Goal: Book appointment/travel/reservation

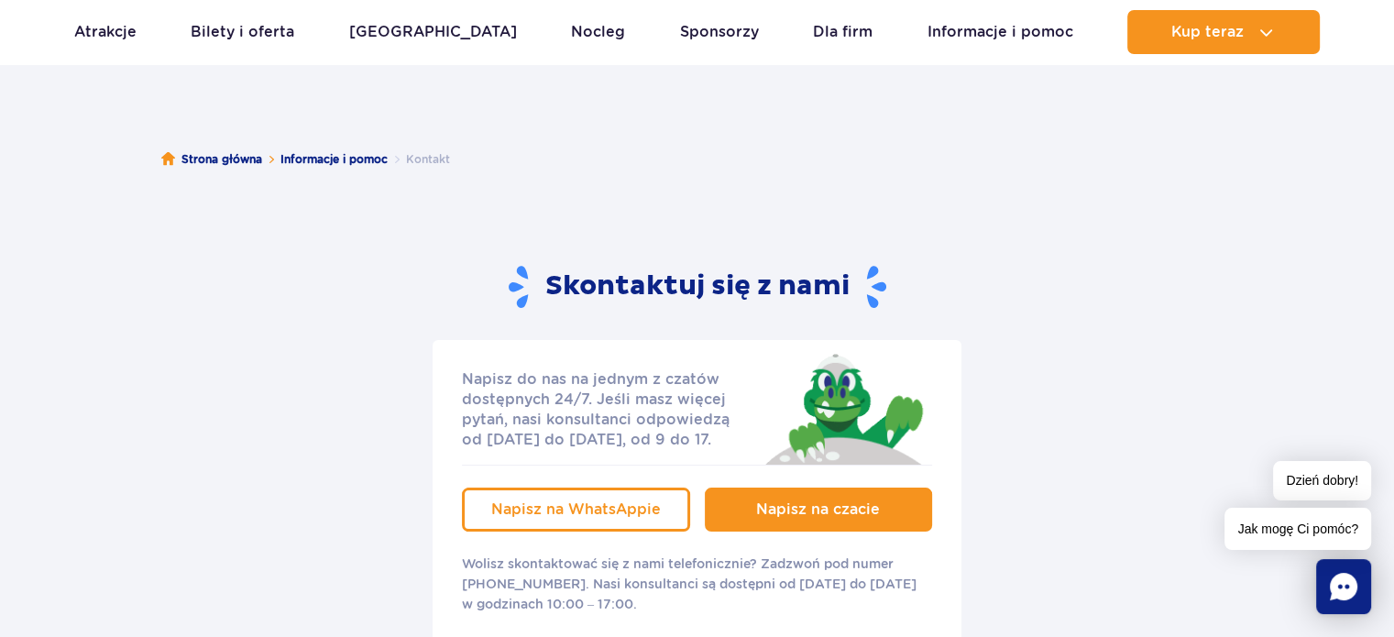
click at [796, 503] on span "Napisz na czacie" at bounding box center [818, 508] width 124 height 17
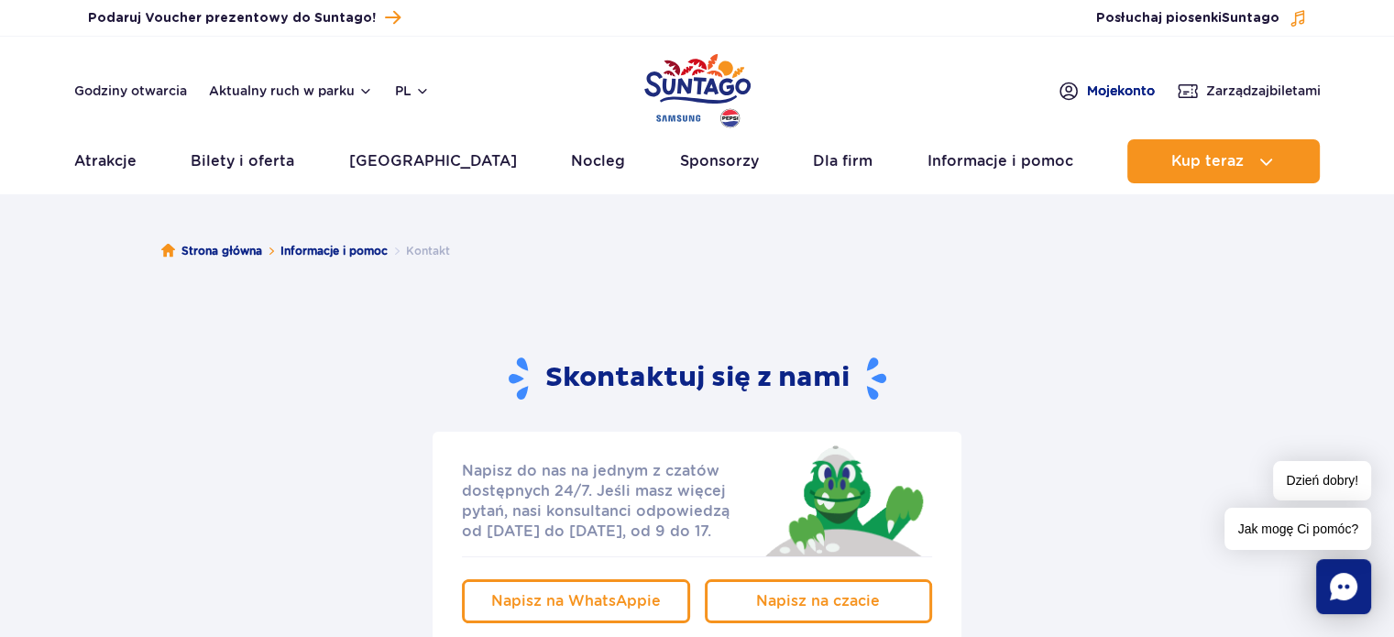
click at [1137, 93] on span "Moje konto" at bounding box center [1121, 91] width 68 height 18
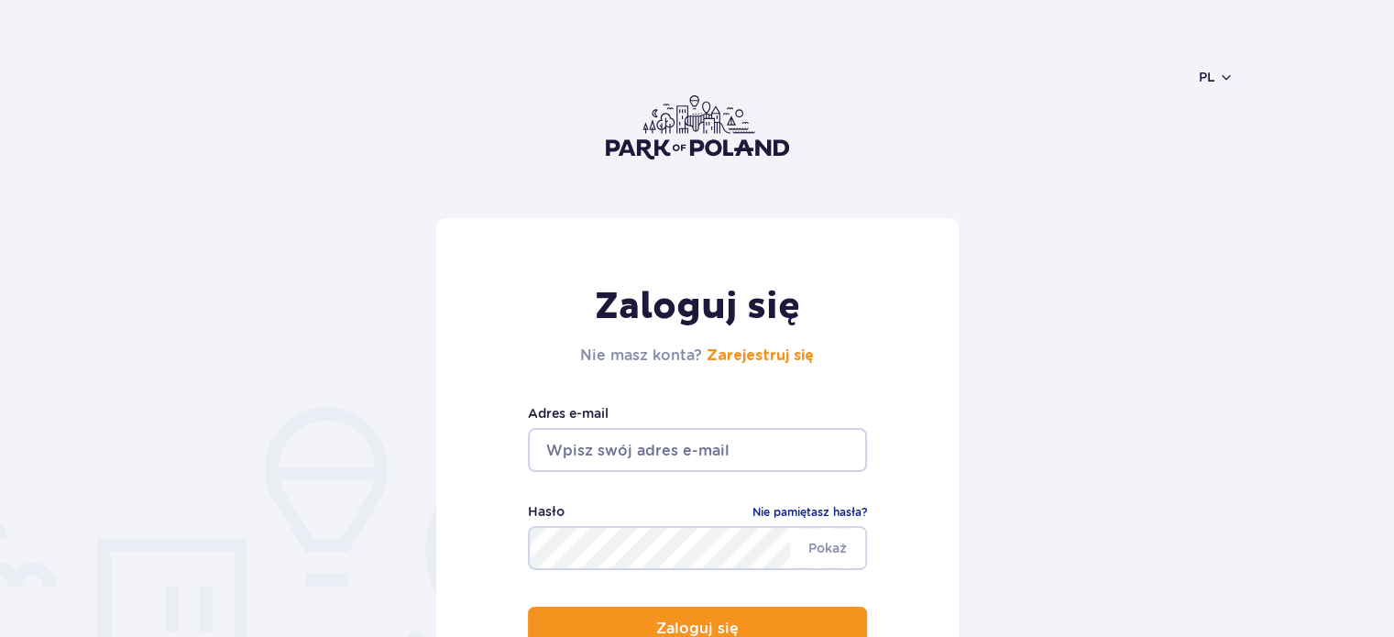
click at [703, 436] on input "email" at bounding box center [697, 450] width 339 height 44
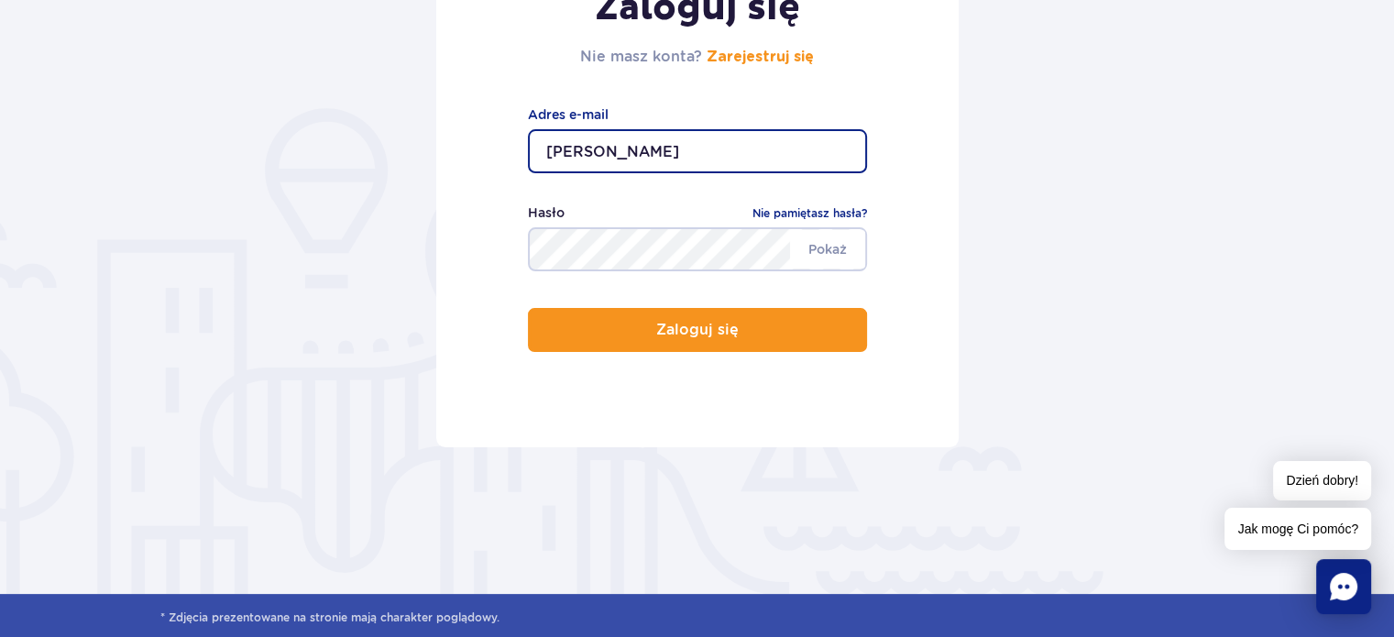
scroll to position [183, 0]
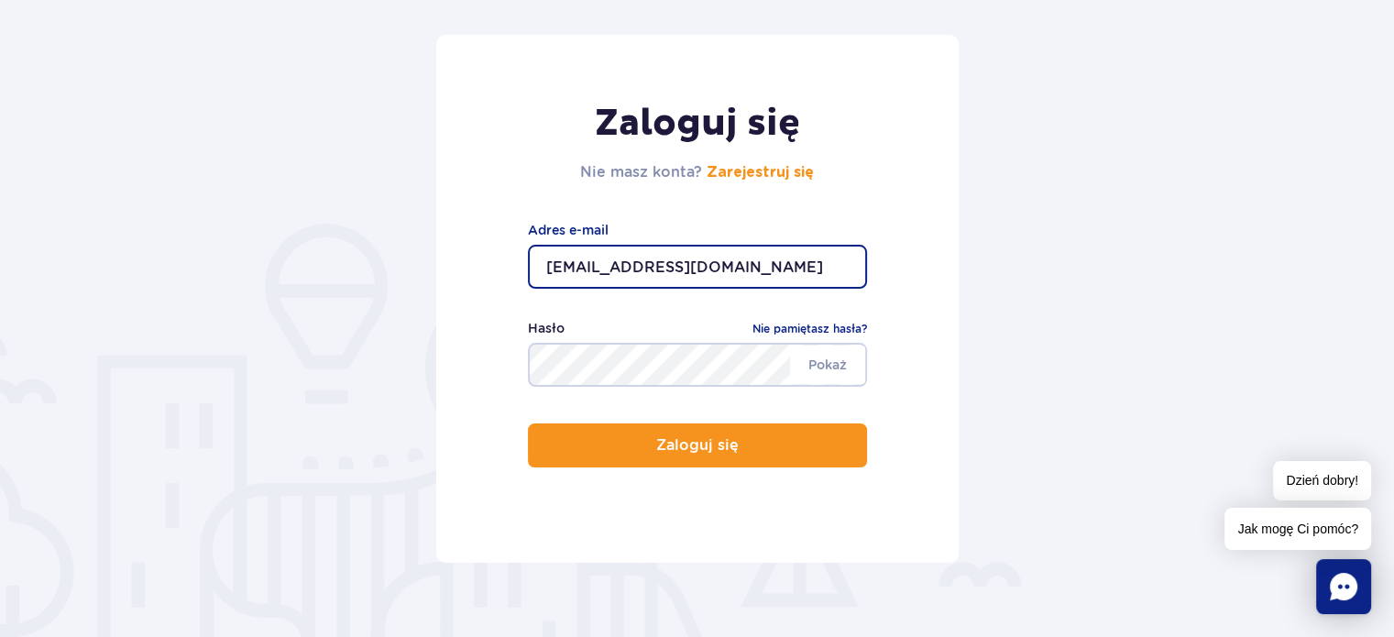
type input "tredermarta@wp.pl"
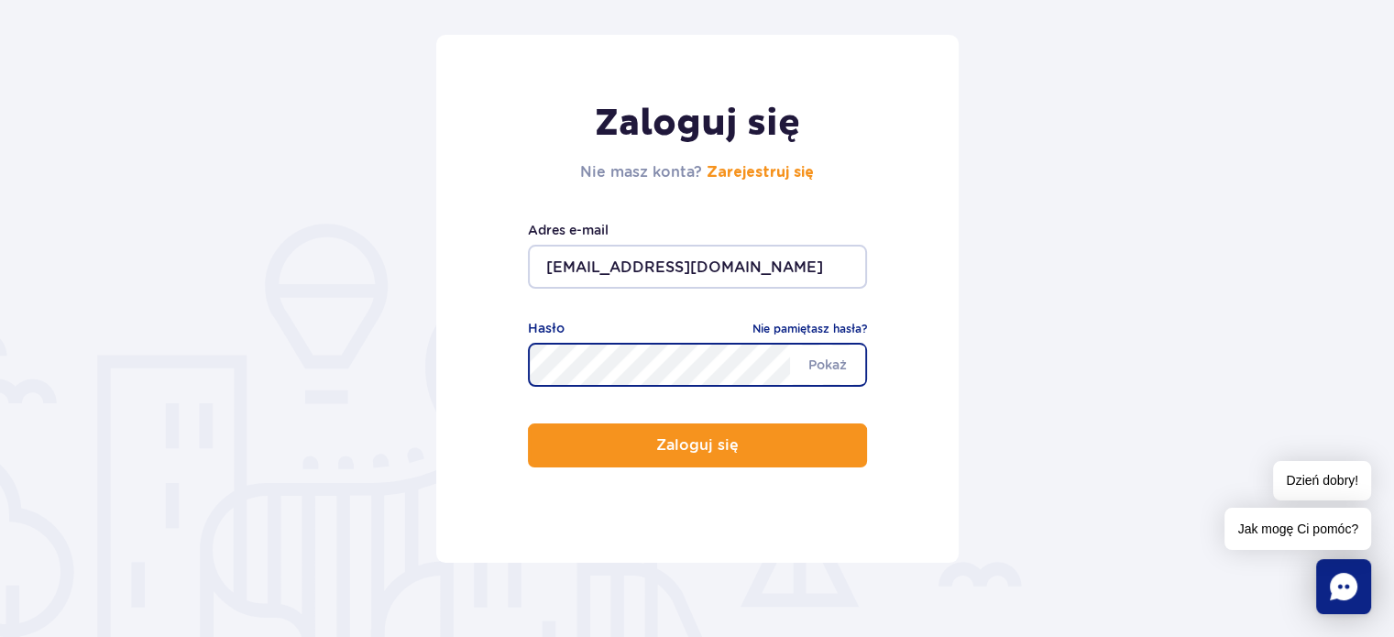
click at [528, 423] on button "Zaloguj się" at bounding box center [697, 445] width 339 height 44
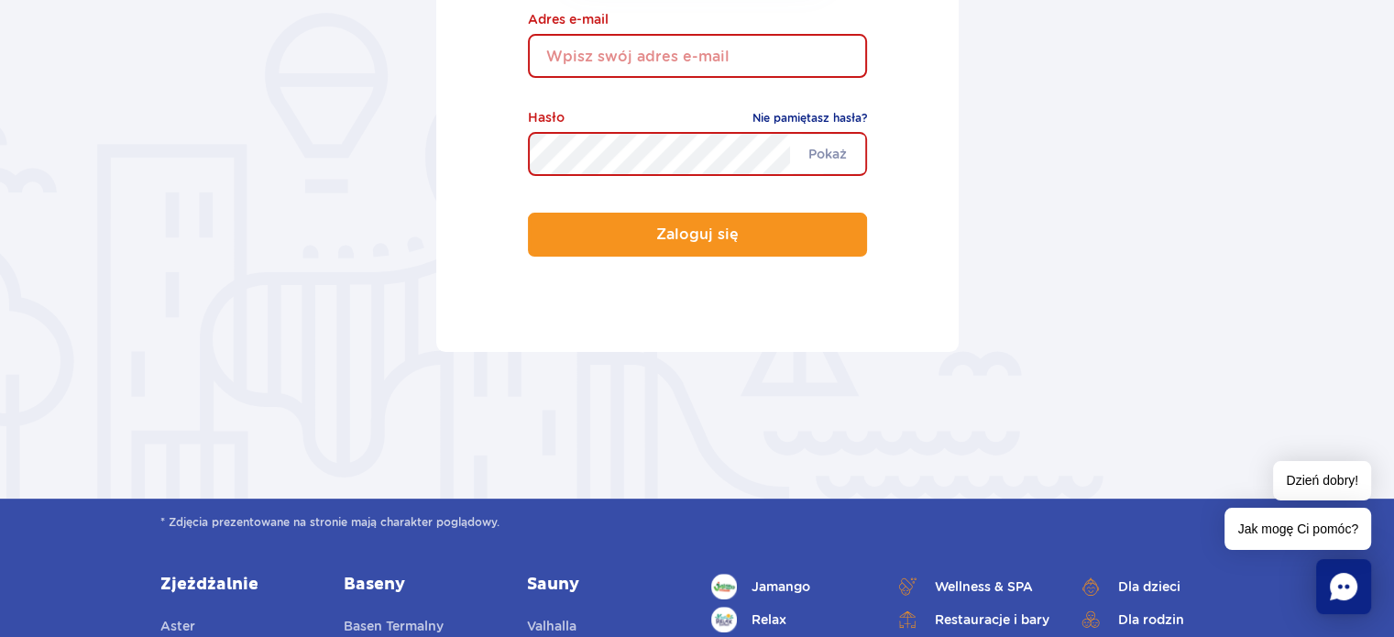
scroll to position [92, 0]
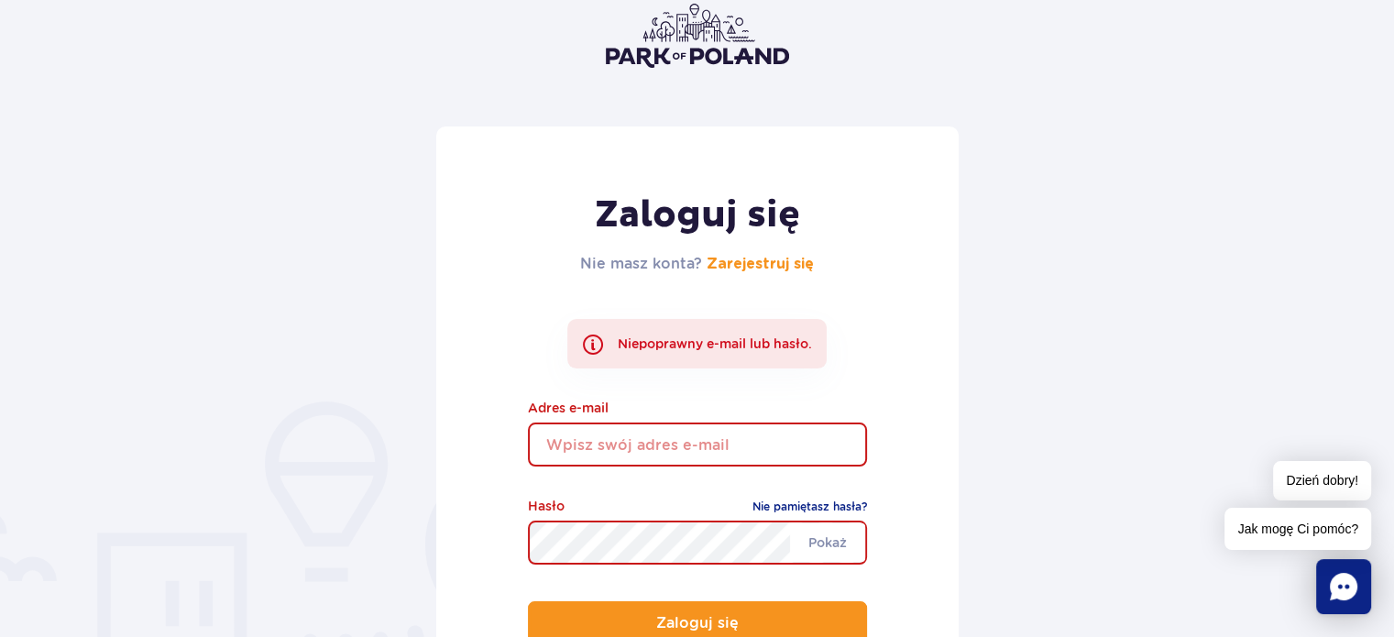
click at [733, 54] on img at bounding box center [697, 36] width 183 height 64
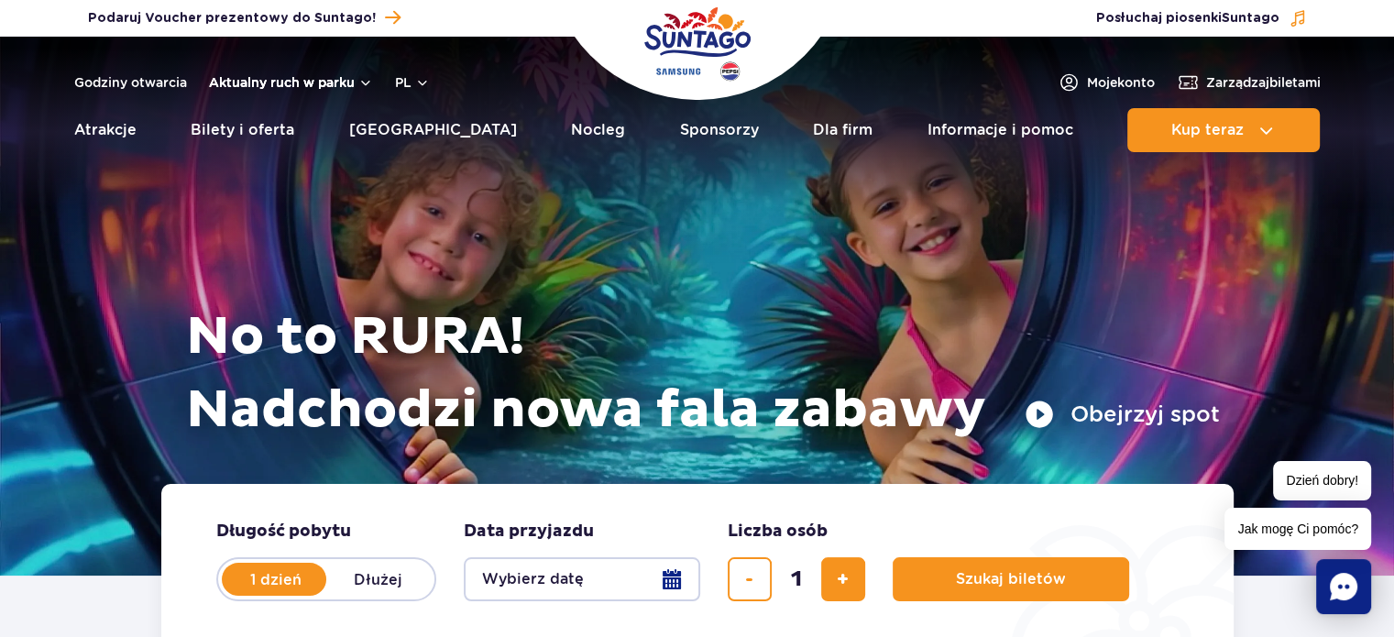
click at [297, 78] on button "Aktualny ruch w parku" at bounding box center [291, 82] width 164 height 15
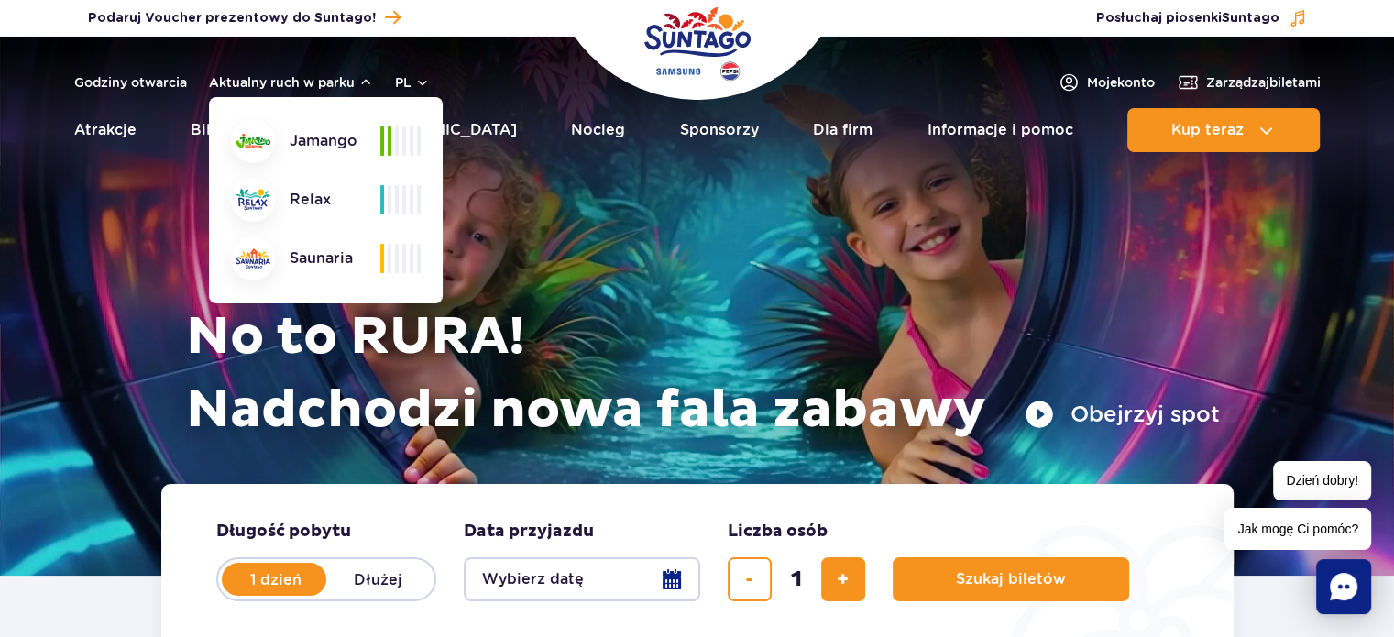
click at [20, 126] on header "Godziny otwarcia Aktualny ruch w parku Aktualny ruch w parku Jamango Relax Saun…" at bounding box center [697, 100] width 1394 height 126
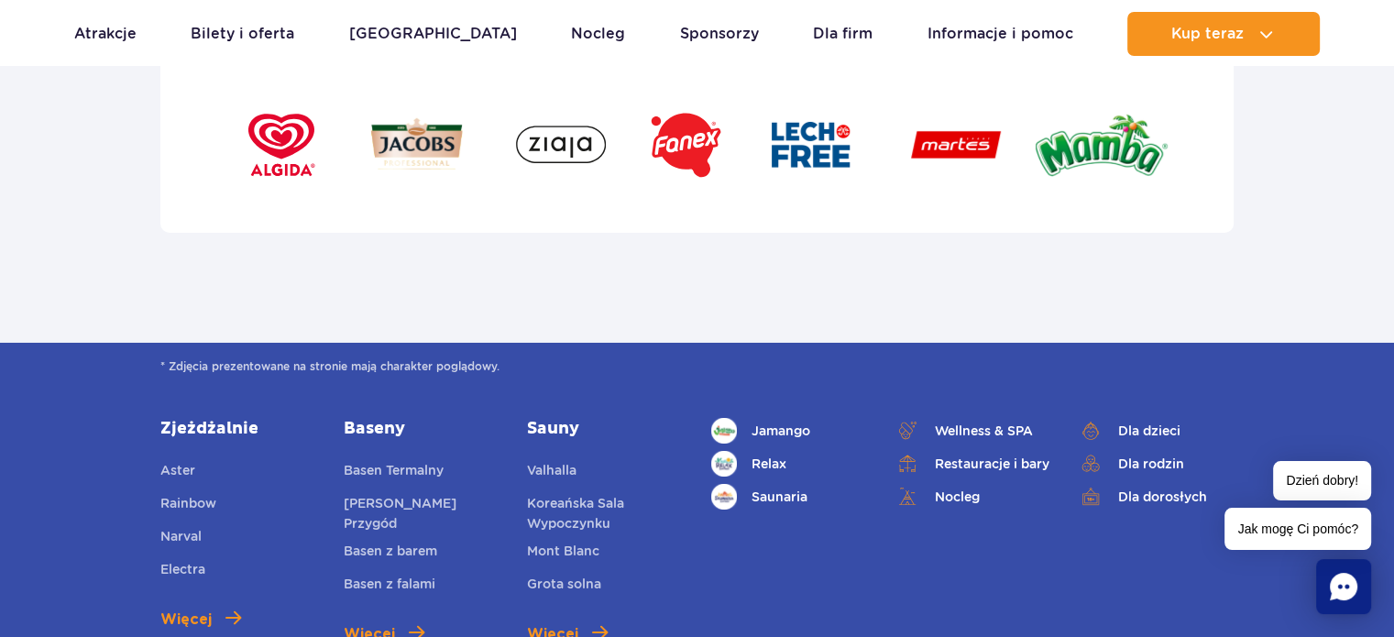
scroll to position [6221, 0]
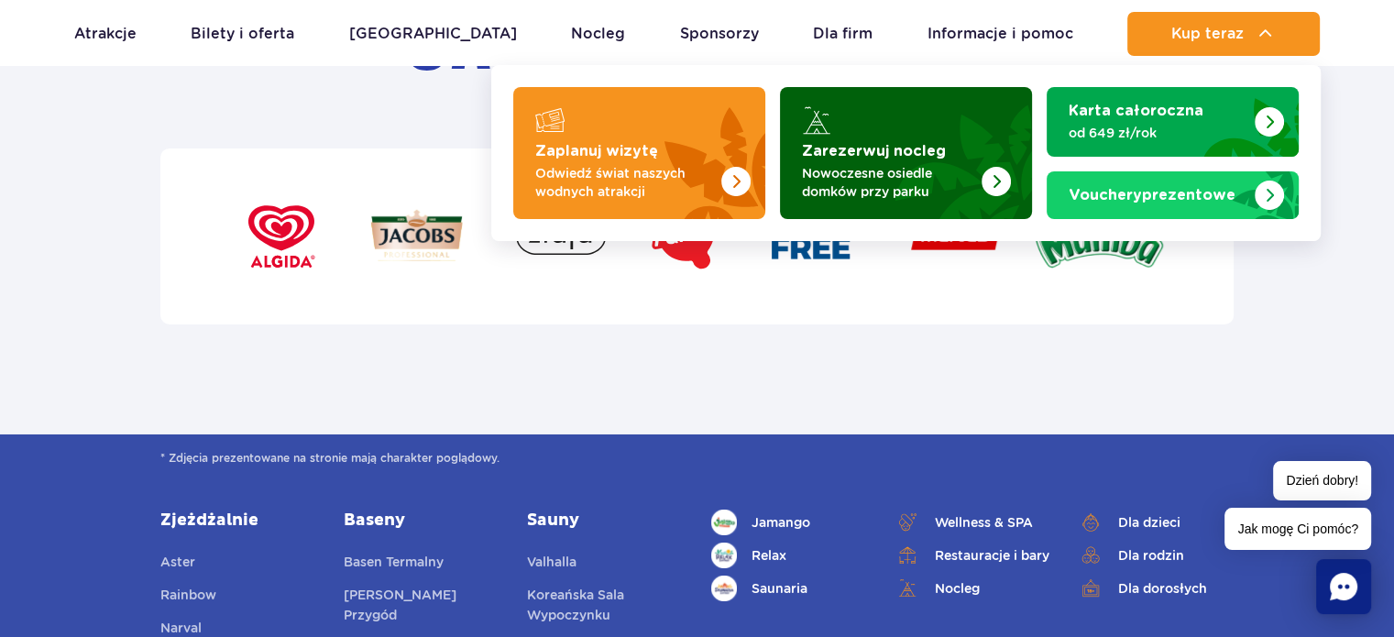
click at [932, 157] on strong "Zarezerwuj nocleg" at bounding box center [874, 151] width 144 height 15
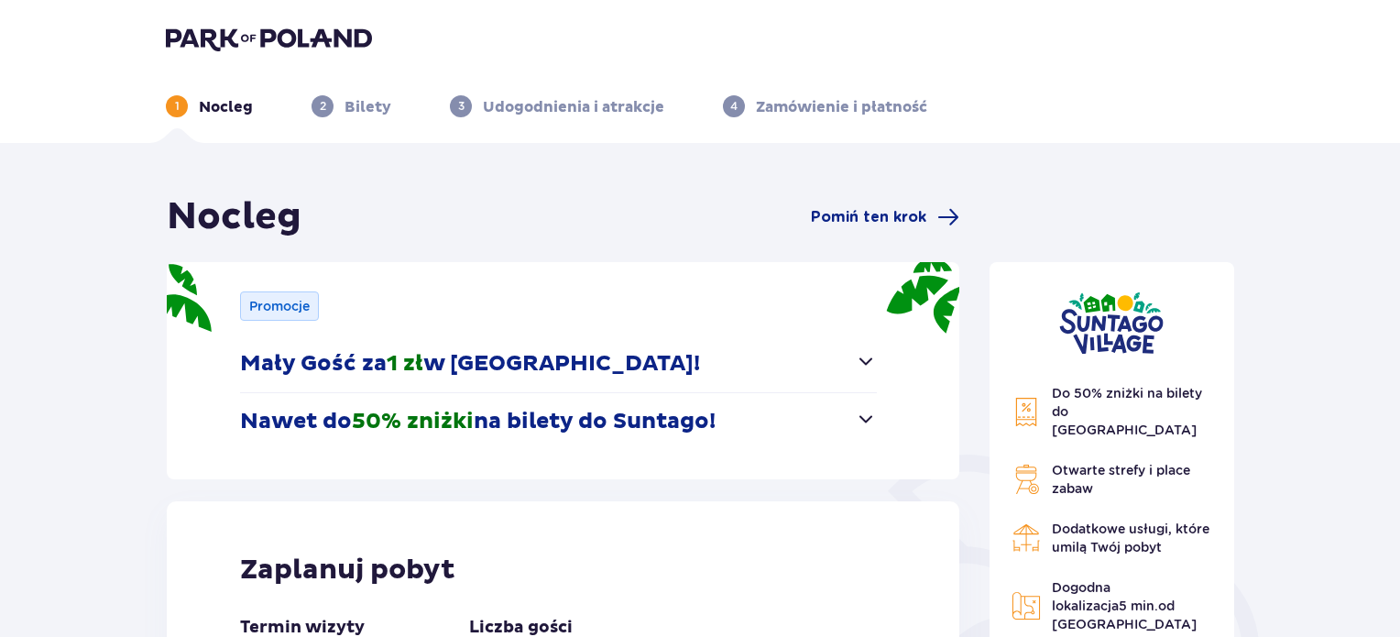
scroll to position [381, 0]
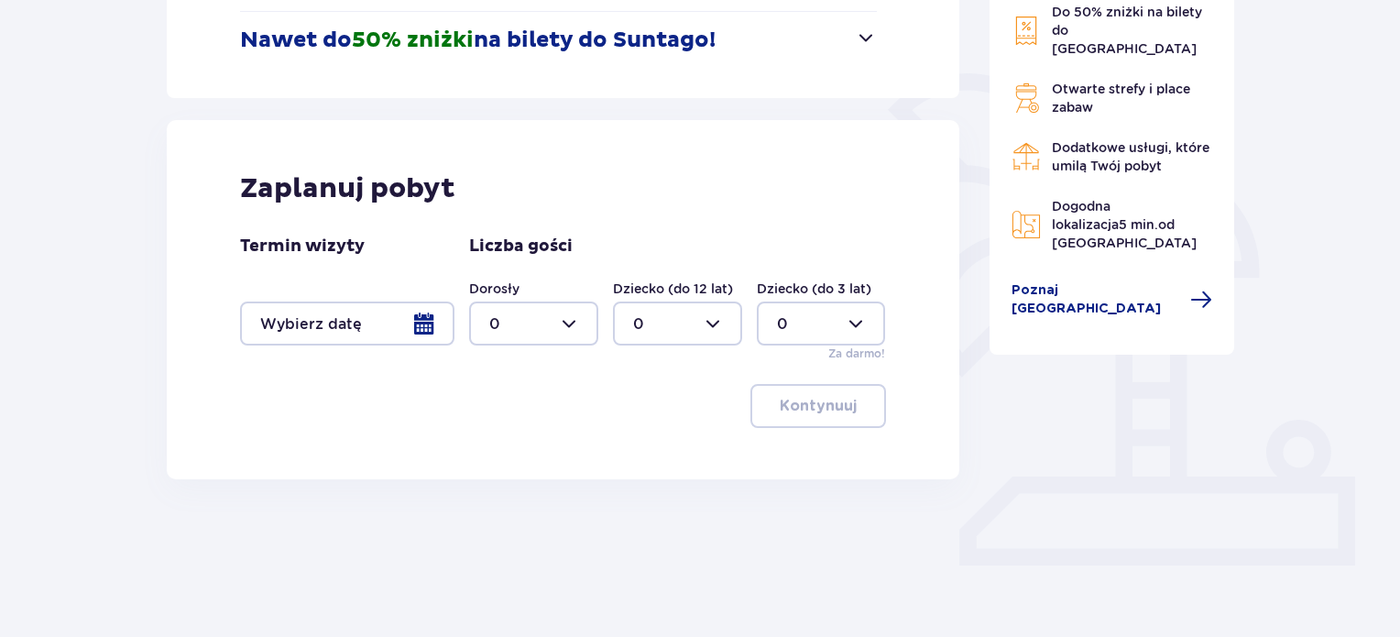
click at [381, 314] on div at bounding box center [347, 324] width 214 height 44
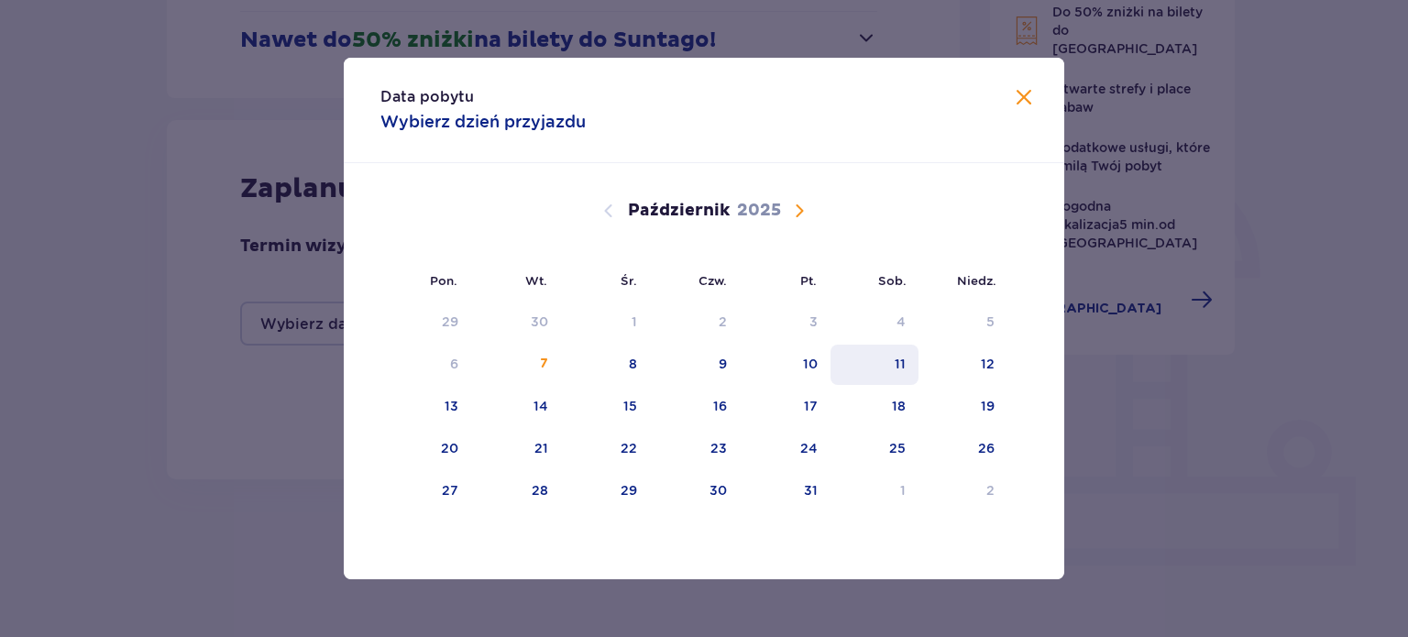
drag, startPoint x: 812, startPoint y: 355, endPoint x: 896, endPoint y: 355, distance: 84.3
click at [812, 355] on div "10" at bounding box center [810, 364] width 15 height 18
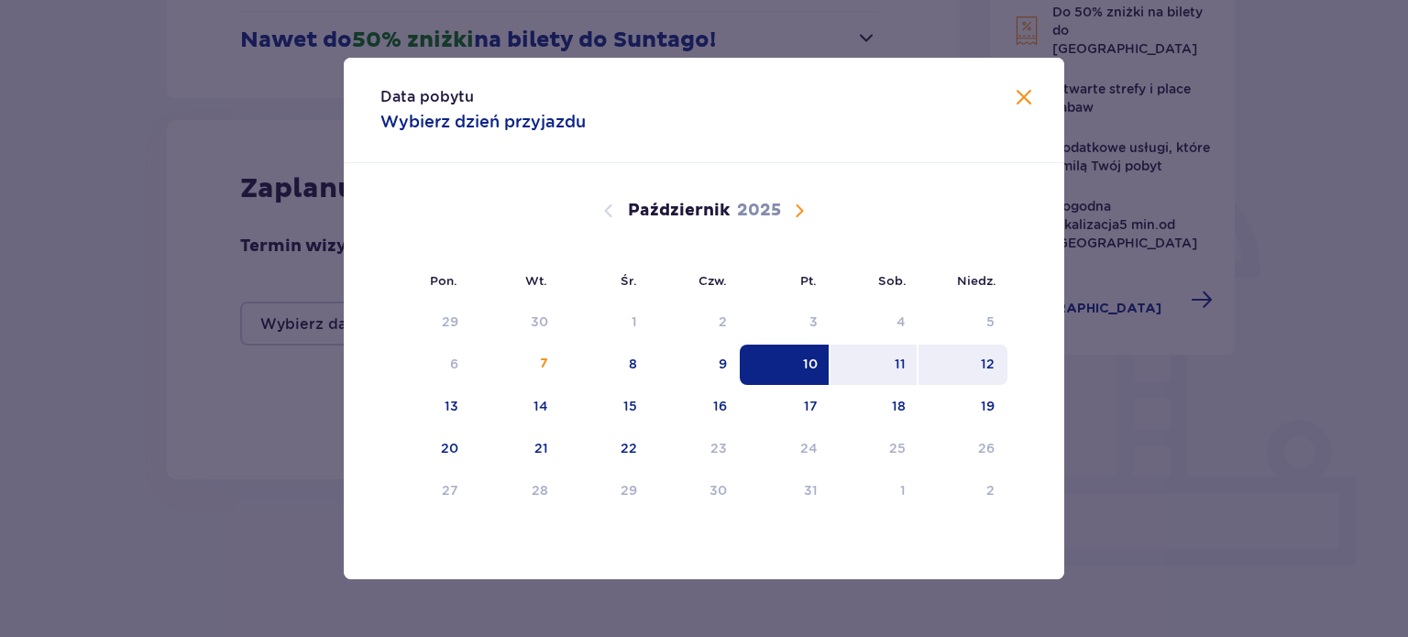
click at [980, 357] on div "12" at bounding box center [962, 365] width 89 height 40
type input "[DATE] - [DATE]"
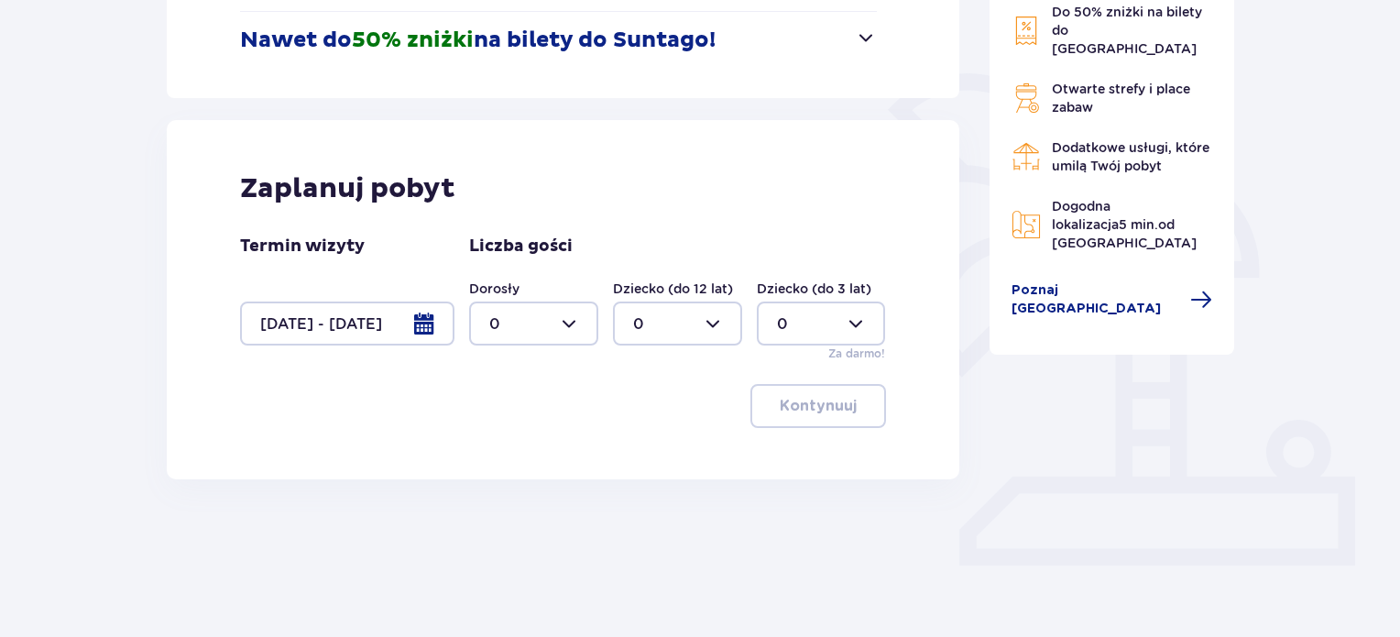
click at [535, 342] on div at bounding box center [533, 324] width 129 height 44
click at [501, 457] on div "2" at bounding box center [533, 456] width 89 height 20
type input "2"
click at [799, 427] on button "Kontynuuj" at bounding box center [819, 406] width 136 height 44
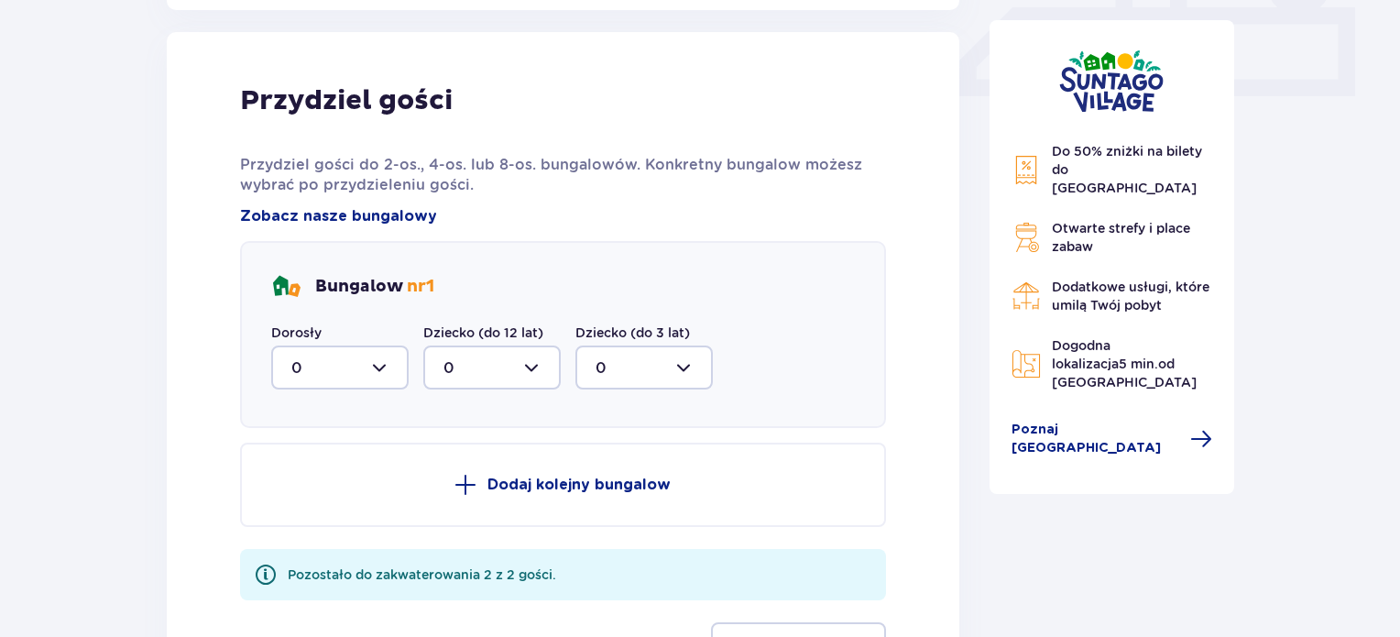
scroll to position [860, 0]
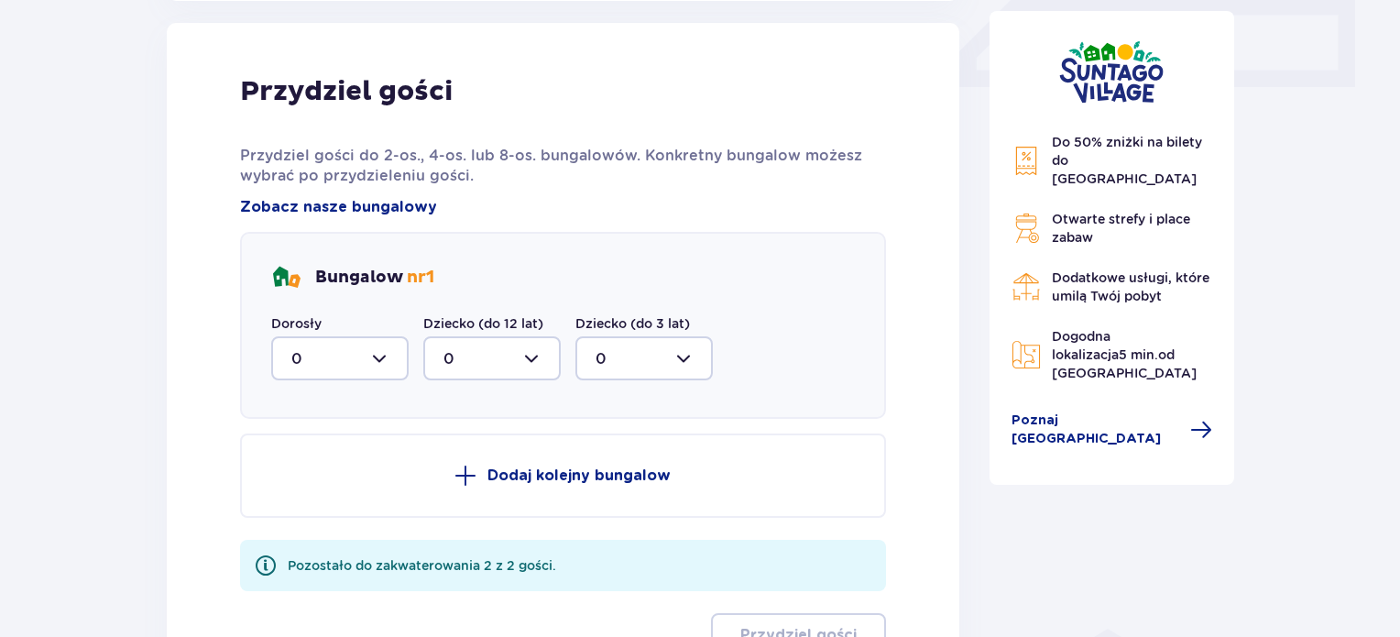
click at [368, 373] on div at bounding box center [339, 358] width 137 height 44
click at [312, 484] on div "2" at bounding box center [339, 491] width 97 height 20
type input "2"
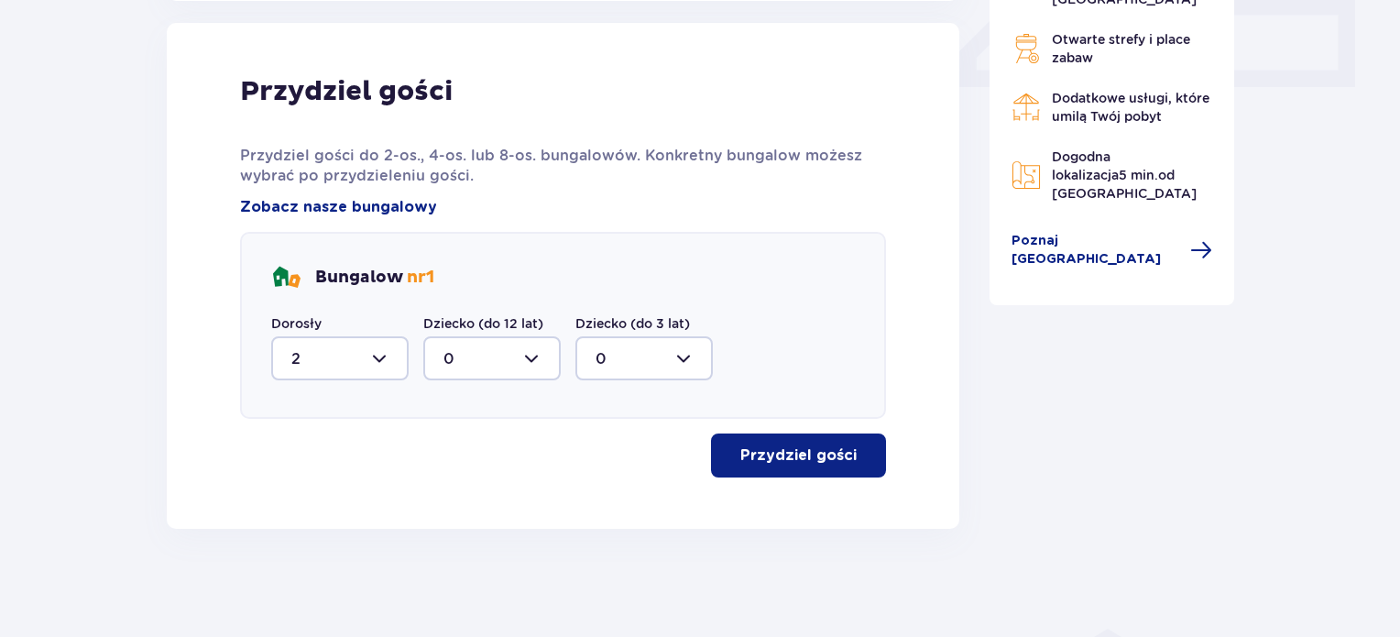
click at [762, 455] on p "Przydziel gości" at bounding box center [798, 455] width 116 height 20
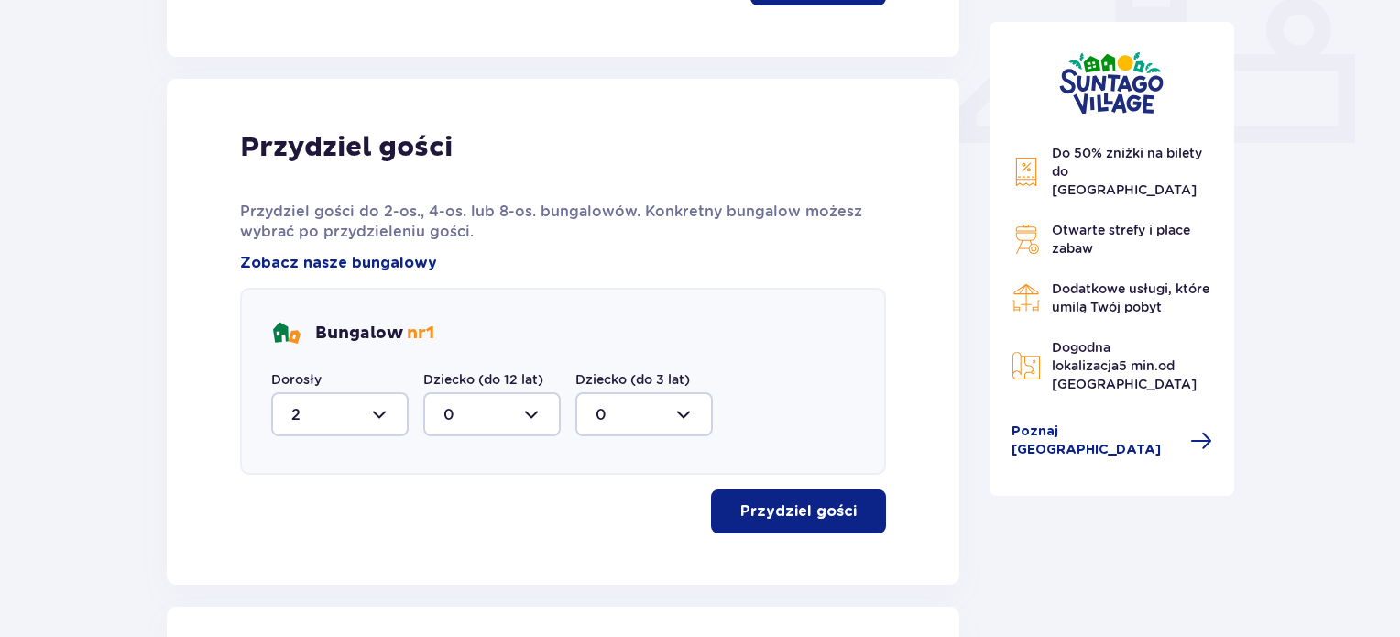
scroll to position [1008, 0]
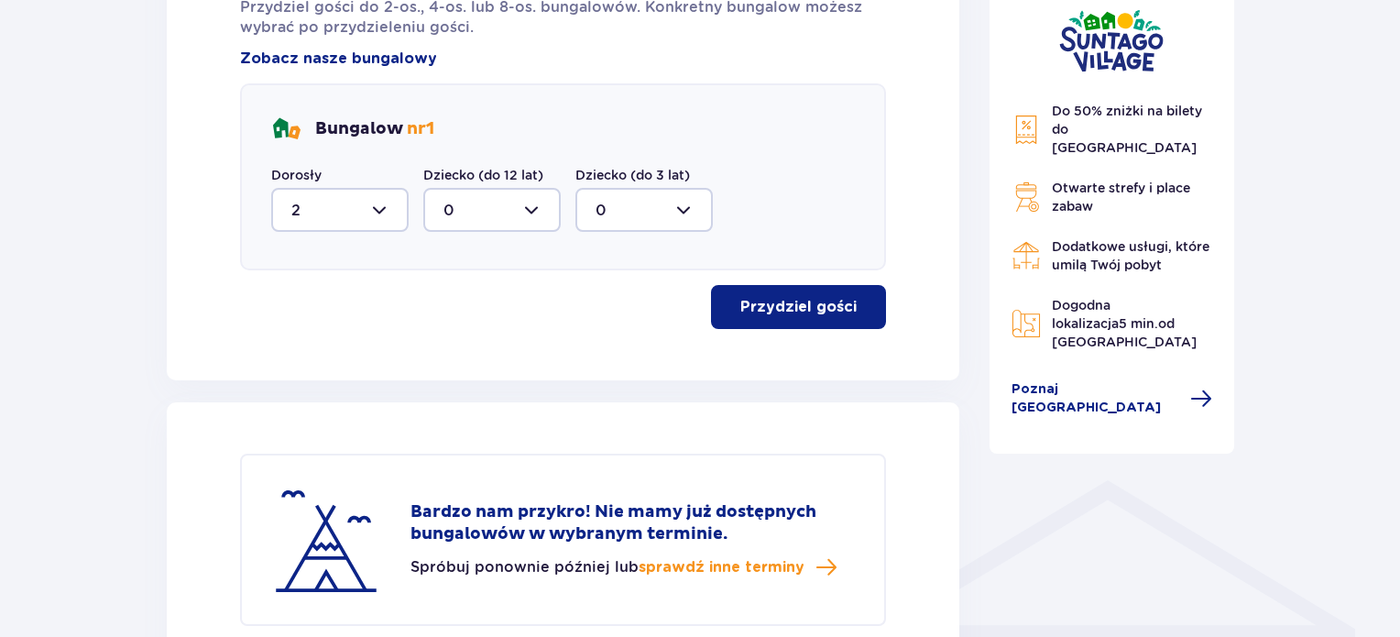
click at [799, 325] on button "Przydziel gości" at bounding box center [798, 307] width 175 height 44
click at [801, 305] on p "Przydziel gości" at bounding box center [798, 307] width 116 height 20
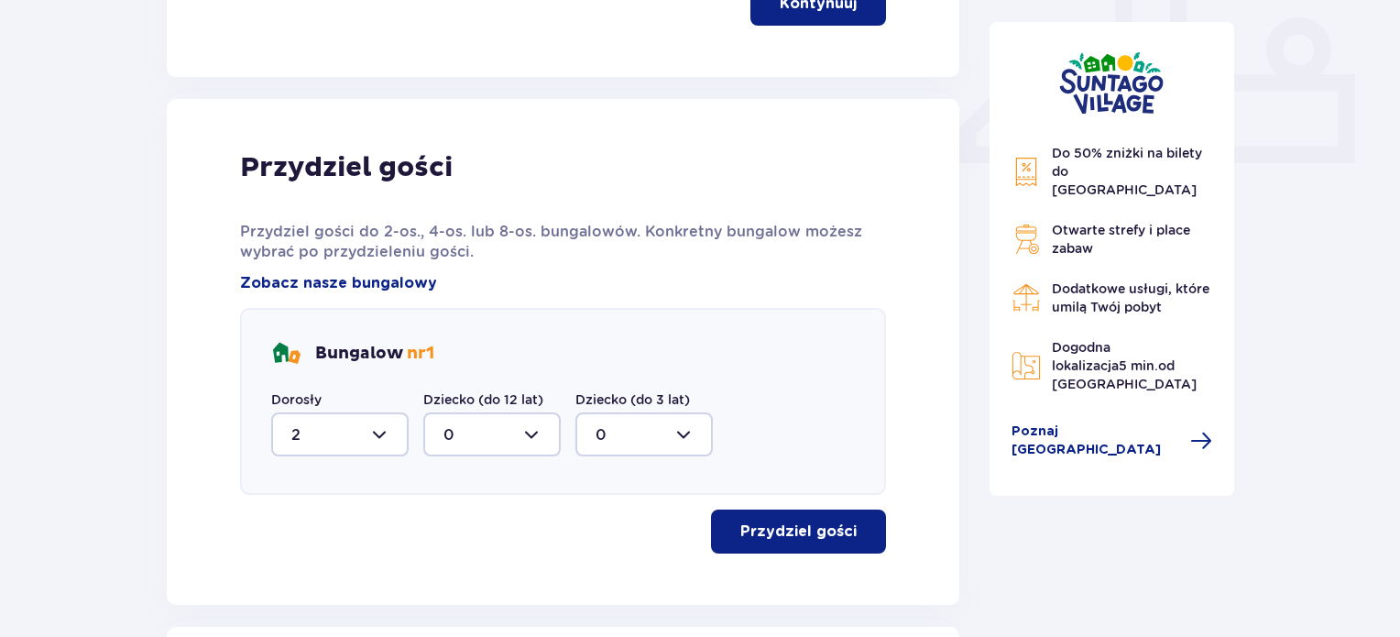
scroll to position [239, 0]
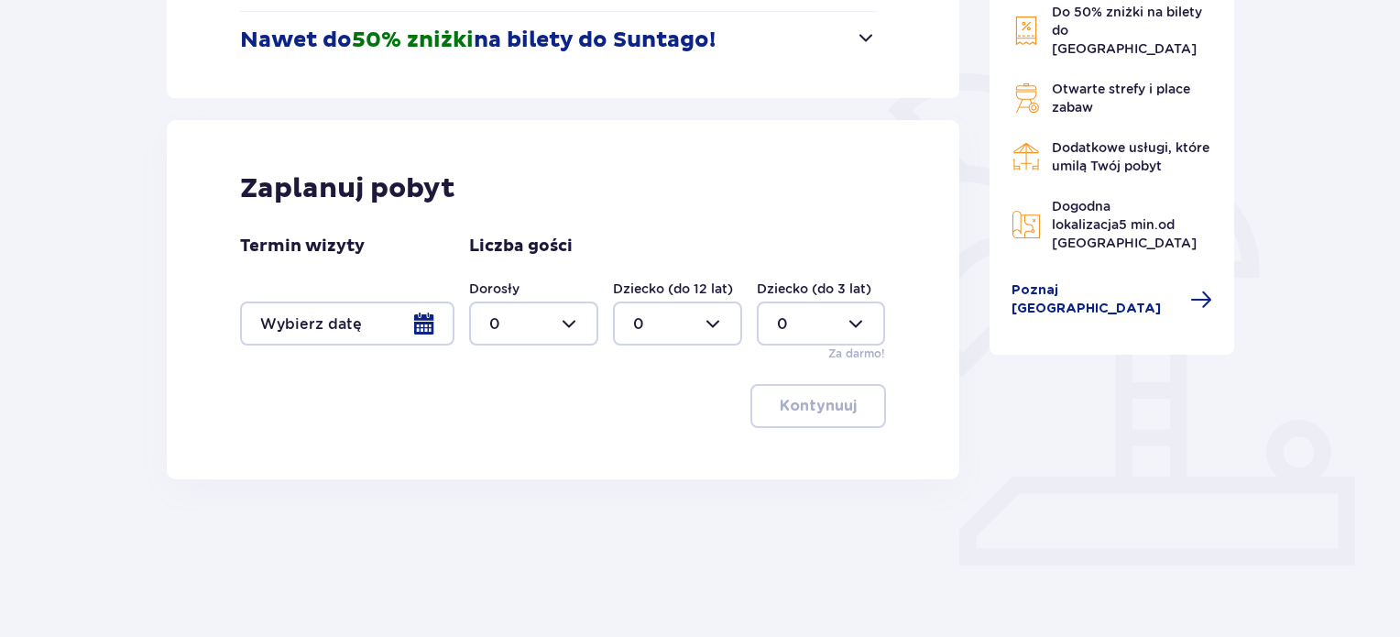
click at [374, 318] on div at bounding box center [347, 324] width 214 height 44
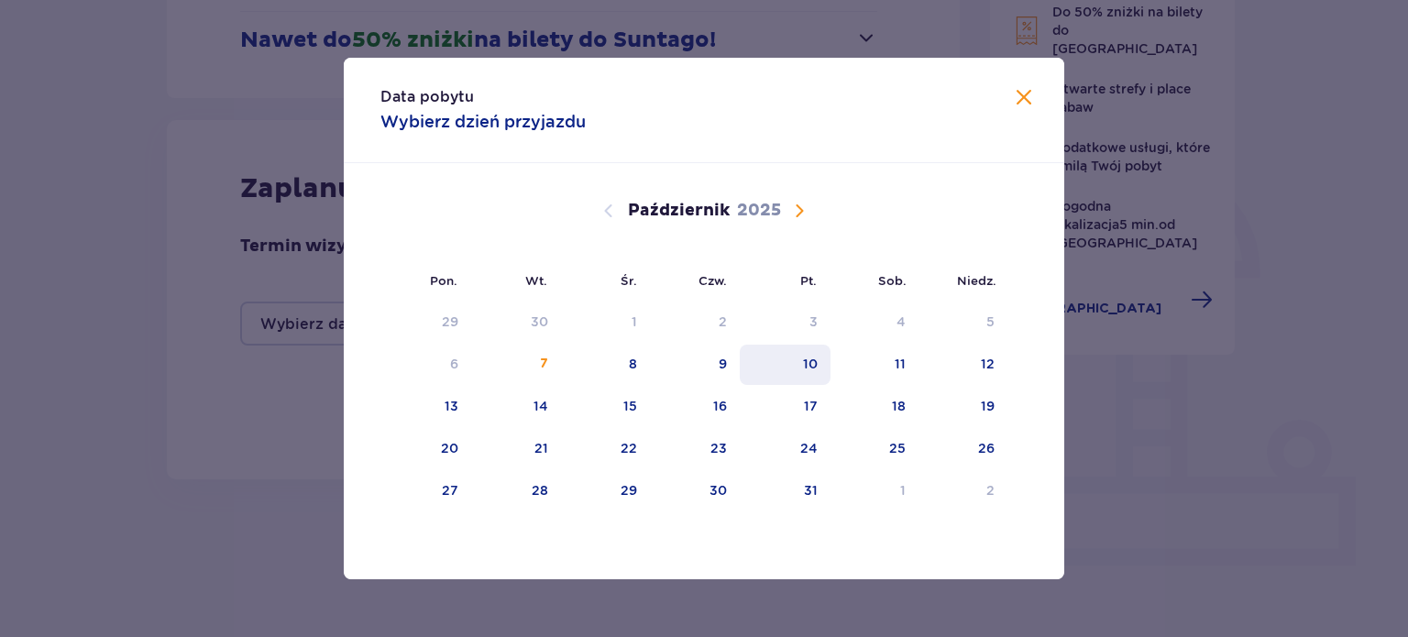
click at [805, 356] on div "10" at bounding box center [810, 364] width 15 height 18
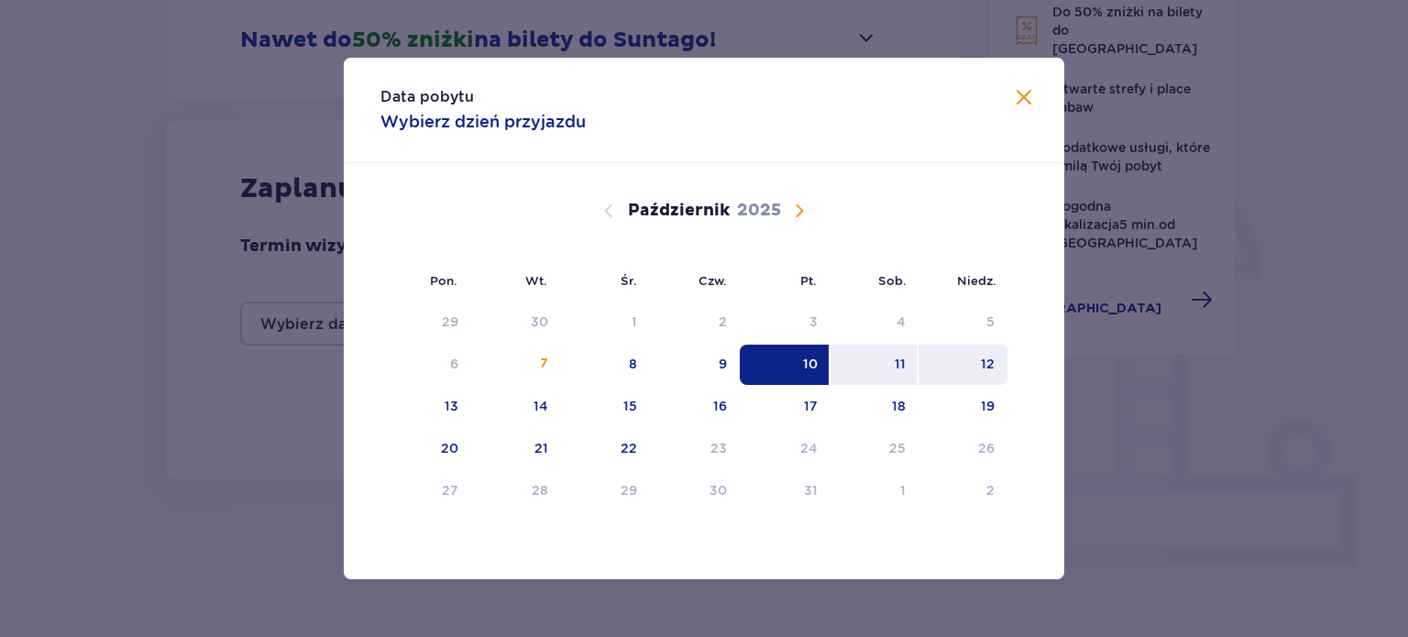
click at [980, 356] on div "12" at bounding box center [962, 365] width 89 height 40
type input "[DATE] - [DATE]"
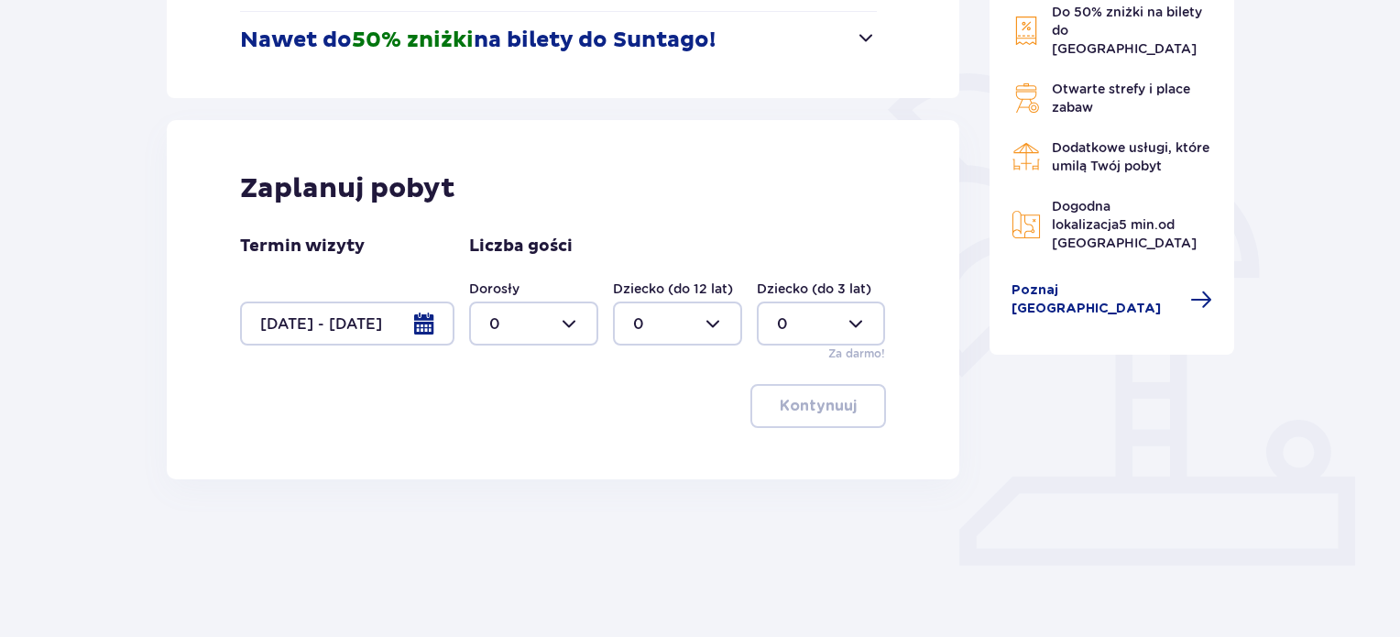
click at [550, 322] on div at bounding box center [533, 324] width 129 height 44
click at [500, 445] on span "2" at bounding box center [534, 456] width 126 height 38
type input "2"
click at [795, 391] on button "Kontynuuj" at bounding box center [819, 406] width 136 height 44
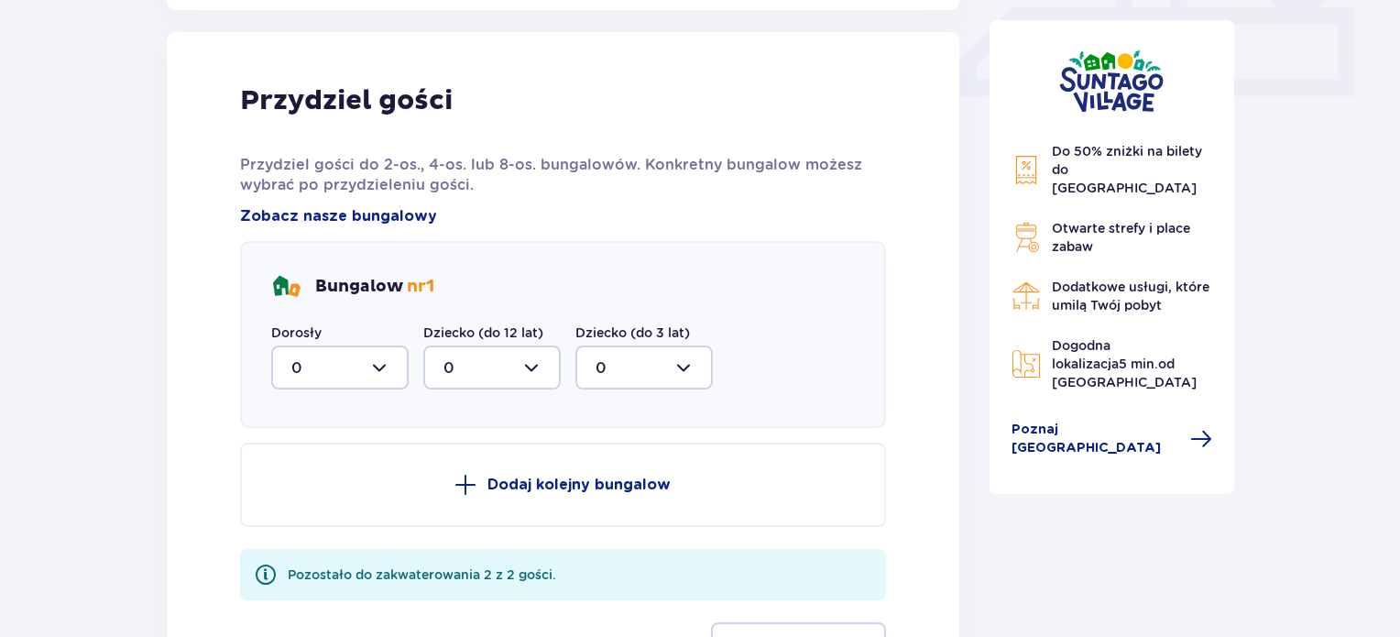
scroll to position [860, 0]
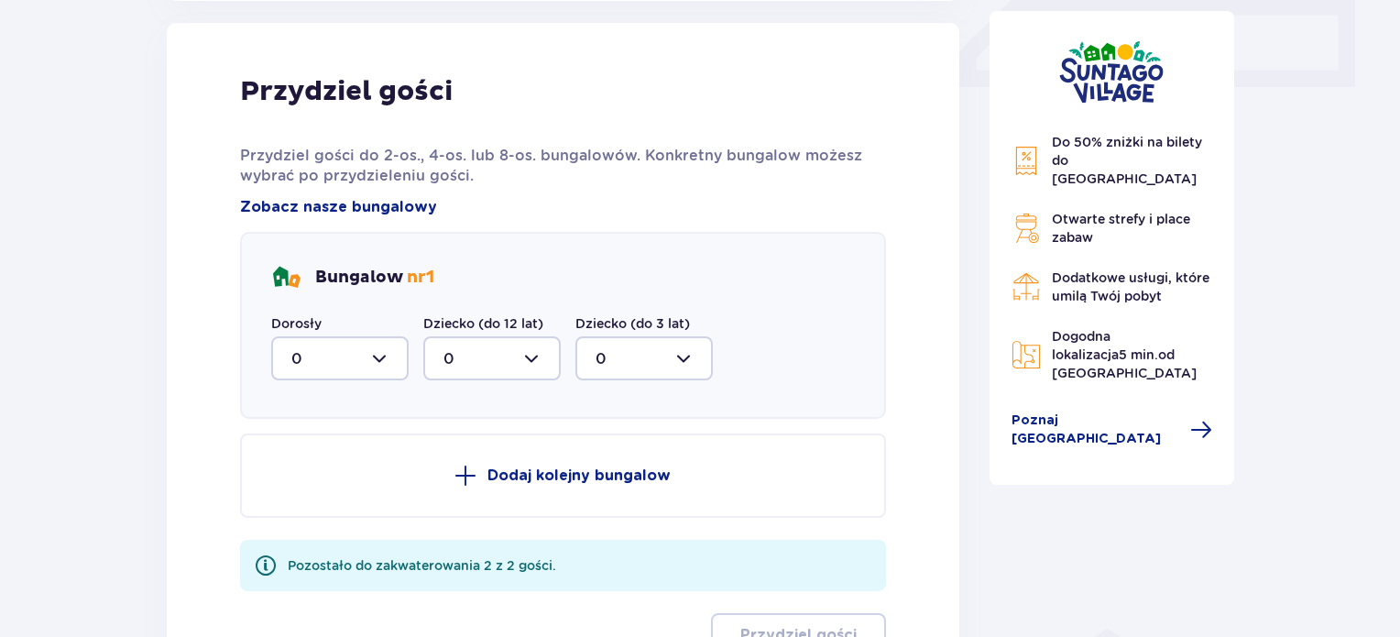
click at [360, 344] on div at bounding box center [339, 358] width 137 height 44
click at [306, 483] on div "2" at bounding box center [339, 491] width 97 height 20
type input "2"
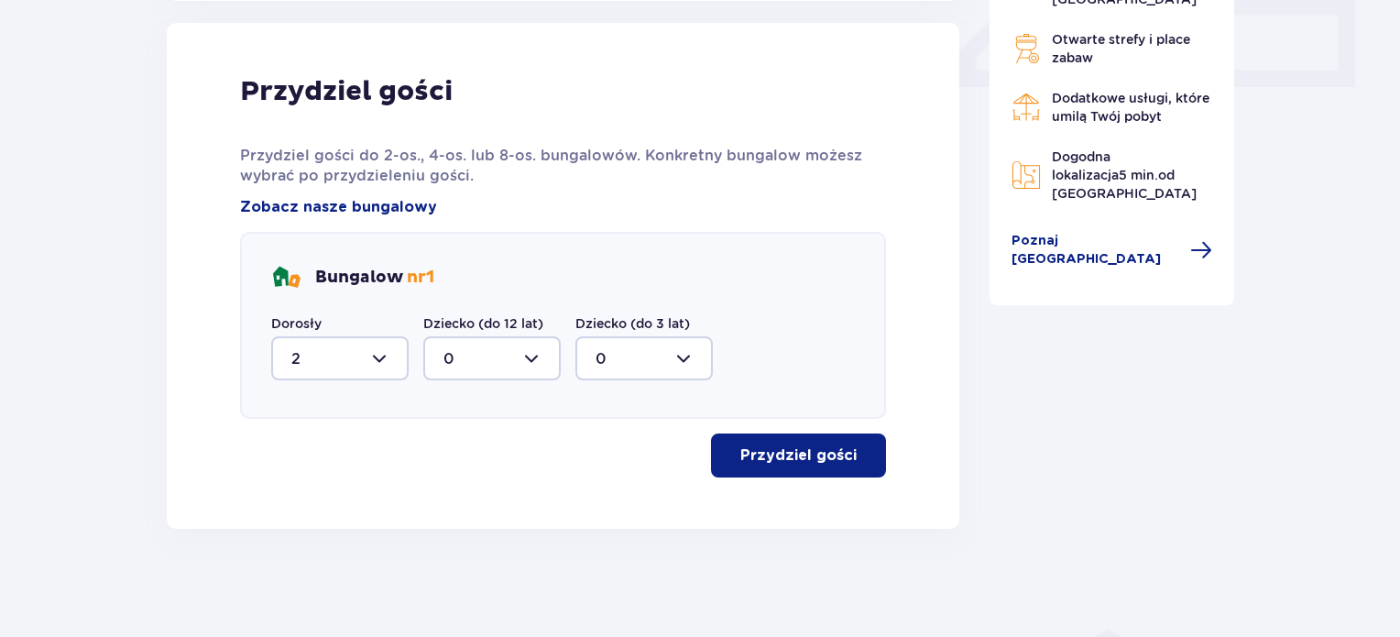
click at [788, 433] on button "Przydziel gości" at bounding box center [798, 455] width 175 height 44
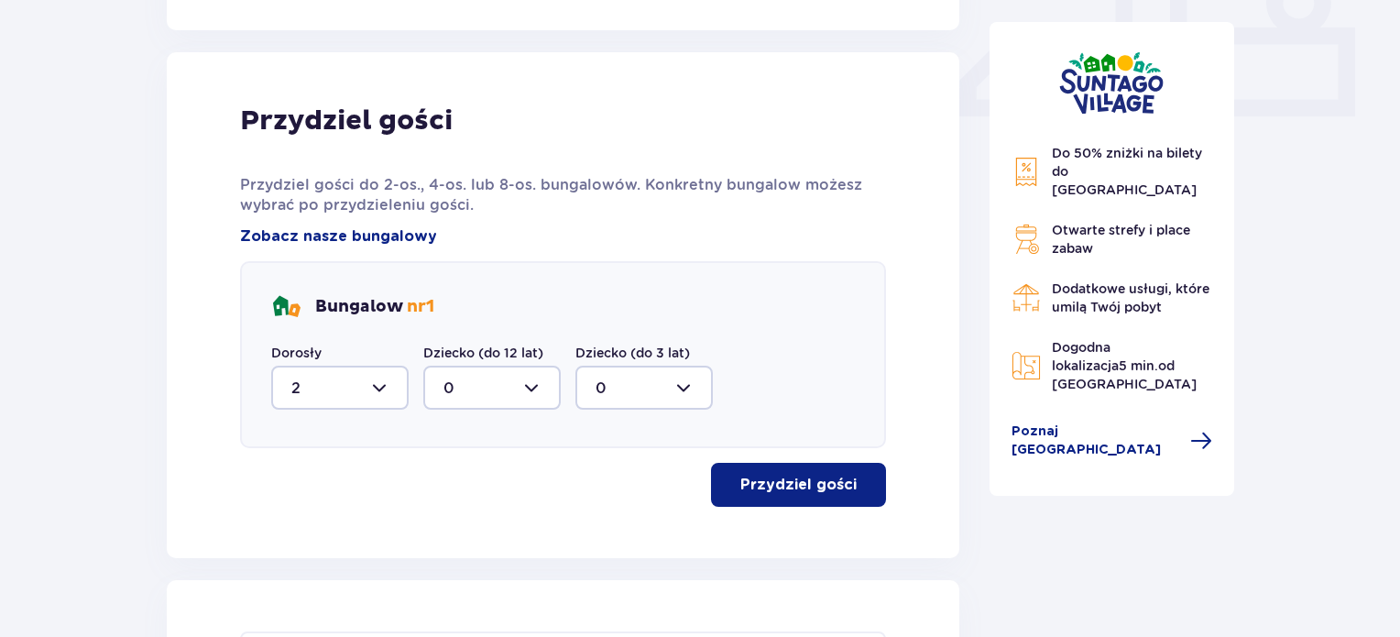
scroll to position [1064, 0]
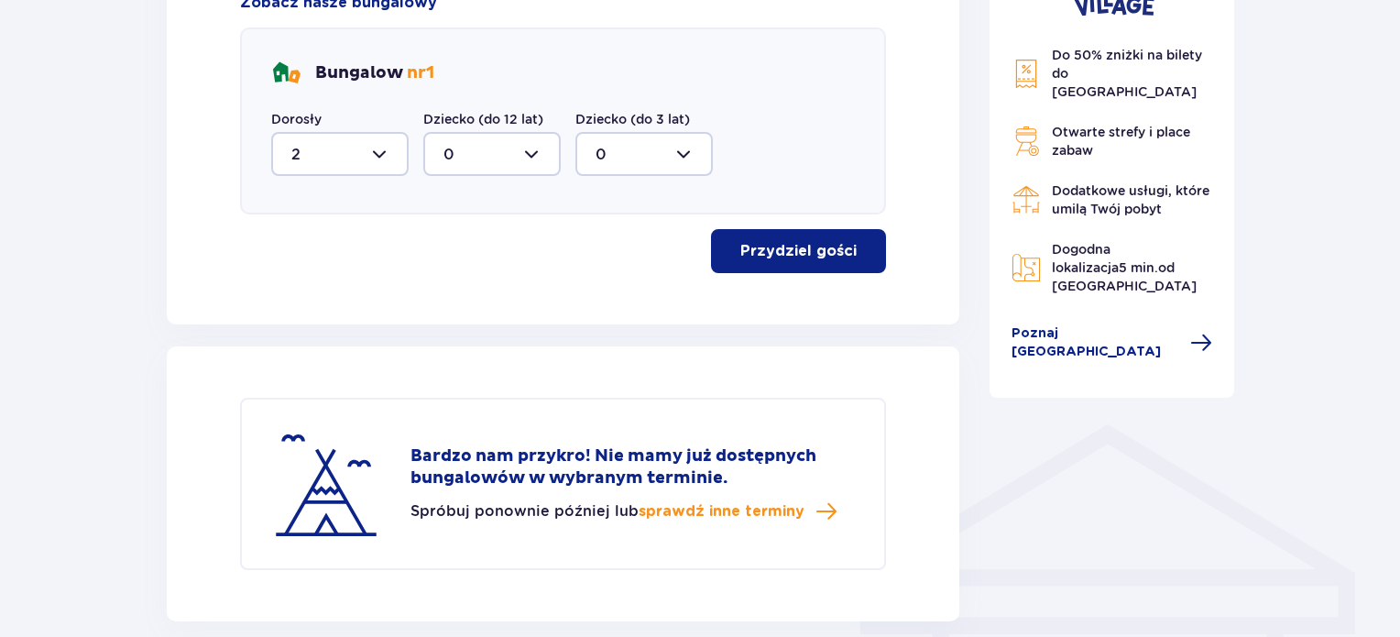
click at [819, 242] on p "Przydziel gości" at bounding box center [798, 251] width 116 height 20
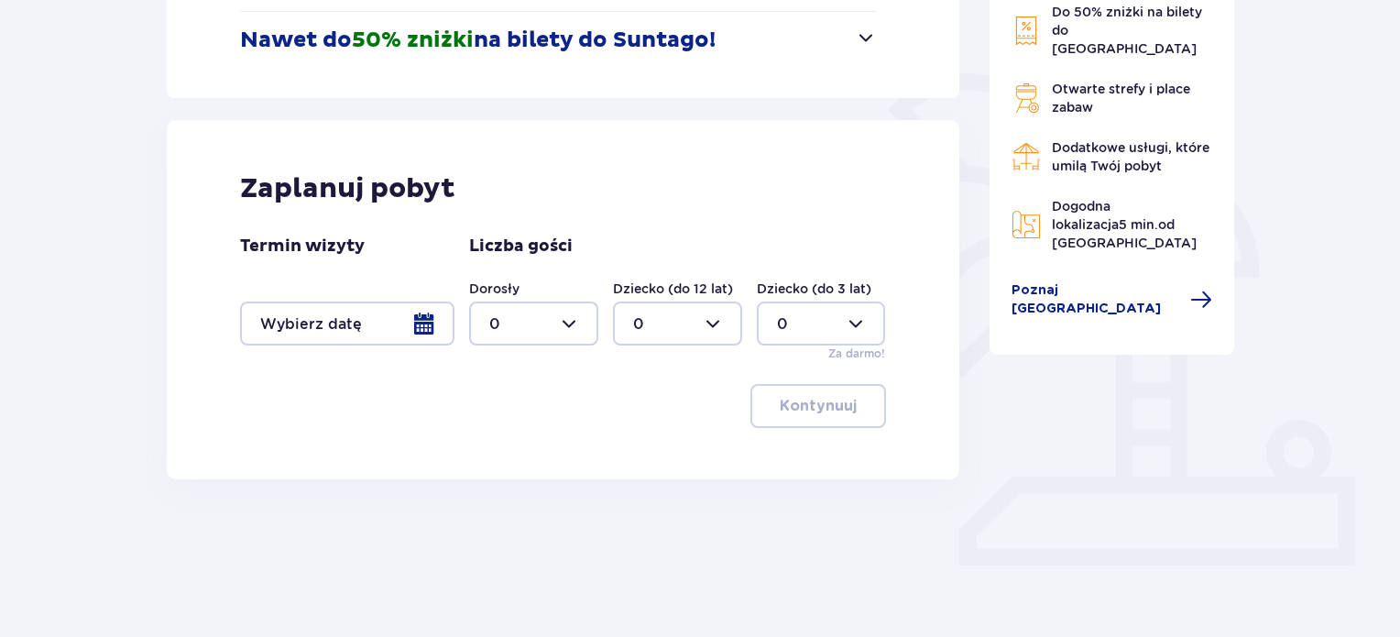
click at [380, 311] on div at bounding box center [347, 324] width 214 height 44
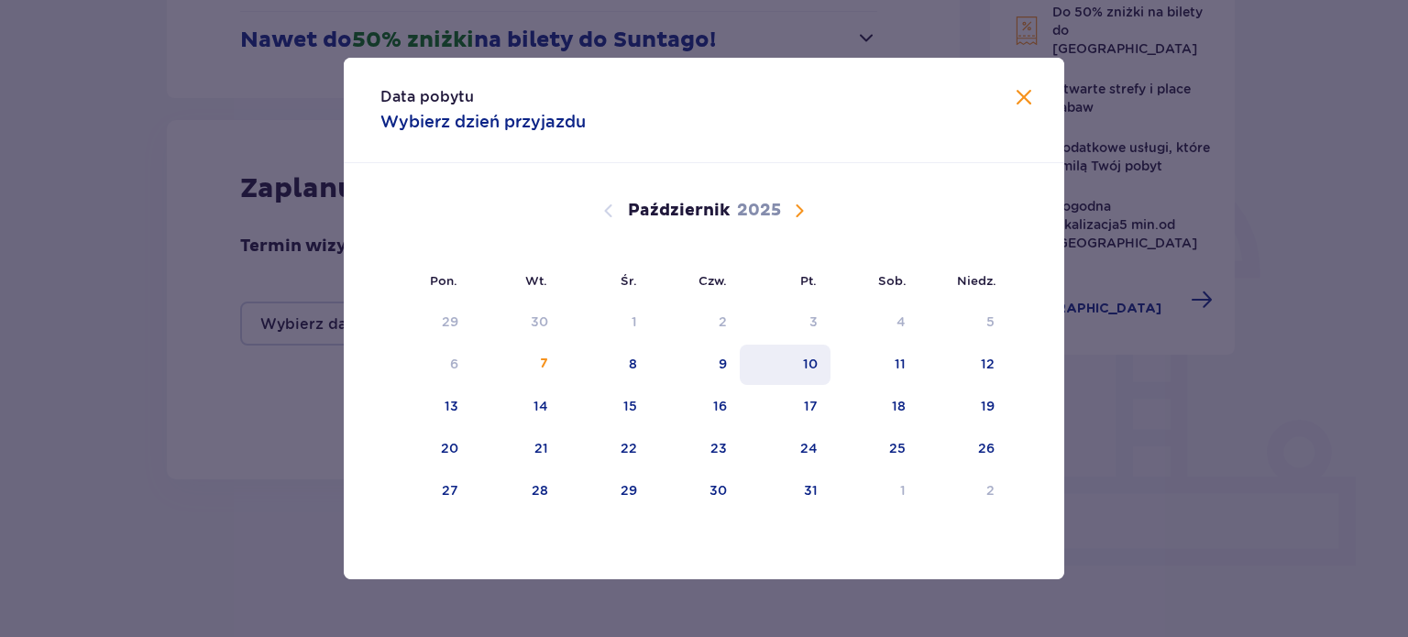
click at [806, 364] on div "10" at bounding box center [810, 364] width 15 height 18
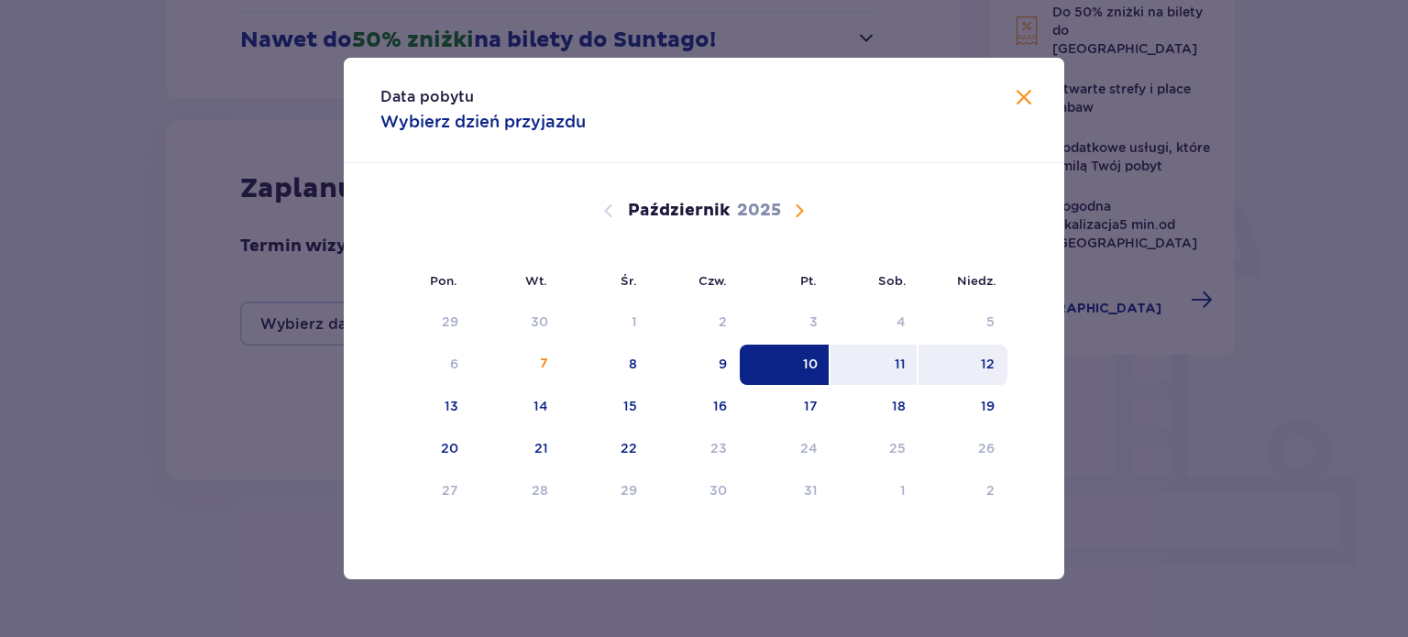
click at [1004, 356] on div "12" at bounding box center [962, 365] width 89 height 40
type input "[DATE] - [DATE]"
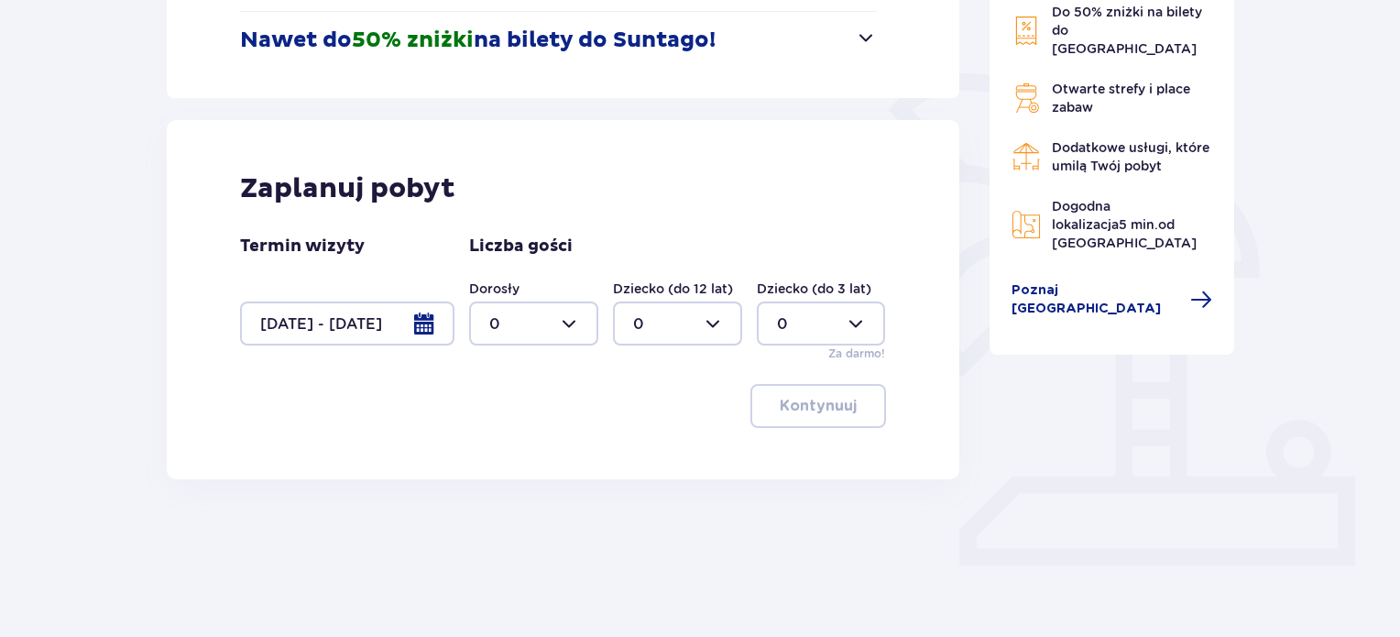
click at [532, 325] on div at bounding box center [533, 324] width 129 height 44
click at [510, 451] on div "2" at bounding box center [533, 456] width 89 height 20
type input "2"
click at [815, 403] on p "Kontynuuj" at bounding box center [818, 406] width 77 height 20
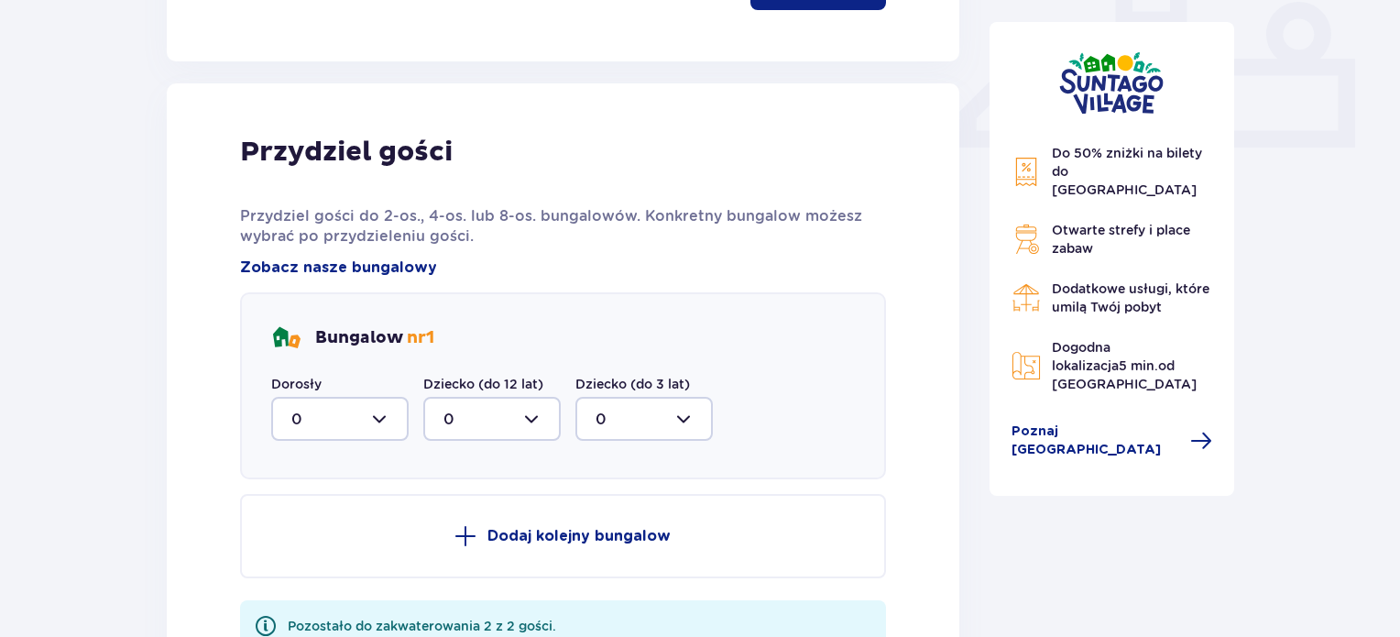
scroll to position [860, 0]
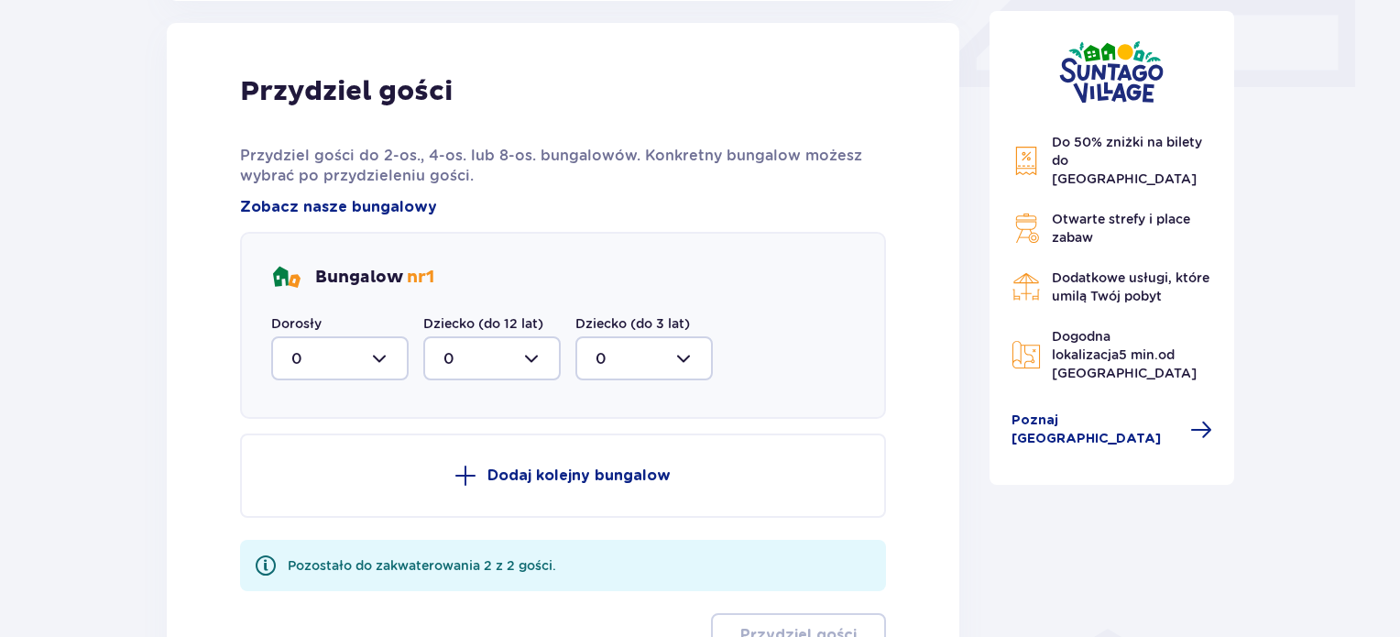
click at [386, 343] on div at bounding box center [339, 358] width 137 height 44
click at [321, 474] on span "2" at bounding box center [340, 491] width 134 height 38
type input "2"
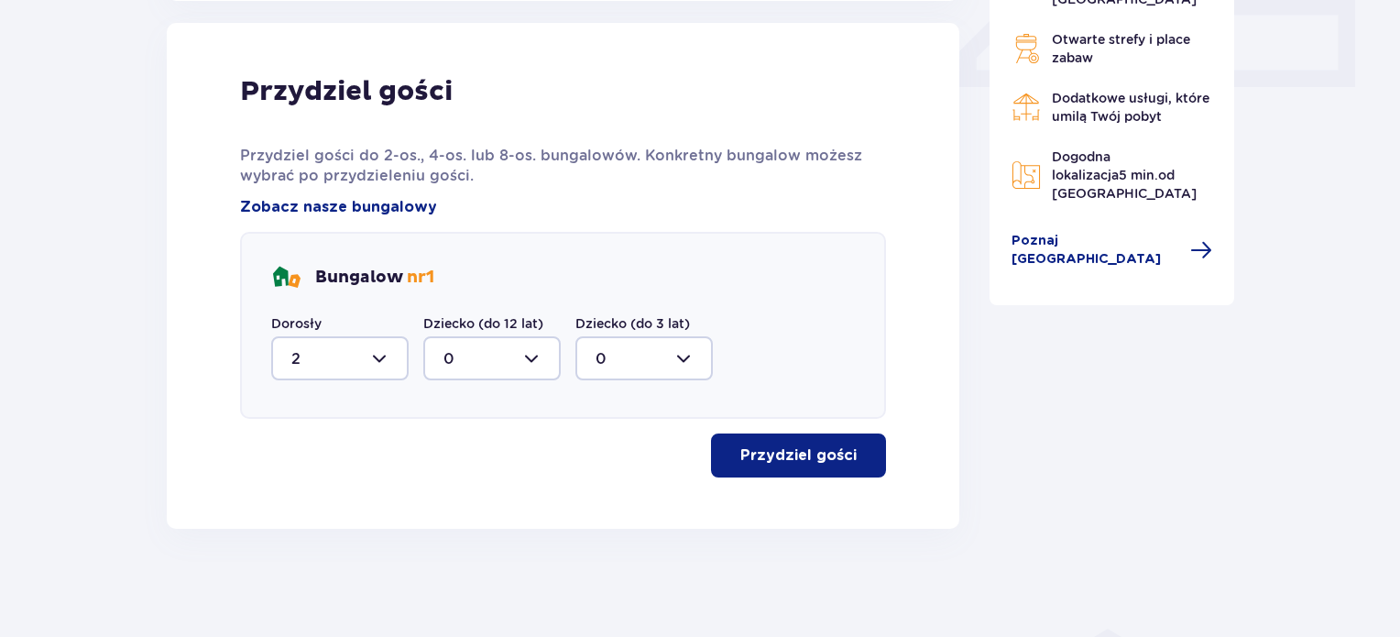
click at [795, 449] on p "Przydziel gości" at bounding box center [798, 455] width 116 height 20
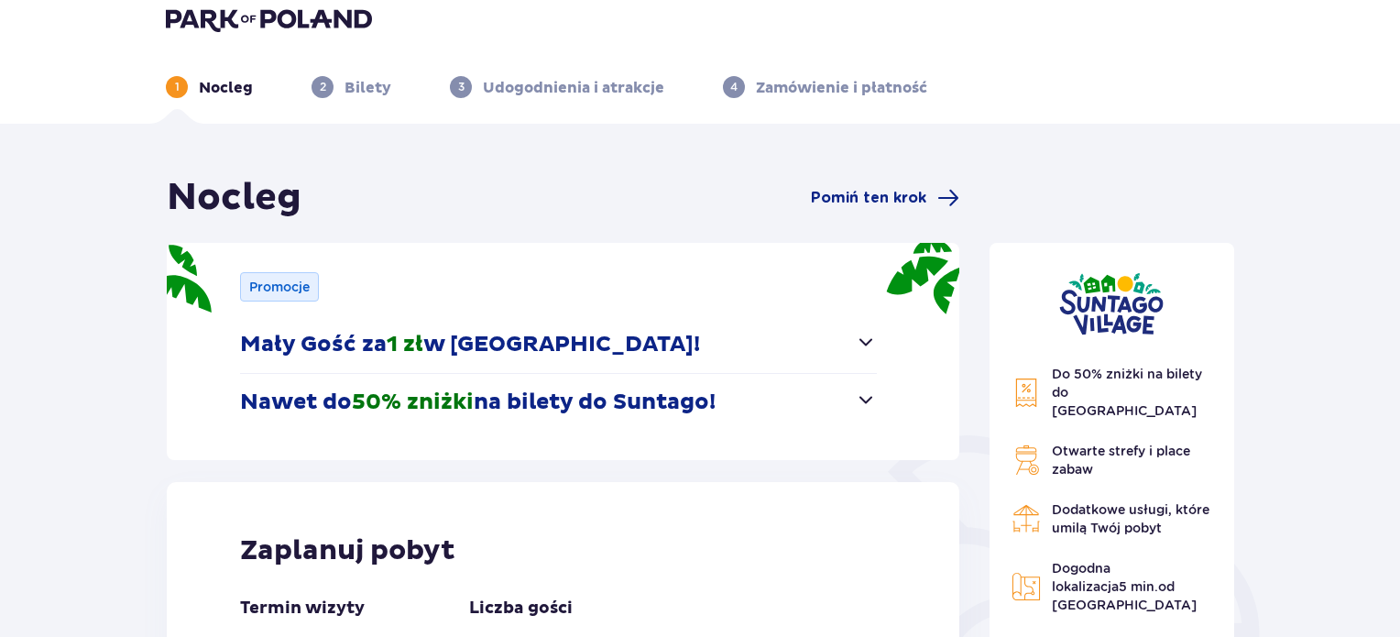
scroll to position [0, 0]
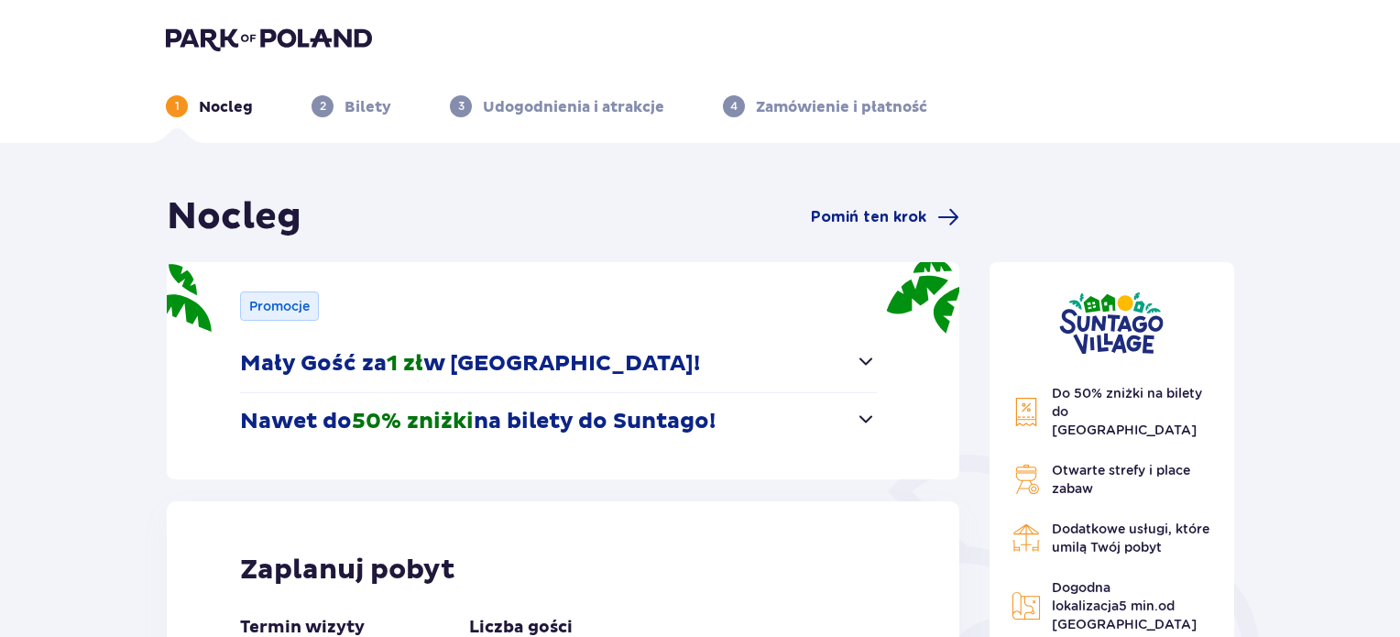
click at [181, 101] on span "1" at bounding box center [177, 106] width 22 height 22
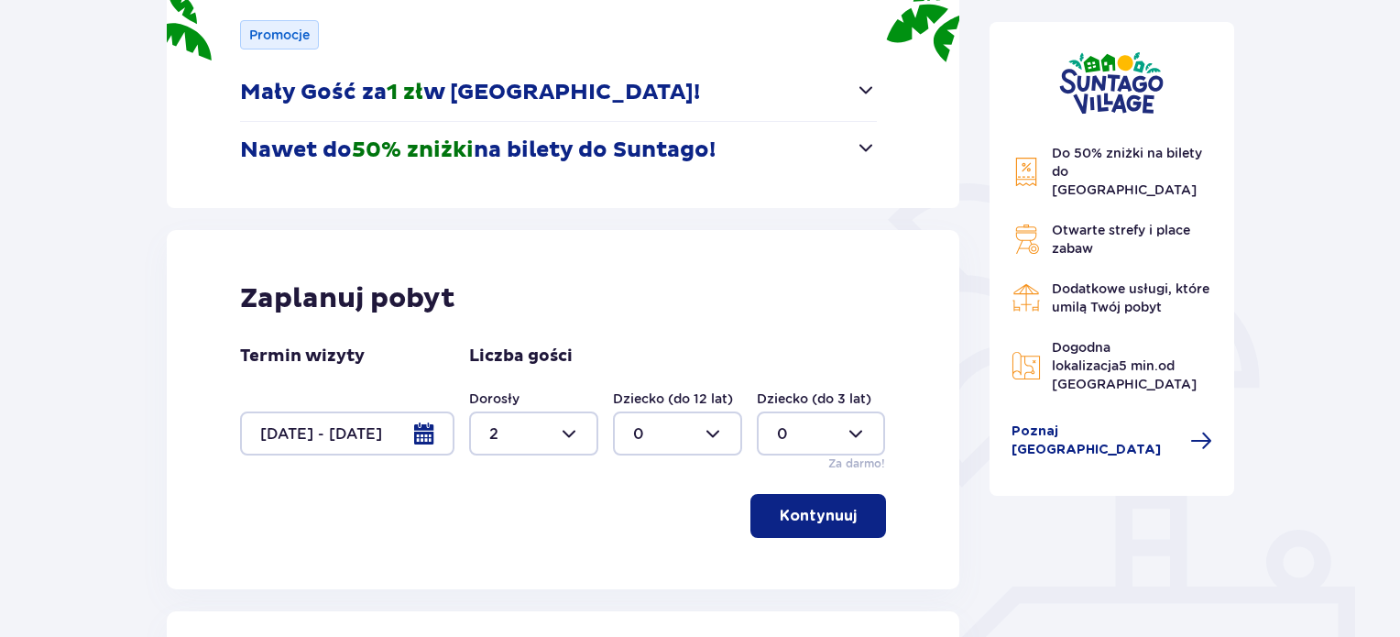
scroll to position [550, 0]
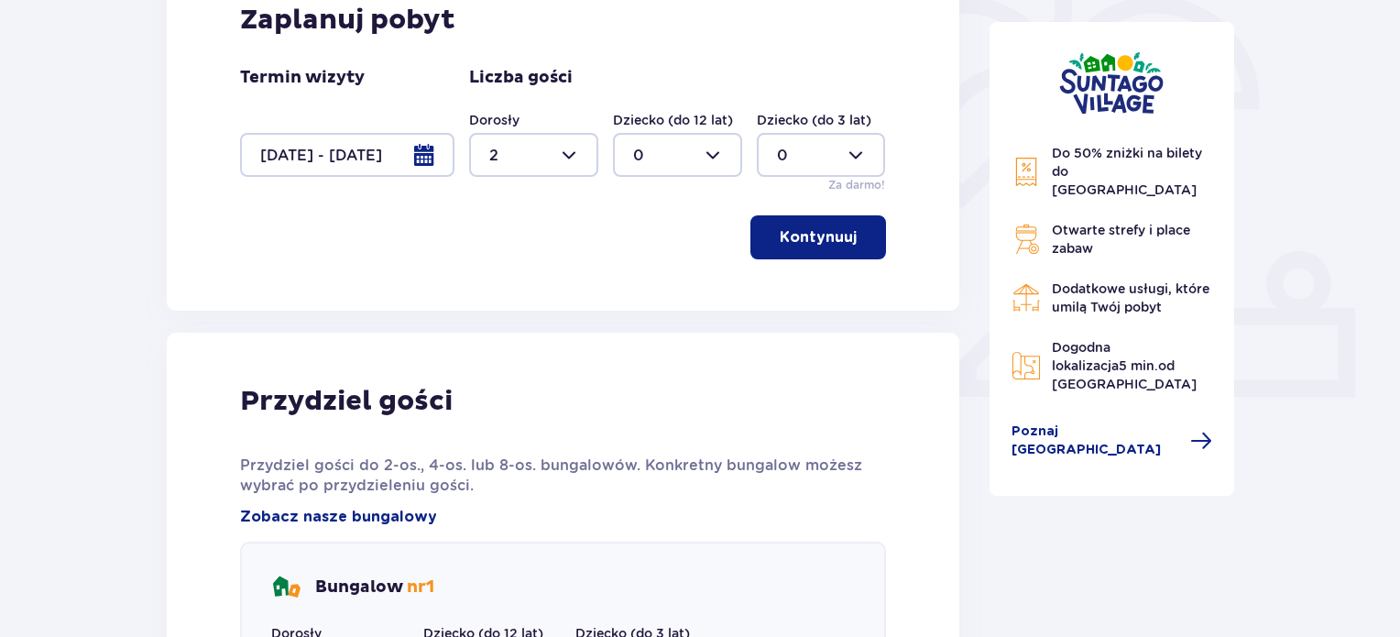
click at [767, 247] on button "Kontynuuj" at bounding box center [819, 237] width 136 height 44
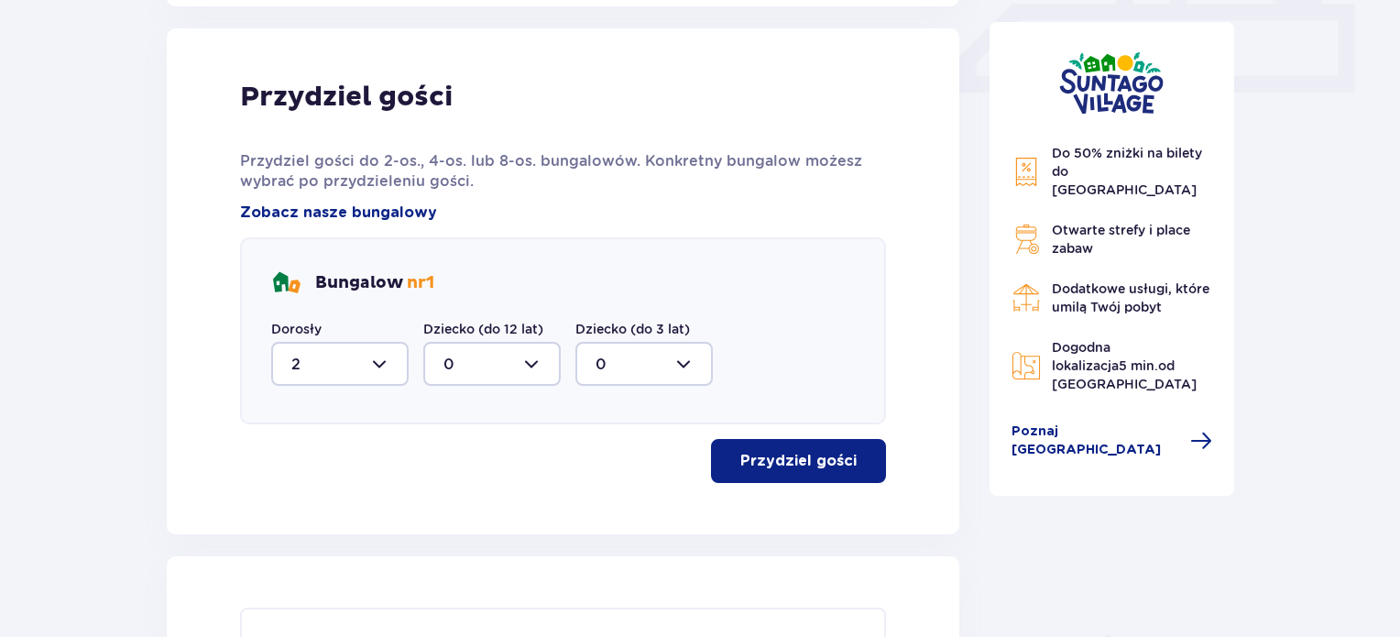
scroll to position [860, 0]
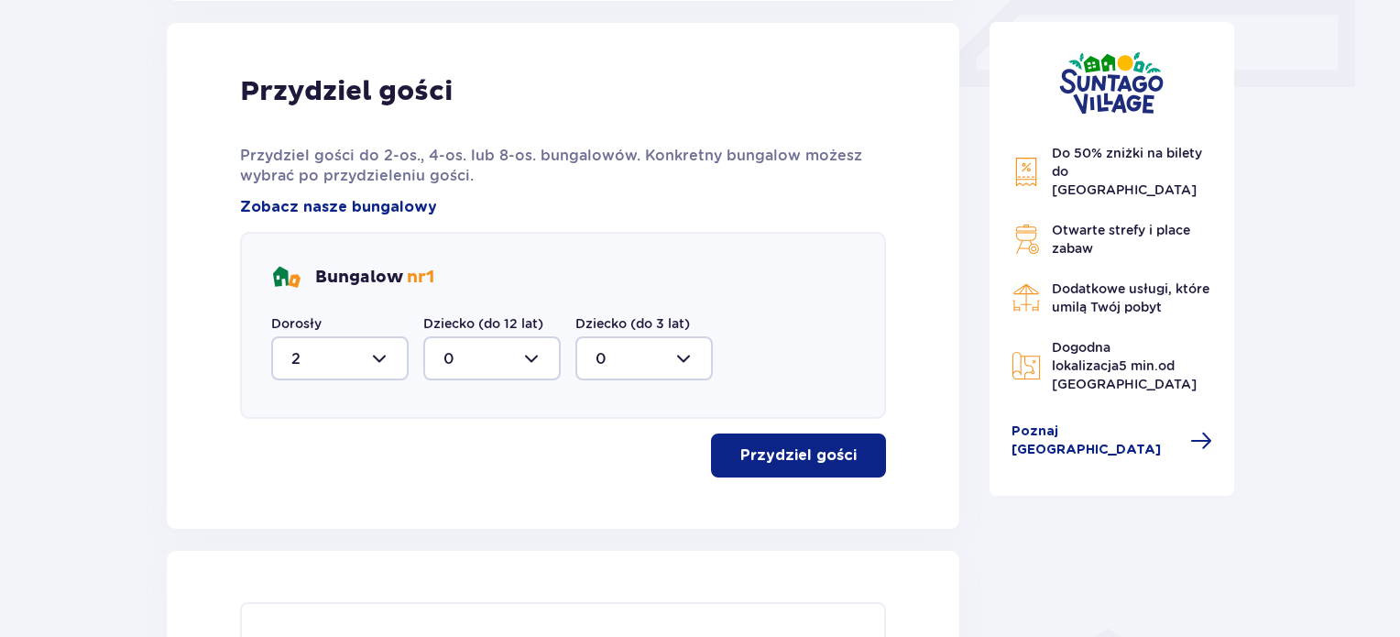
click at [758, 465] on button "Przydziel gości" at bounding box center [798, 455] width 175 height 44
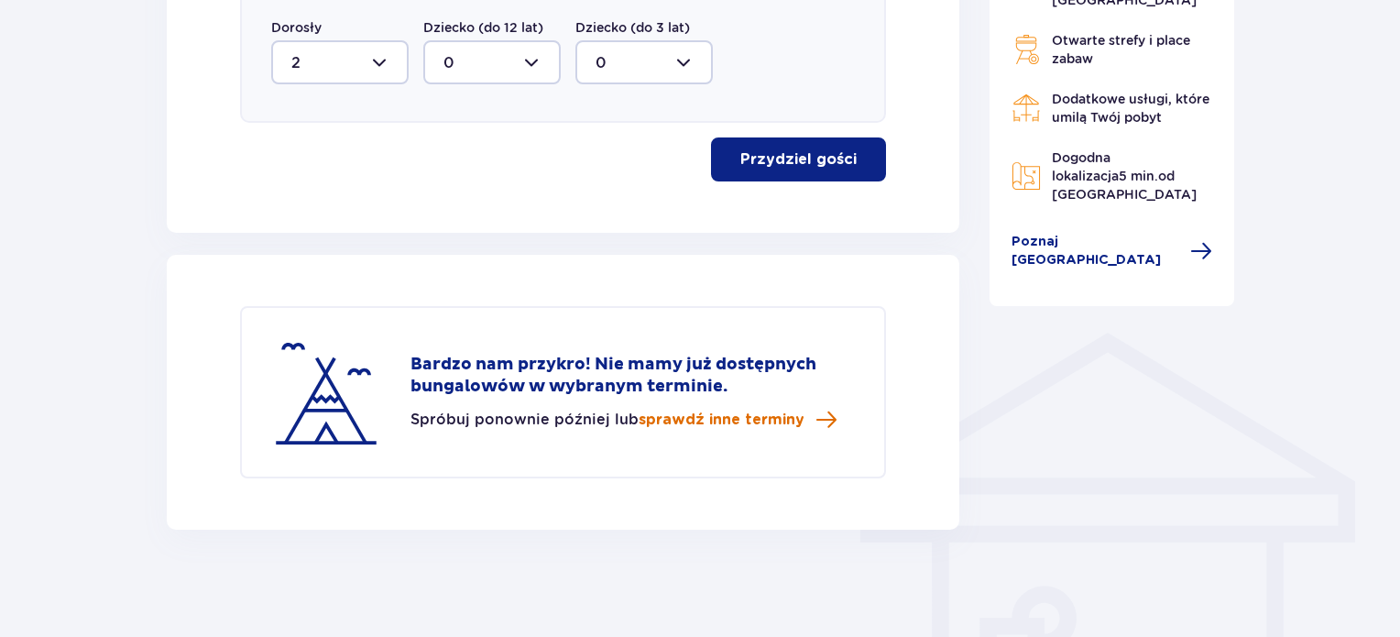
click at [711, 417] on span "sprawdź inne terminy" at bounding box center [722, 420] width 166 height 20
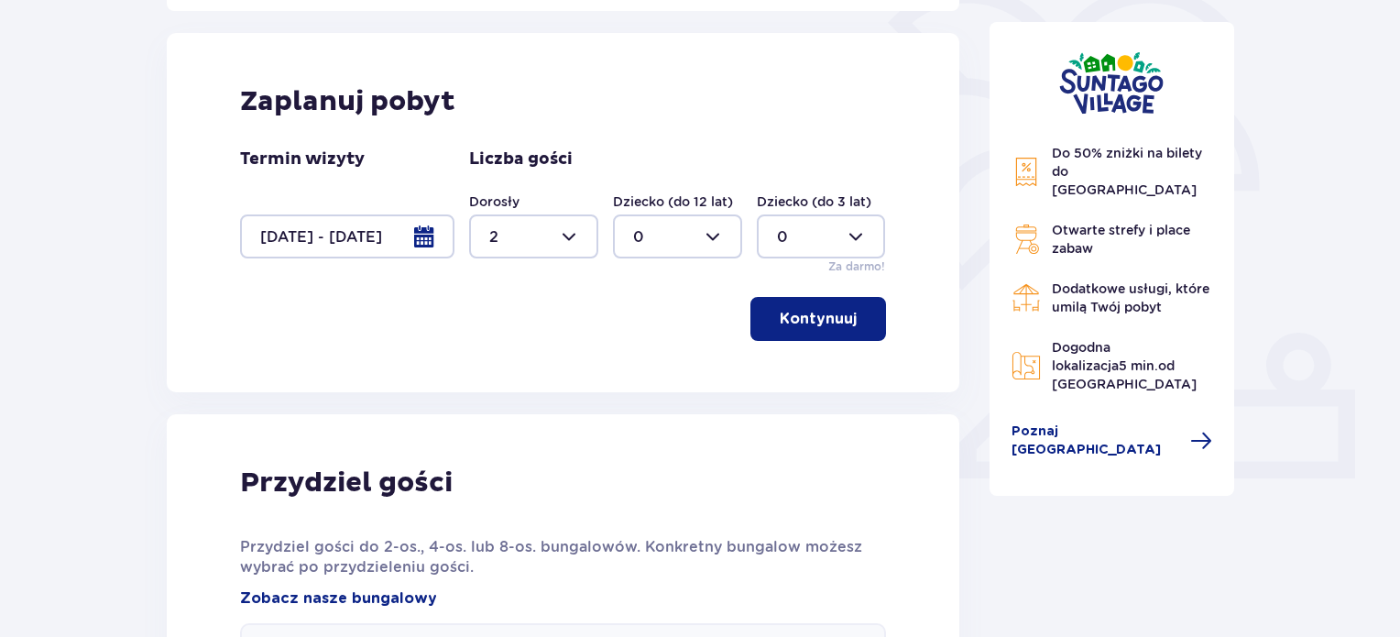
scroll to position [455, 0]
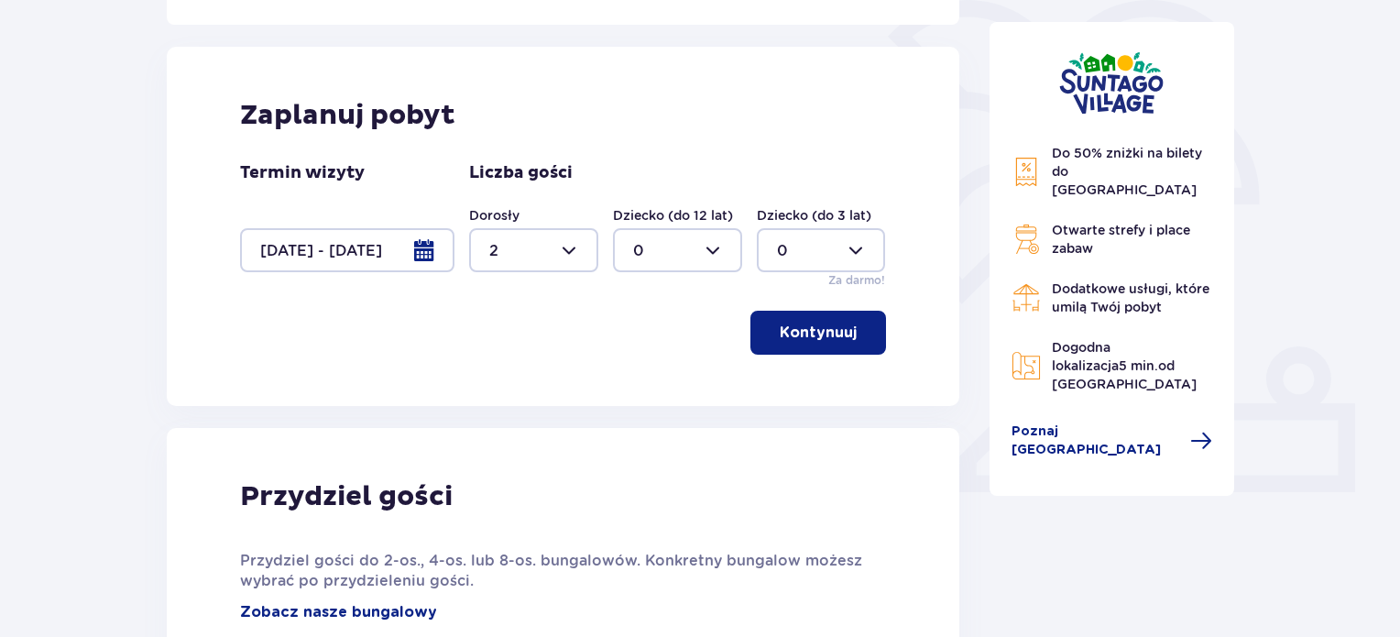
click at [745, 328] on div "Kontynuuj" at bounding box center [563, 333] width 646 height 44
click at [791, 347] on button "Kontynuuj" at bounding box center [819, 333] width 136 height 44
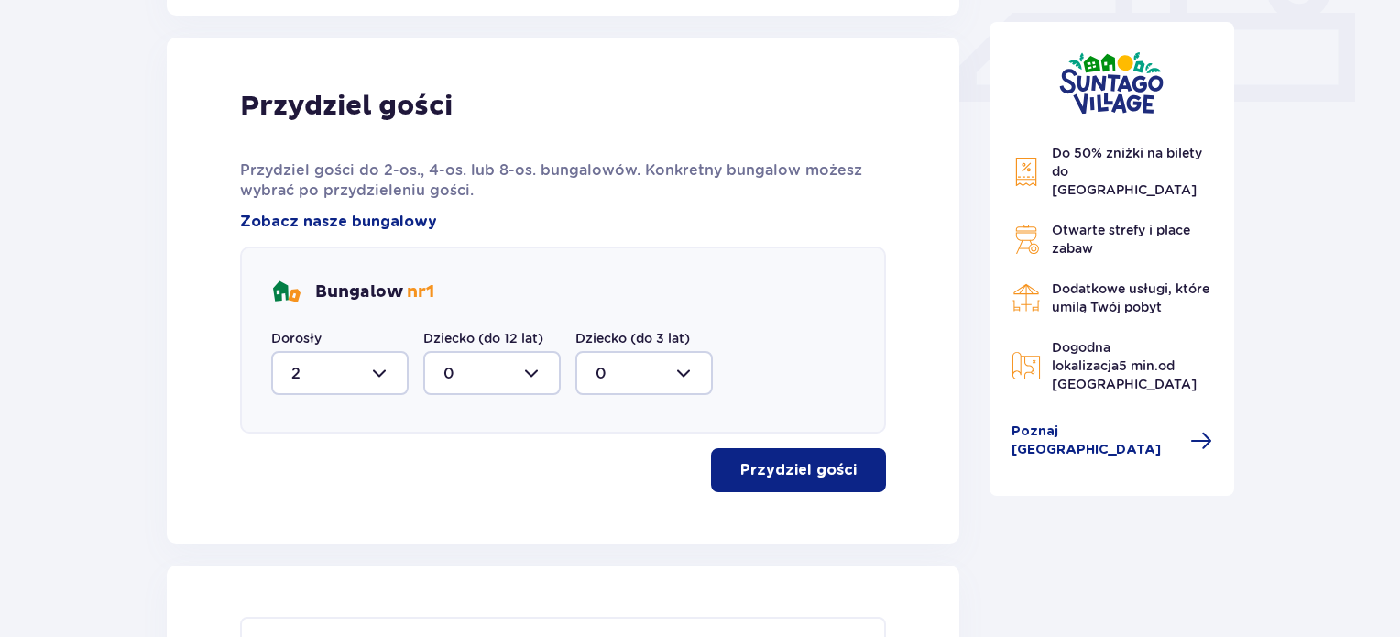
scroll to position [860, 0]
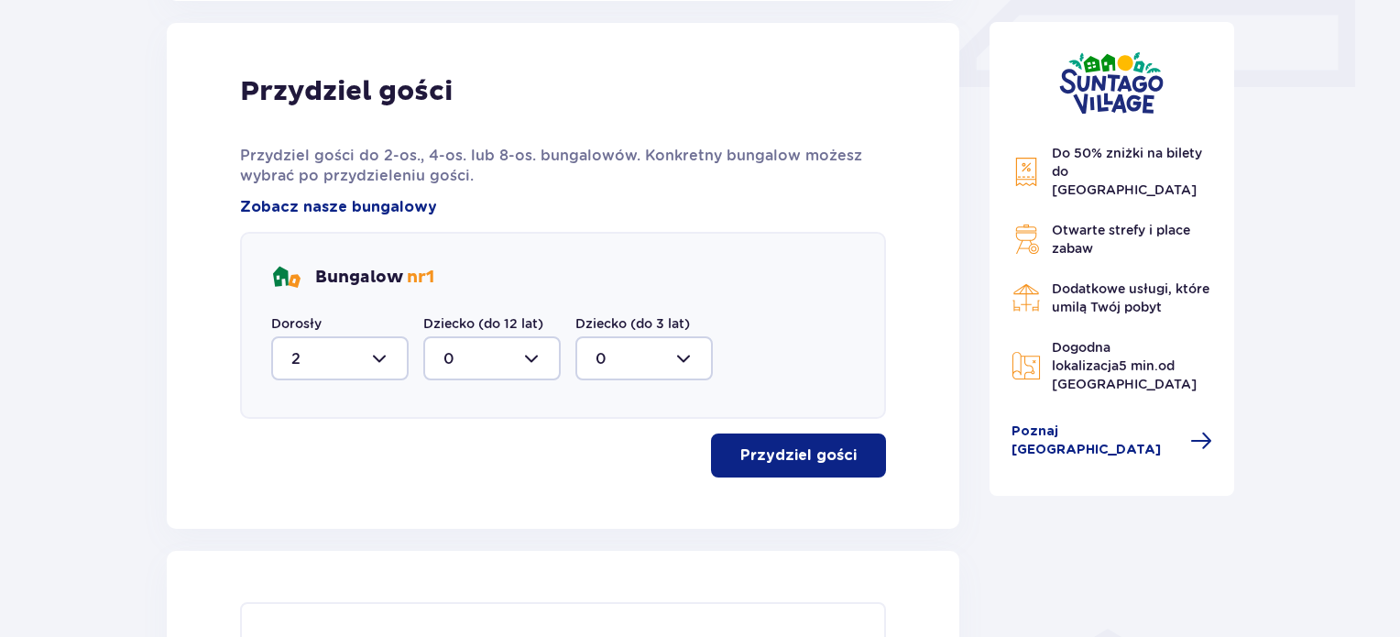
click at [785, 433] on button "Przydziel gości" at bounding box center [798, 455] width 175 height 44
click at [784, 433] on button "Przydziel gości" at bounding box center [798, 455] width 175 height 44
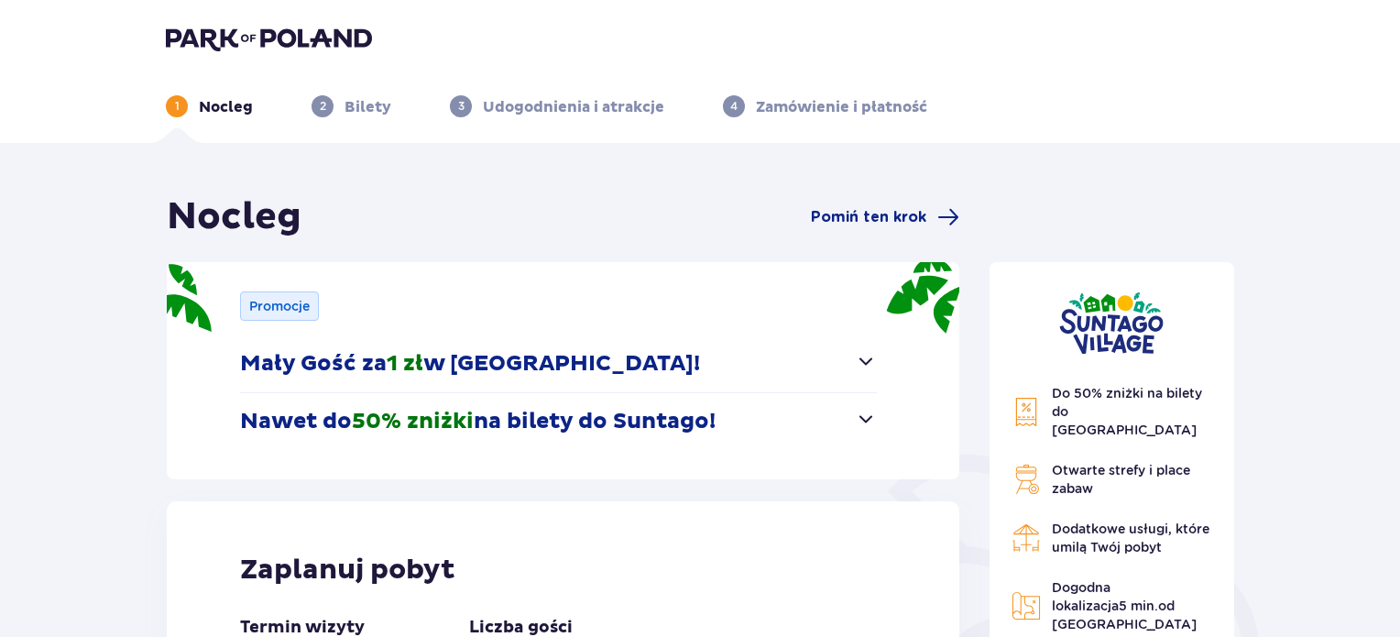
click at [583, 401] on button "Nawet do 50% zniżki na bilety do [GEOGRAPHIC_DATA]!" at bounding box center [558, 421] width 637 height 57
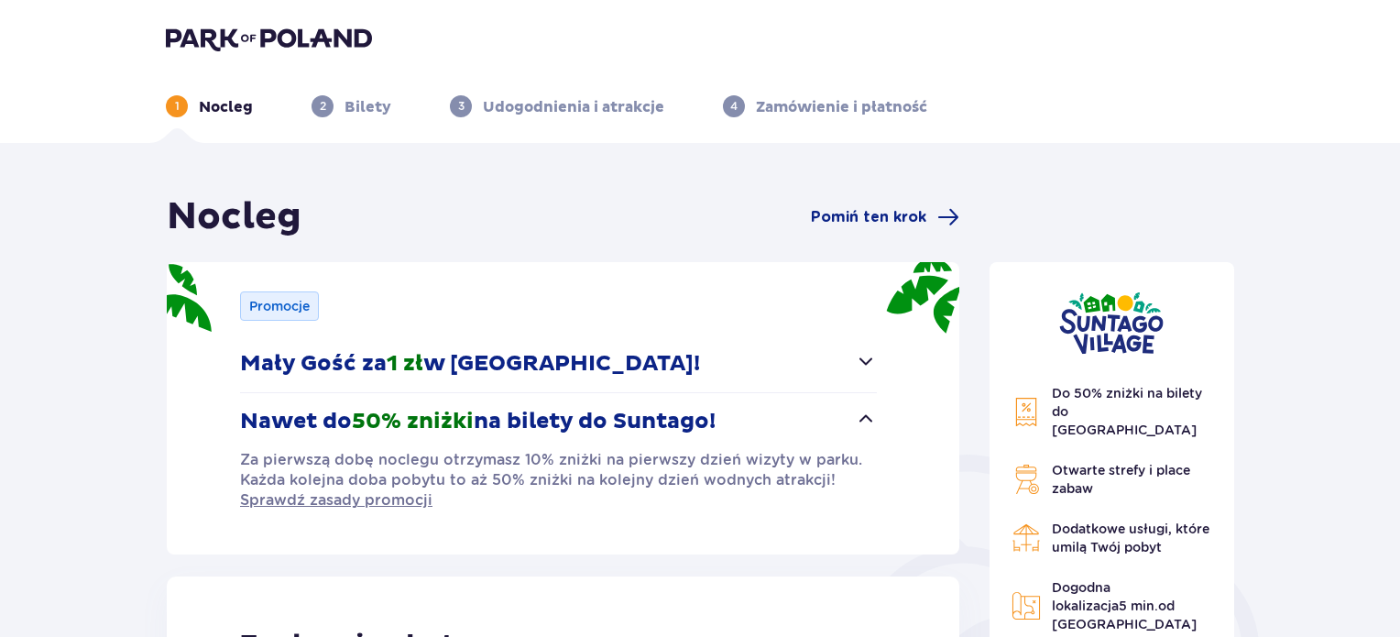
click at [583, 401] on button "Nawet do 50% zniżki na bilety do [GEOGRAPHIC_DATA]!" at bounding box center [558, 421] width 637 height 57
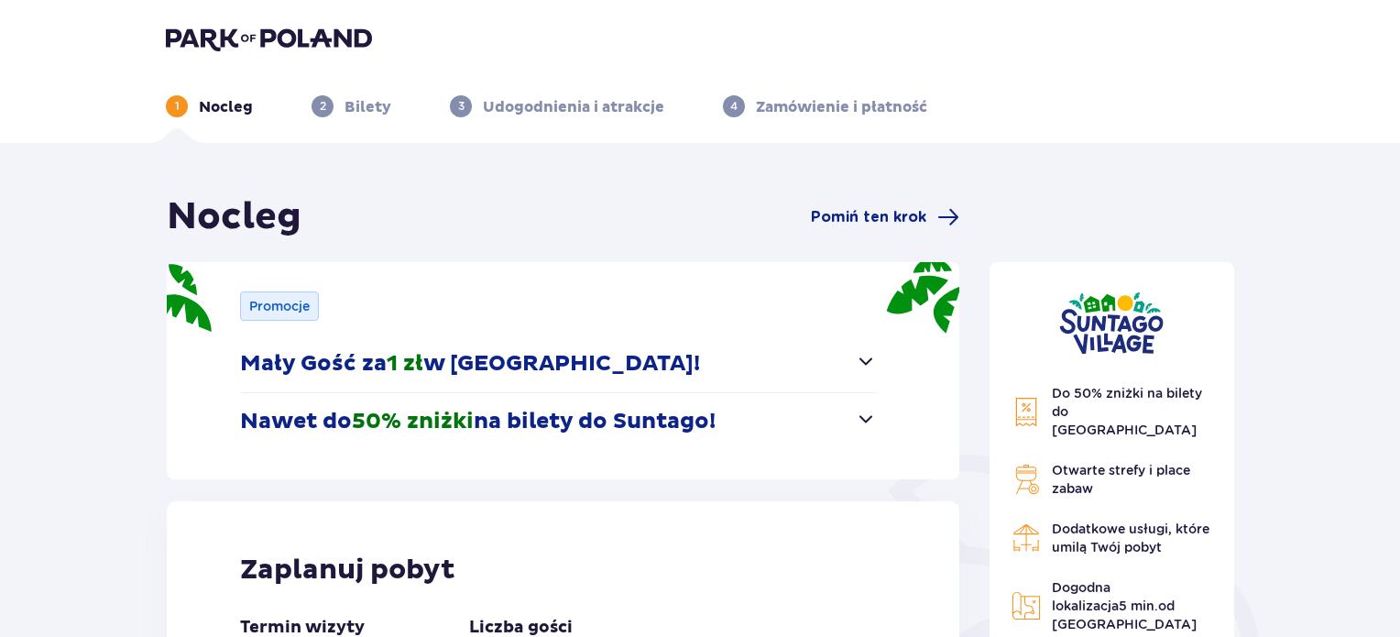
click at [596, 350] on p "Mały Gość za 1 zł w [GEOGRAPHIC_DATA]!" at bounding box center [470, 363] width 460 height 27
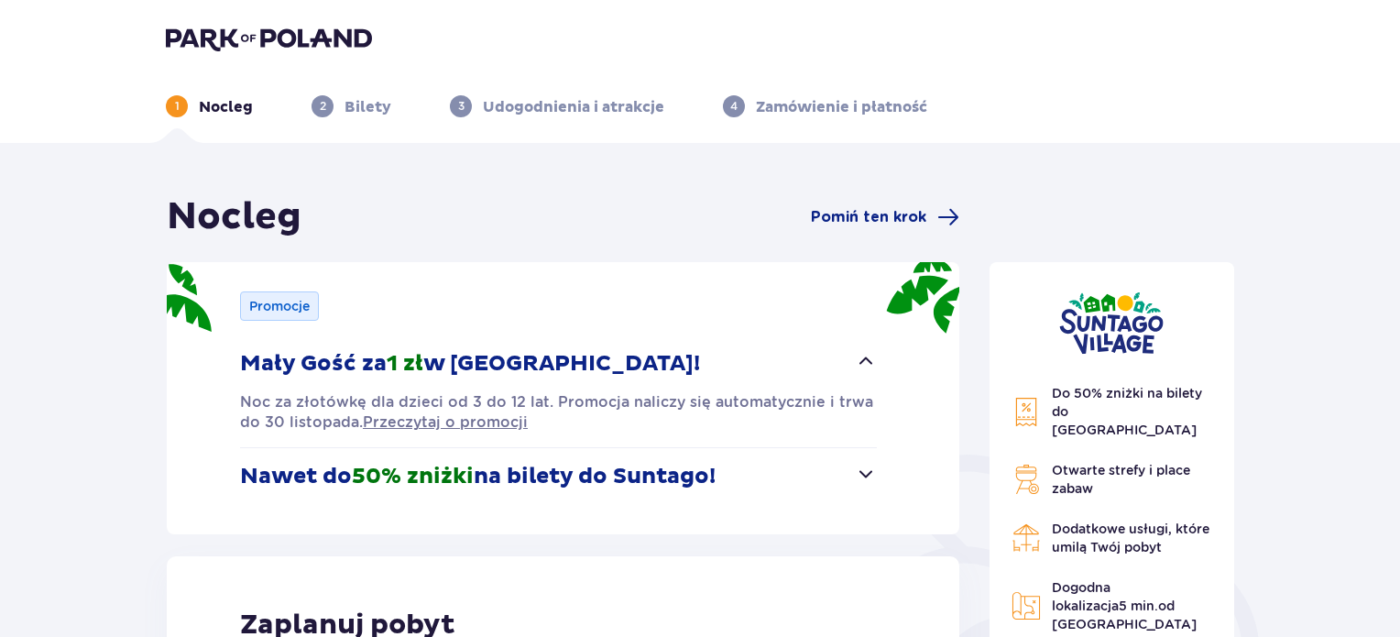
click at [598, 355] on p "Mały Gość za 1 zł w [GEOGRAPHIC_DATA]!" at bounding box center [470, 363] width 460 height 27
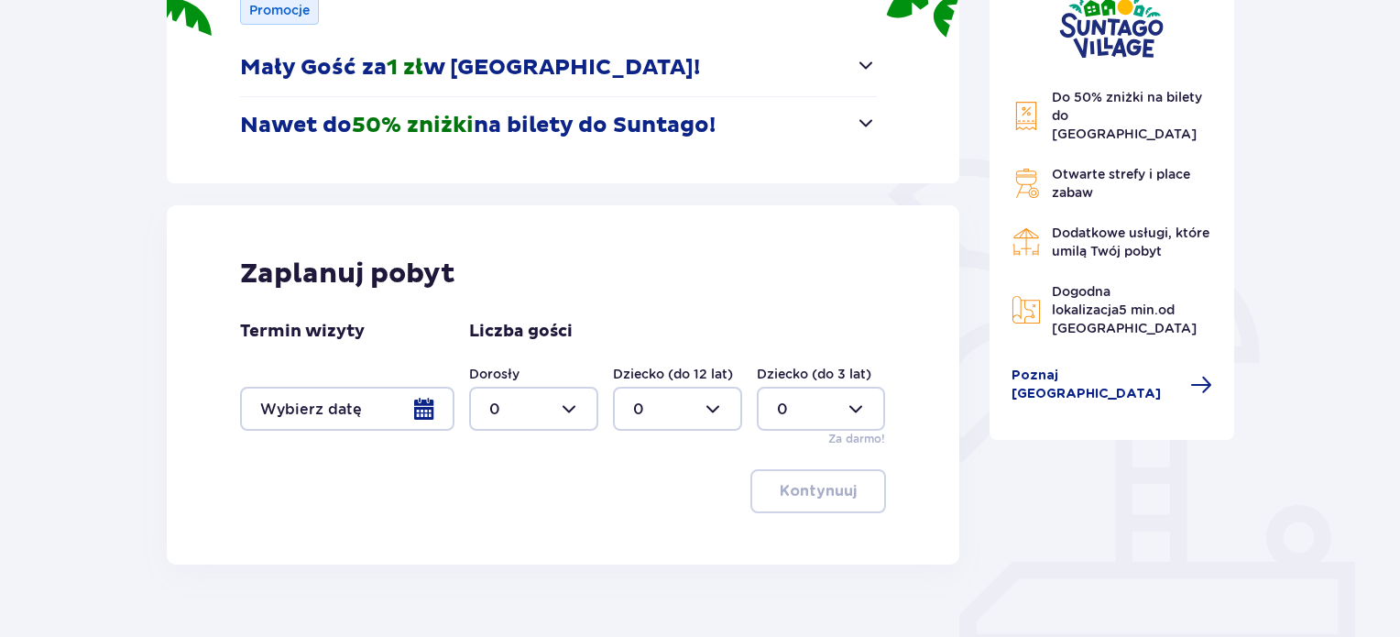
scroll to position [381, 0]
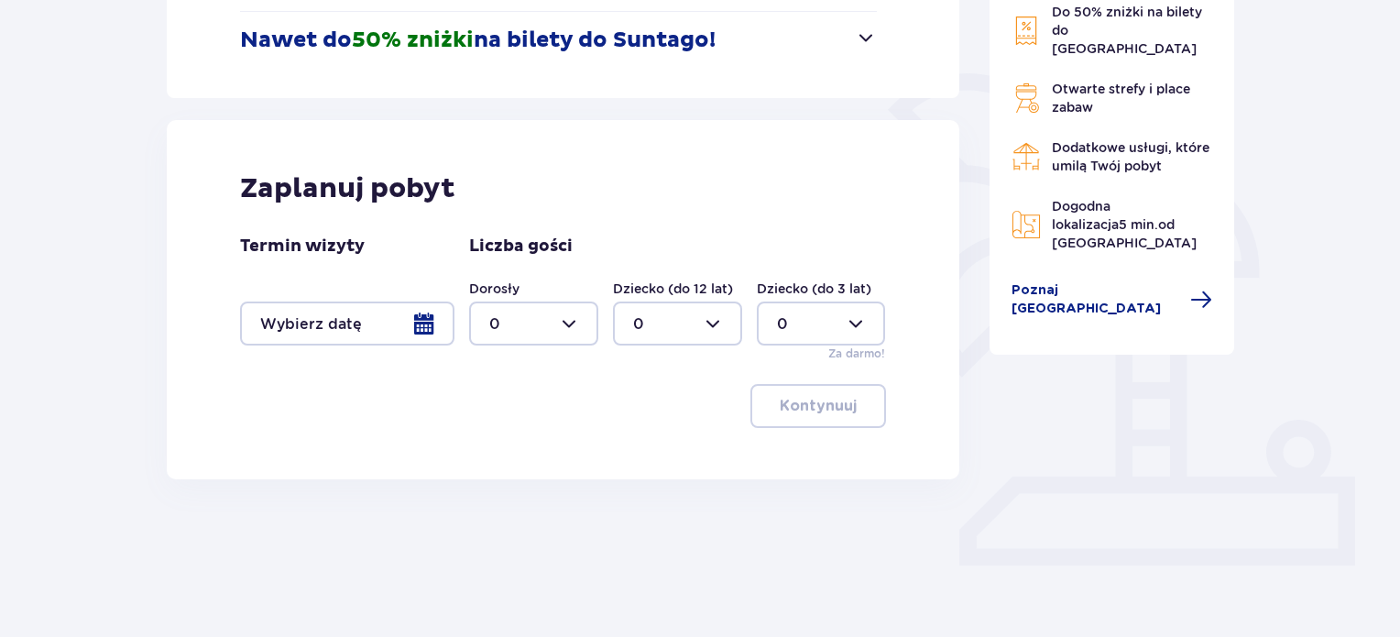
click at [389, 331] on div at bounding box center [347, 324] width 214 height 44
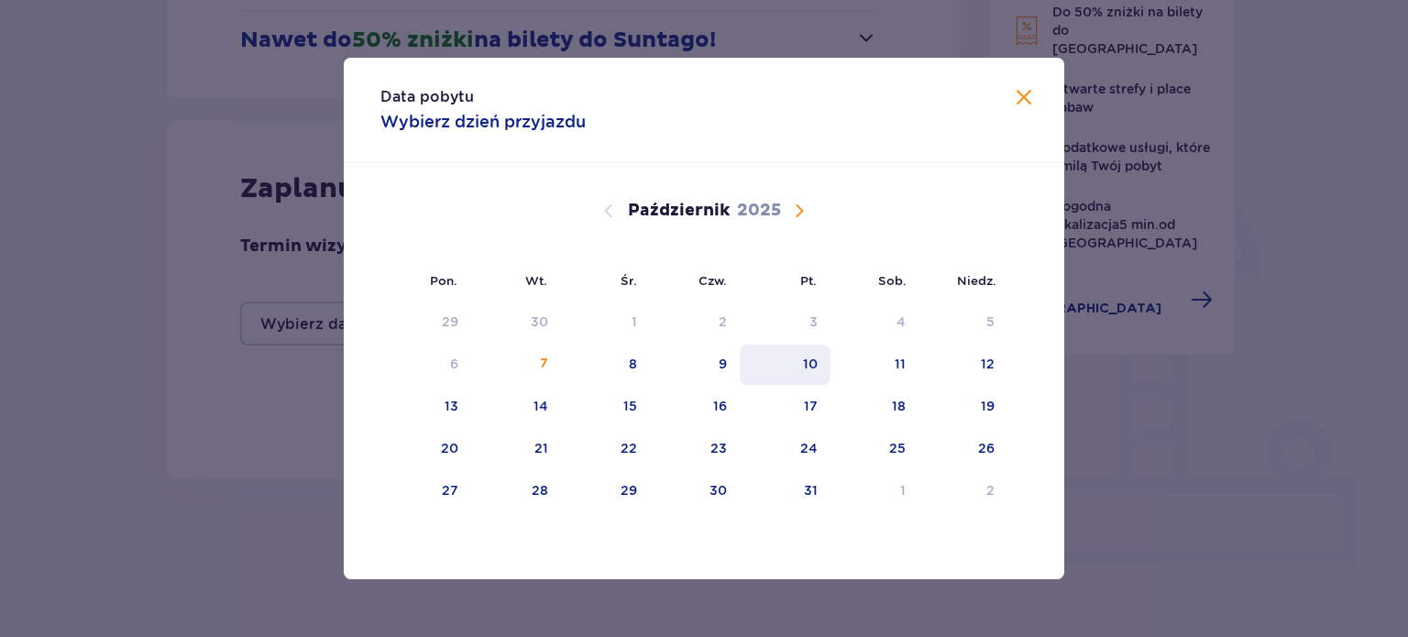
click at [799, 376] on div "10" at bounding box center [785, 365] width 91 height 40
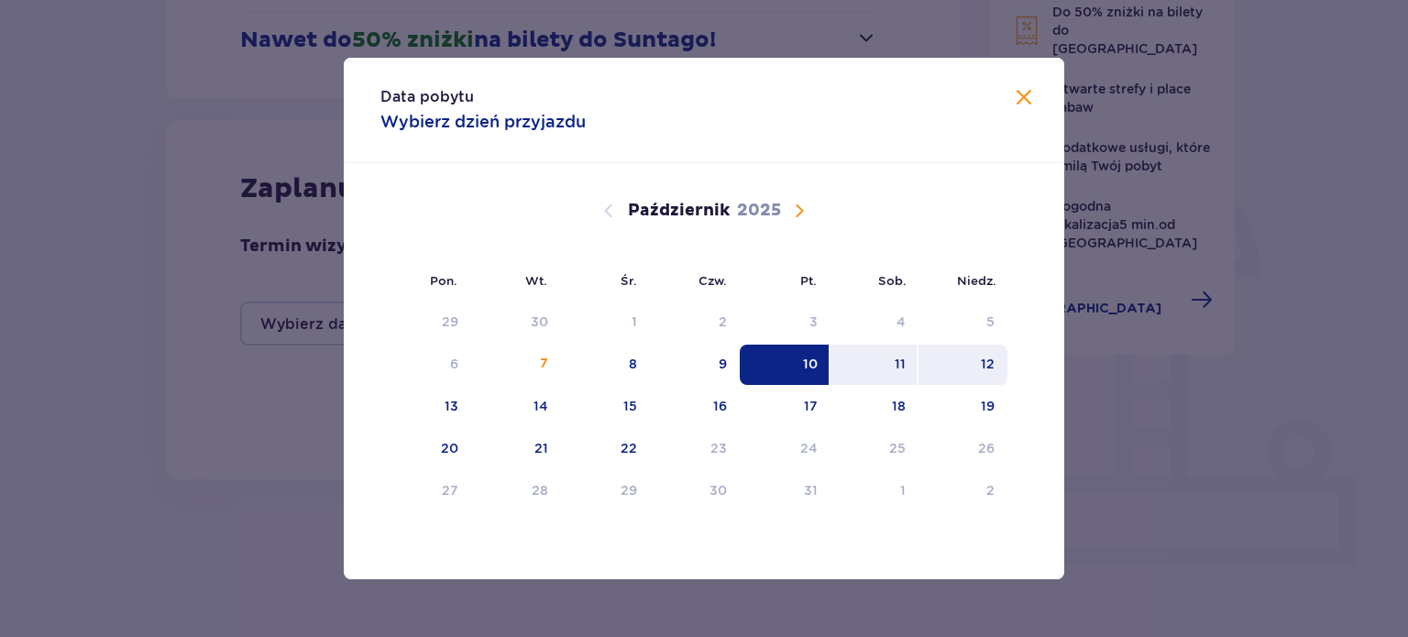
click at [970, 358] on div "12" at bounding box center [962, 365] width 89 height 40
type input "[DATE] - [DATE]"
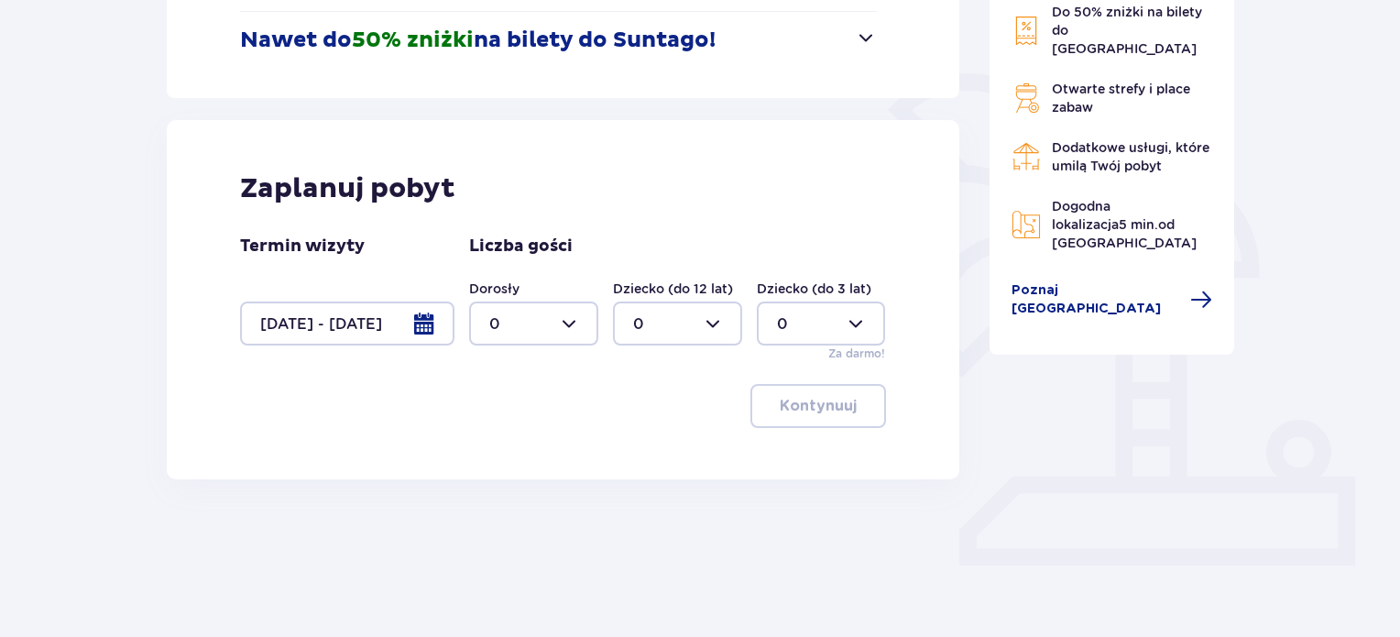
click at [549, 314] on div at bounding box center [533, 324] width 129 height 44
click at [518, 450] on div "2" at bounding box center [533, 456] width 89 height 20
type input "2"
click at [780, 398] on p "Kontynuuj" at bounding box center [818, 406] width 77 height 20
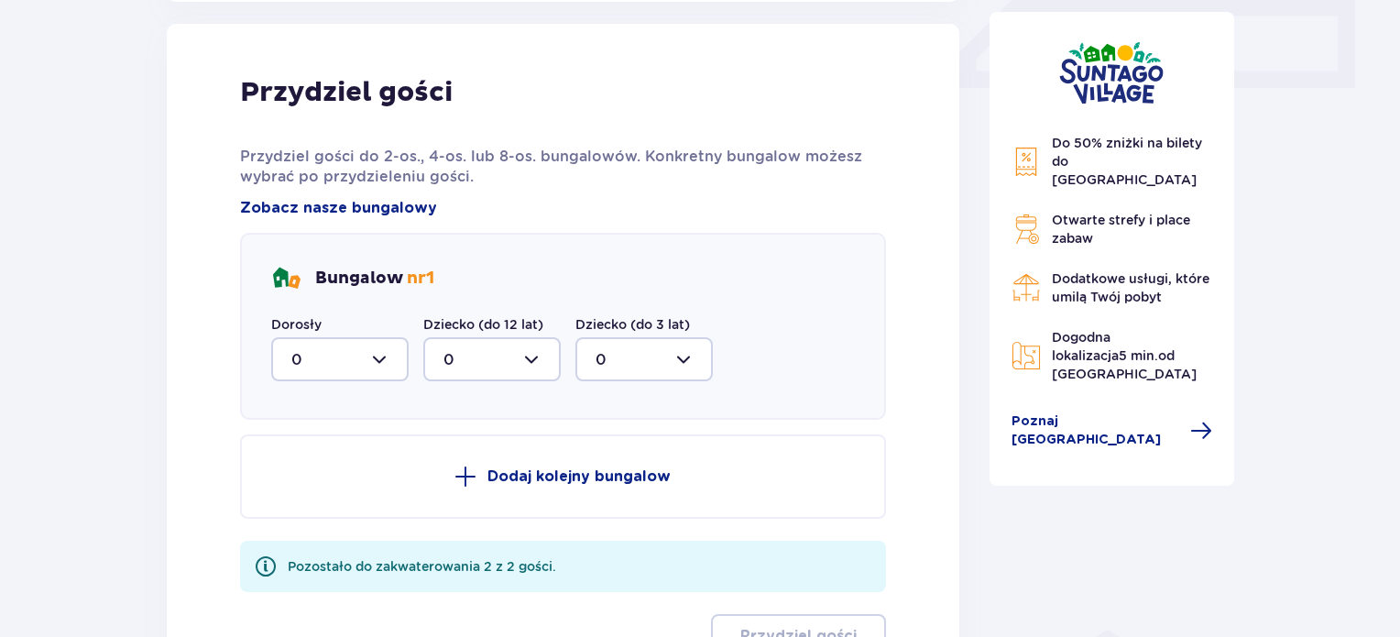
scroll to position [860, 0]
click at [312, 345] on div at bounding box center [339, 358] width 137 height 44
click at [312, 481] on div "2" at bounding box center [339, 491] width 97 height 20
type input "2"
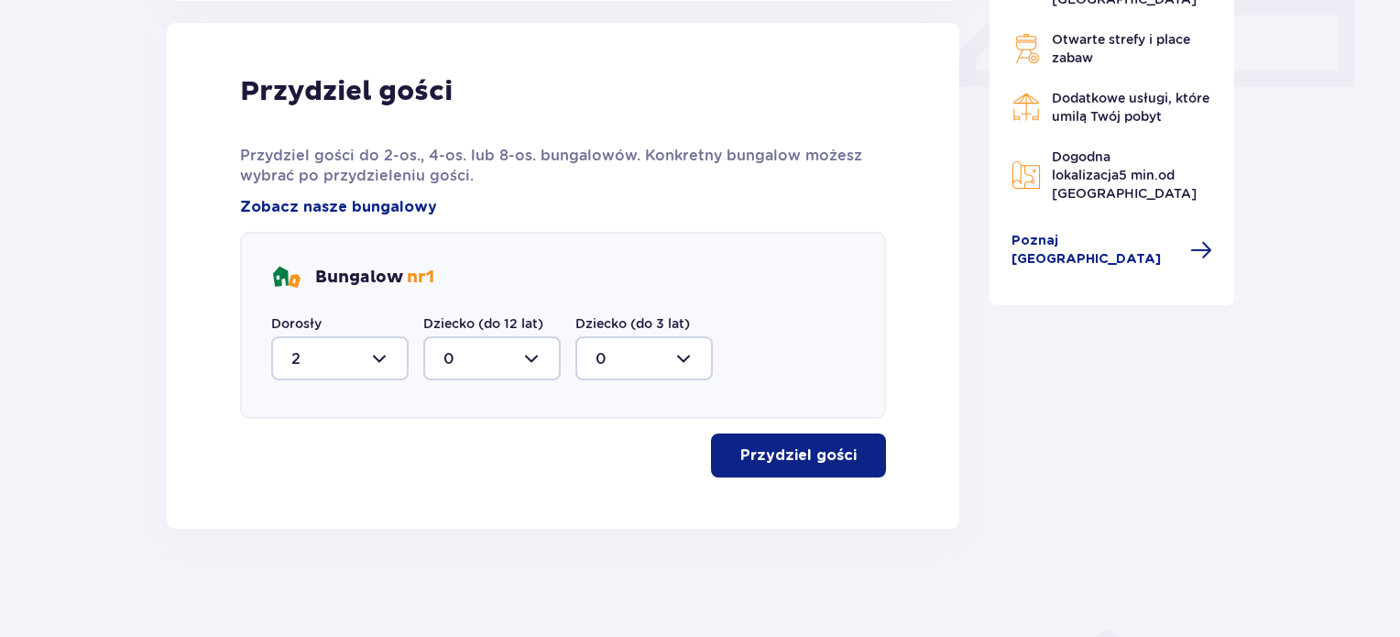
click at [766, 422] on div "Przydziel gości Przydziel gości do 2-os., 4-os. lub 8-os. bungalowów. Konkretny…" at bounding box center [563, 275] width 646 height 403
click at [770, 438] on button "Przydziel gości" at bounding box center [798, 455] width 175 height 44
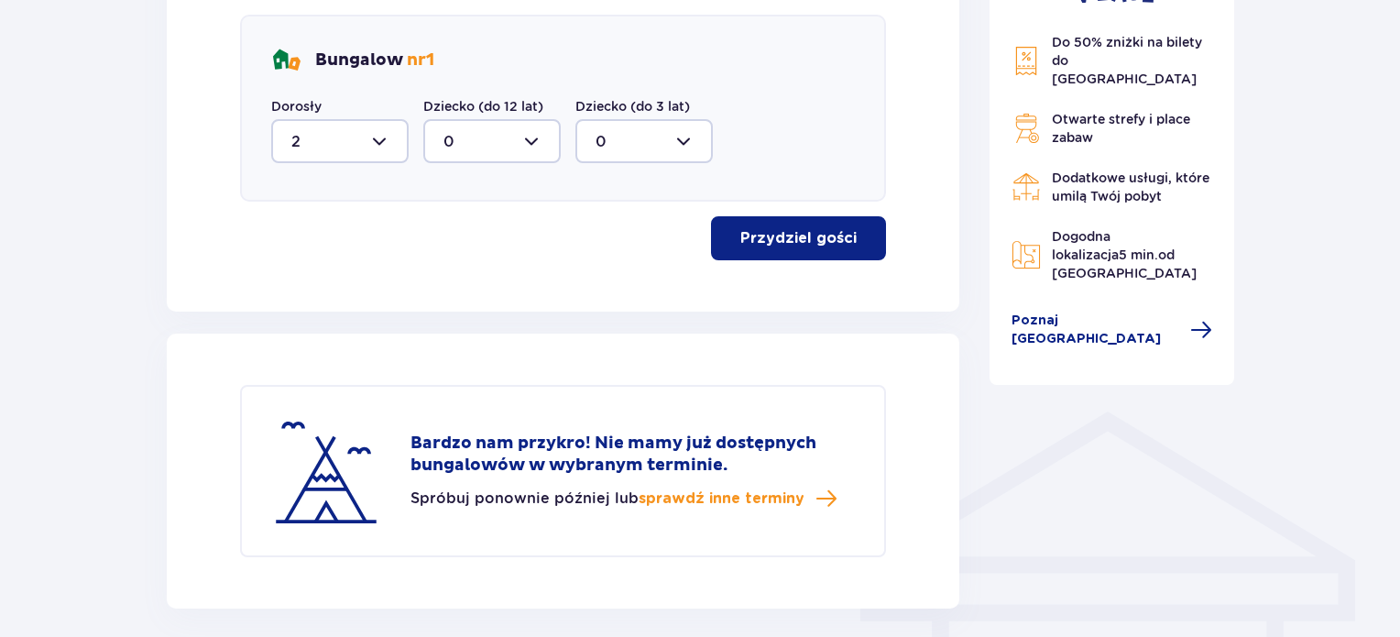
scroll to position [881, 0]
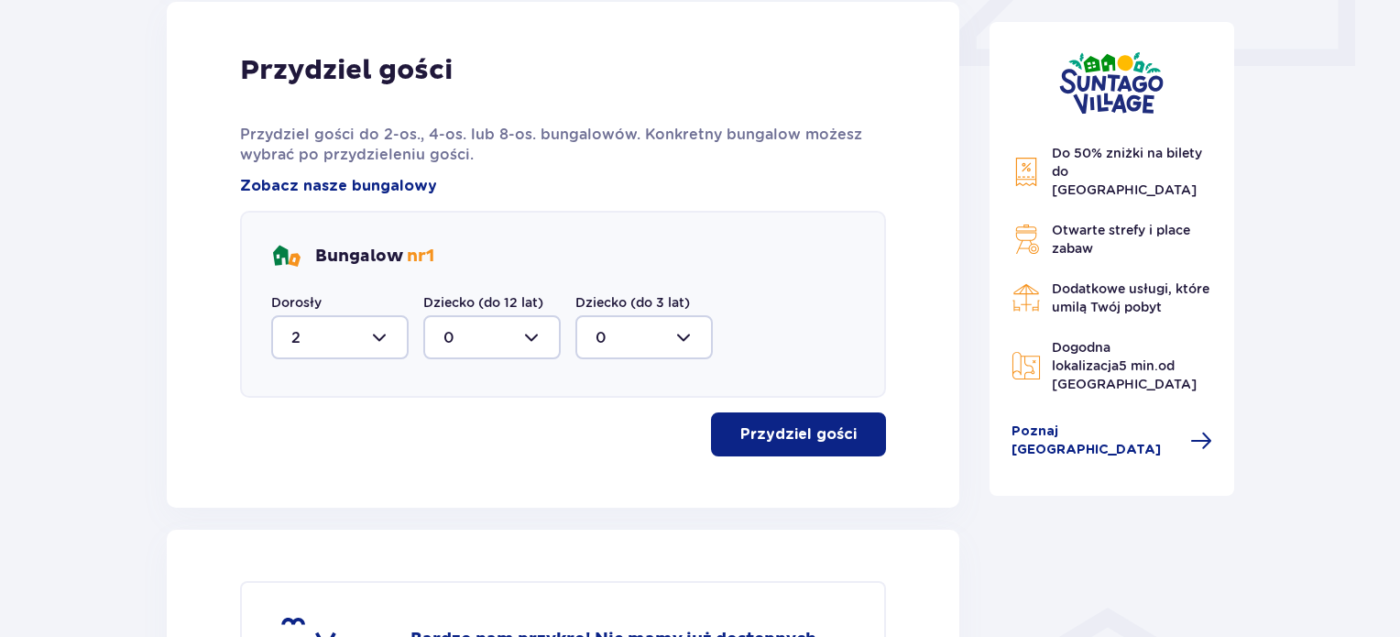
click at [794, 434] on p "Przydziel gości" at bounding box center [798, 434] width 116 height 20
click at [744, 406] on div "Przydziel gości Przydziel gości do 2-os., 4-os. lub 8-os. bungalowów. Konkretny…" at bounding box center [563, 254] width 646 height 403
click at [759, 439] on p "Przydziel gości" at bounding box center [798, 434] width 116 height 20
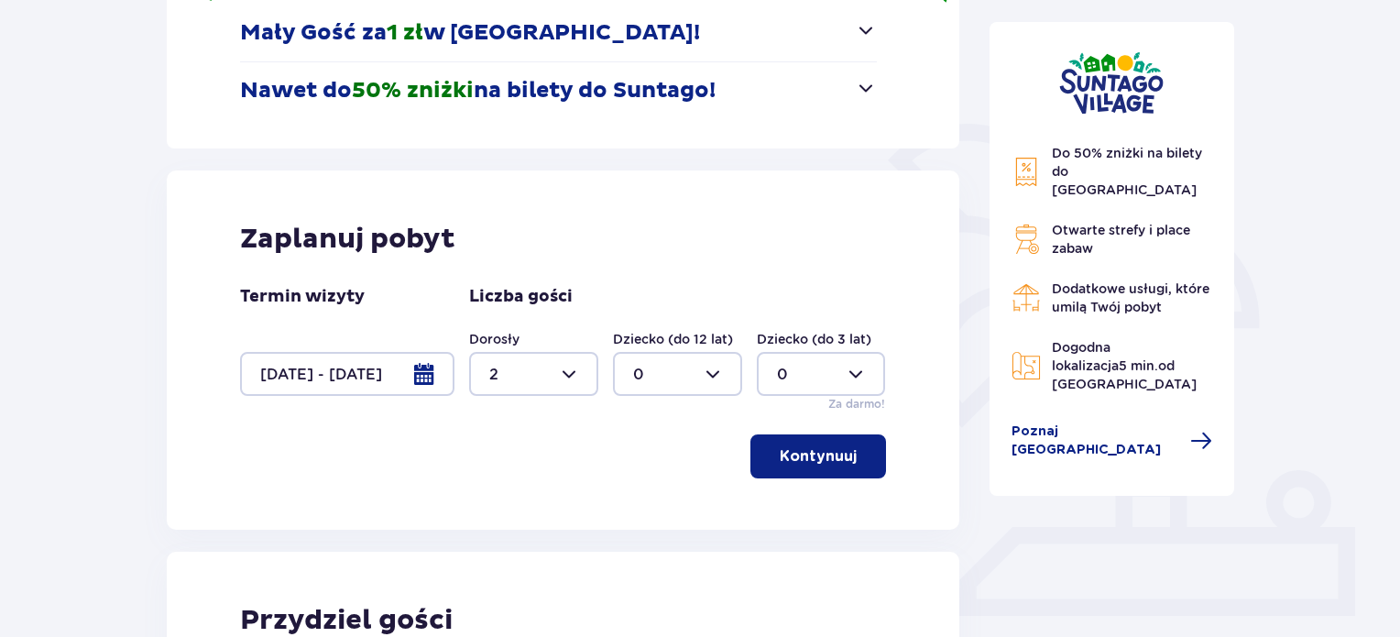
click at [812, 448] on p "Kontynuuj" at bounding box center [818, 456] width 77 height 20
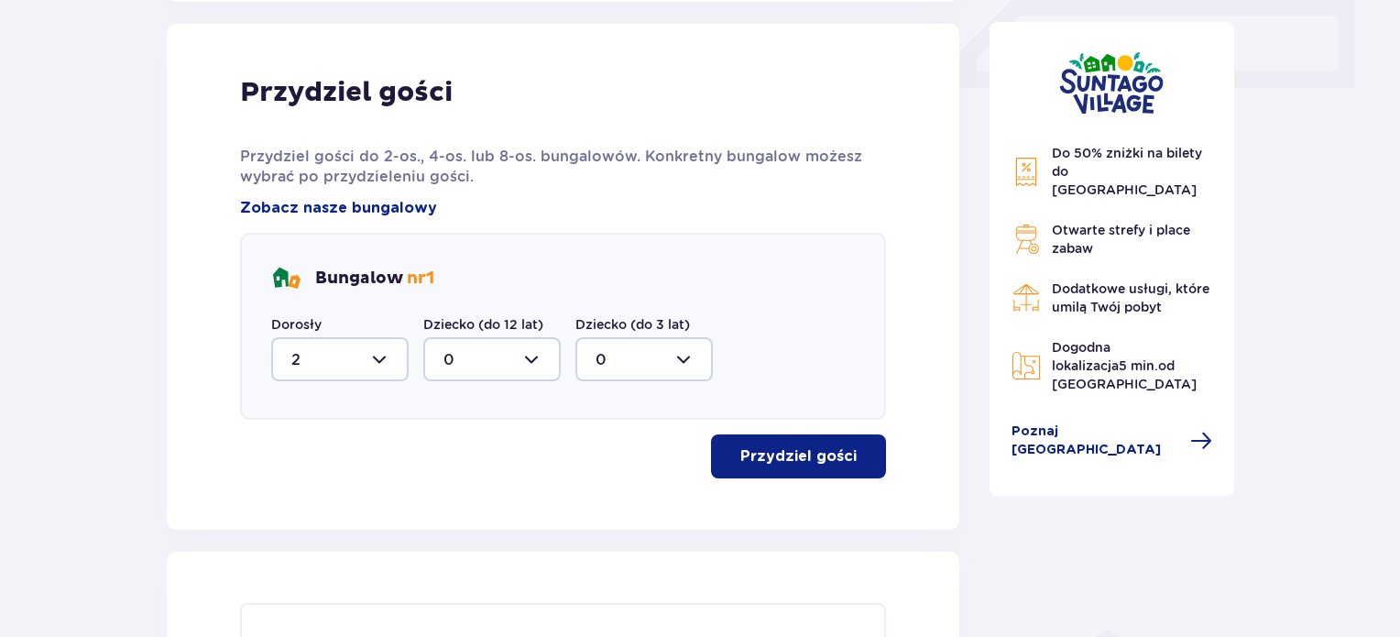
scroll to position [860, 0]
click at [812, 449] on p "Przydziel gości" at bounding box center [798, 455] width 116 height 20
click at [806, 447] on p "Przydziel gości" at bounding box center [798, 455] width 116 height 20
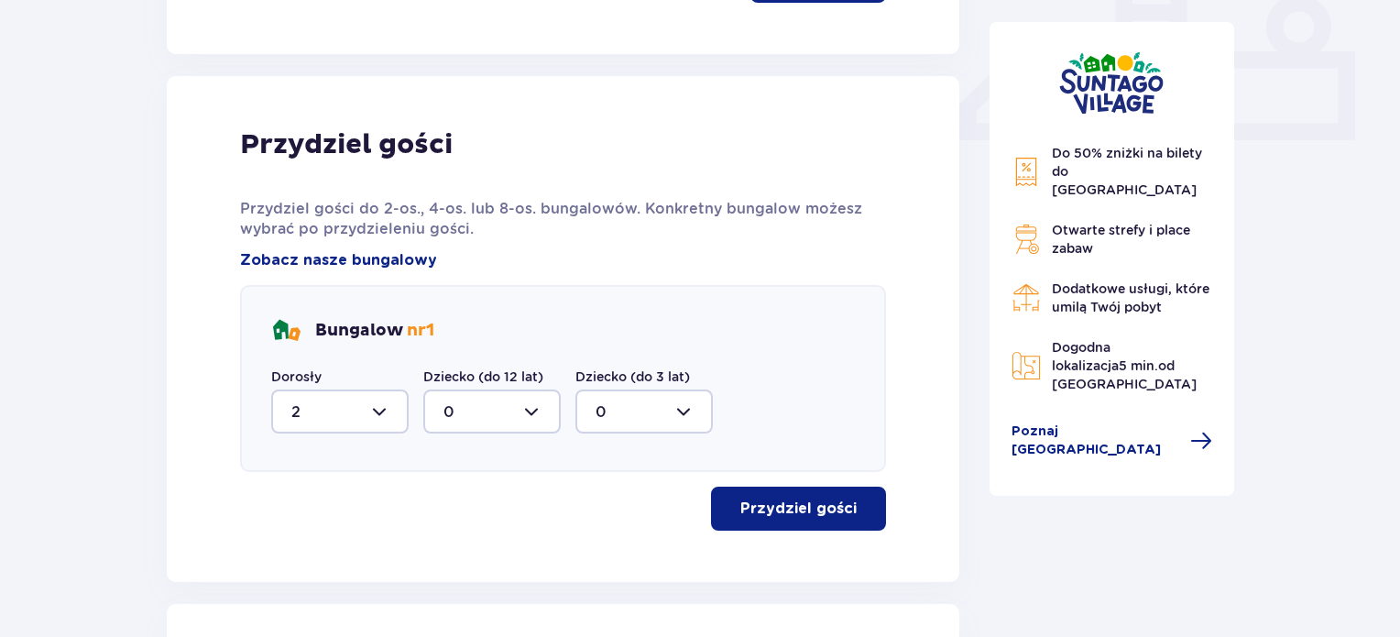
scroll to position [972, 0]
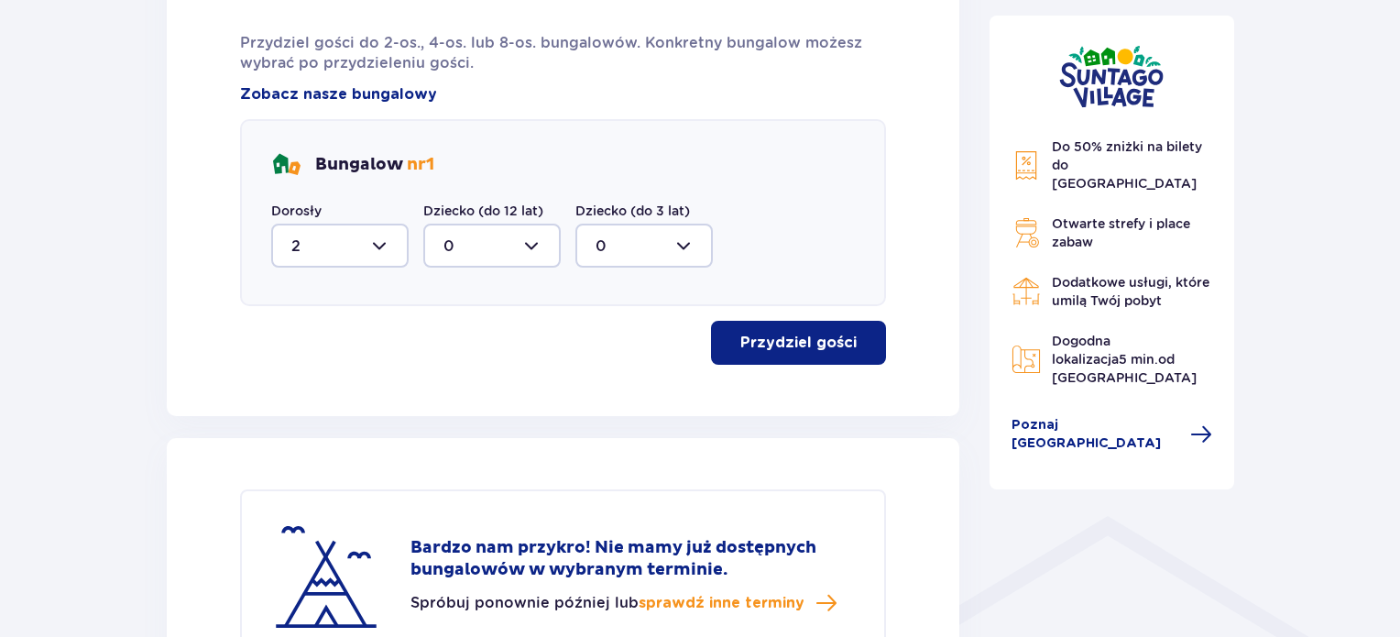
click at [779, 363] on div "Przydziel gości Przydziel gości do 2-os., 4-os. lub 8-os. bungalowów. Konkretny…" at bounding box center [563, 163] width 793 height 506
click at [781, 351] on p "Przydziel gości" at bounding box center [798, 343] width 116 height 20
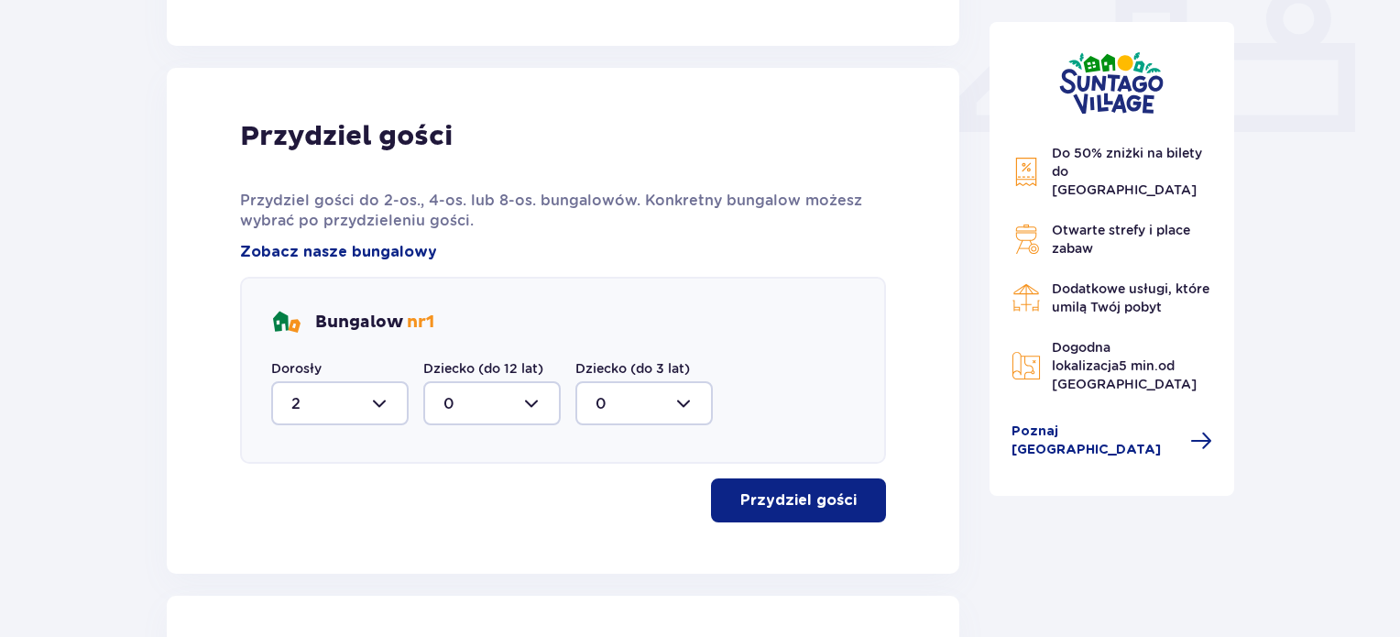
scroll to position [514, 0]
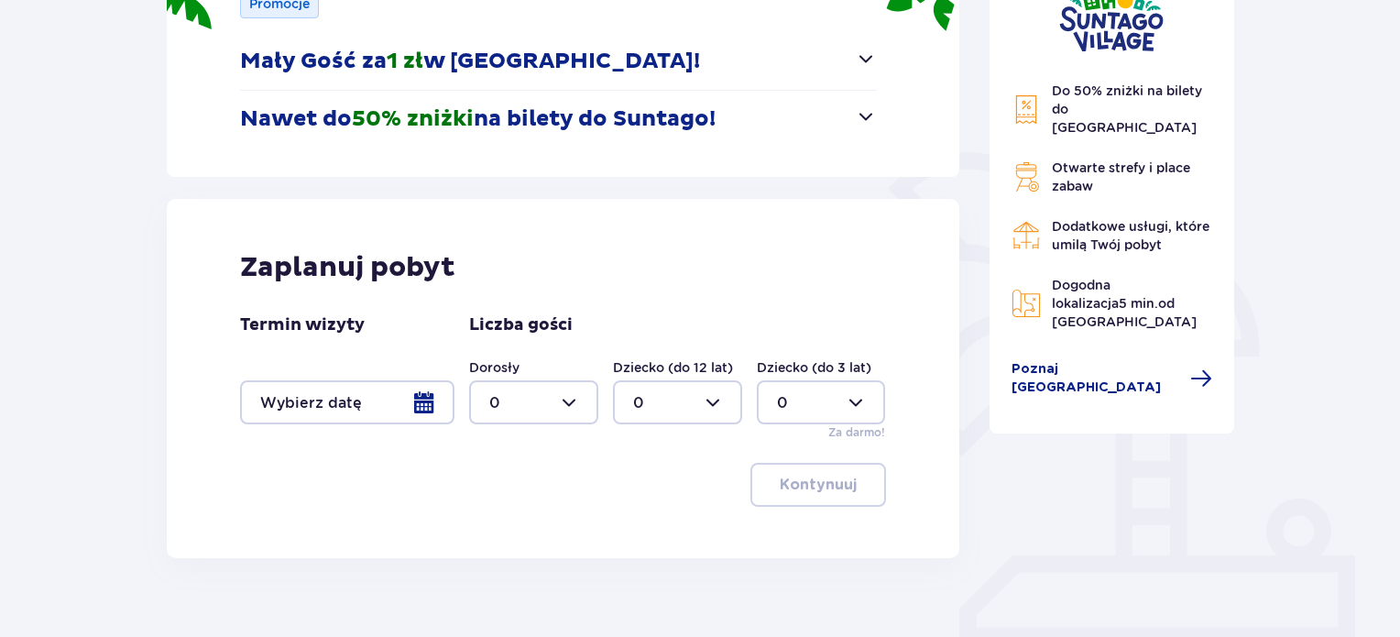
scroll to position [198, 0]
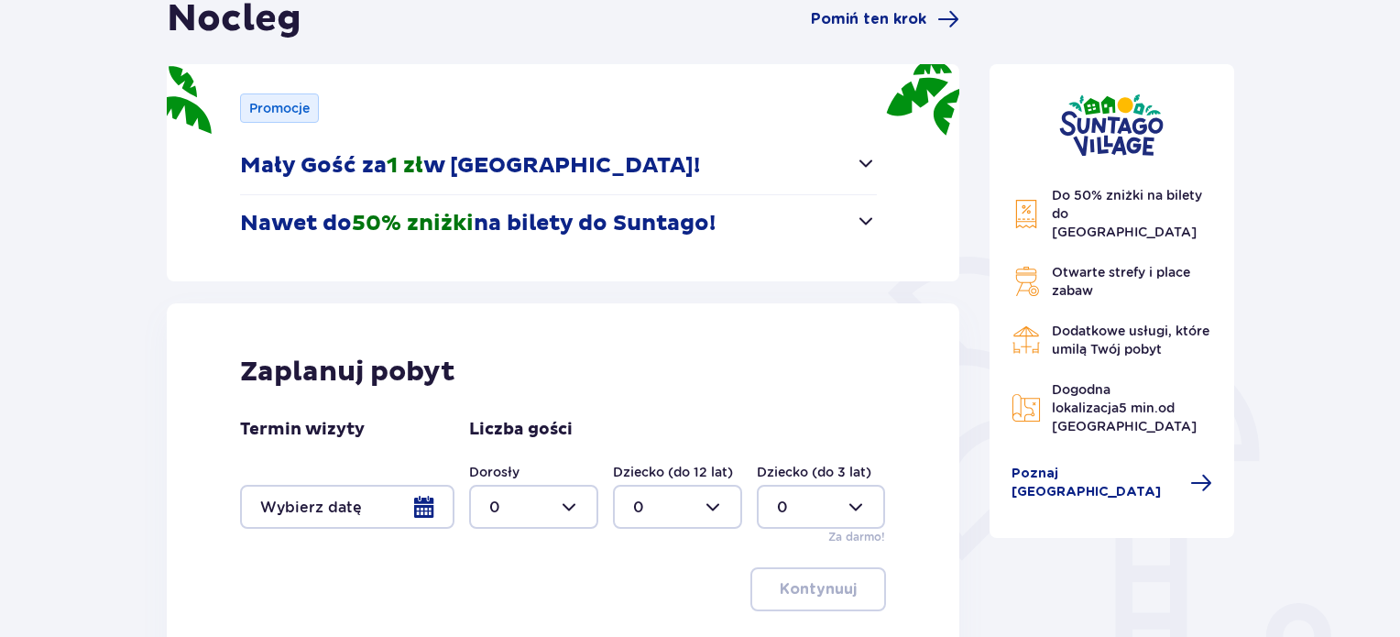
click at [365, 504] on div at bounding box center [347, 507] width 214 height 44
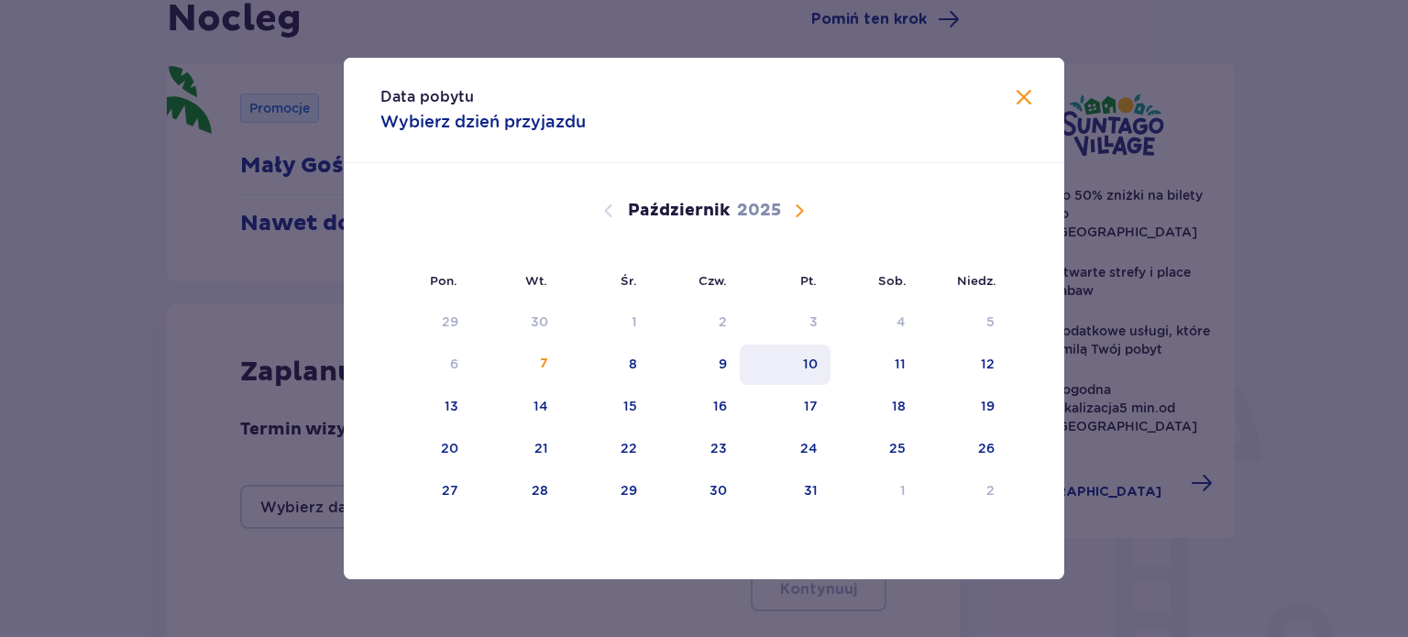
click at [819, 362] on div "10" at bounding box center [785, 365] width 91 height 40
click at [1019, 358] on div "Wrzesień 2025 1 2 3 4 5 6 7 8 9 10 11 12 13 14 15 16 17 18 19 20 21 22 23 24 25…" at bounding box center [704, 513] width 720 height 700
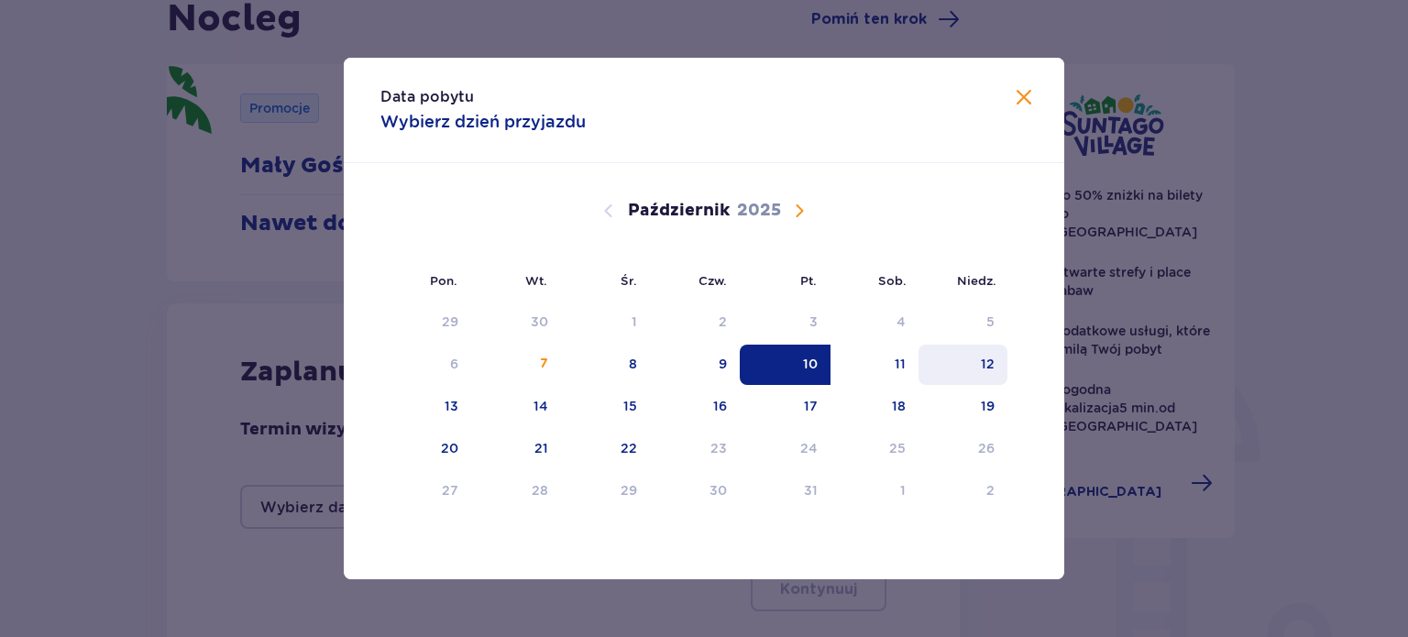
click at [999, 358] on div "12" at bounding box center [962, 365] width 89 height 40
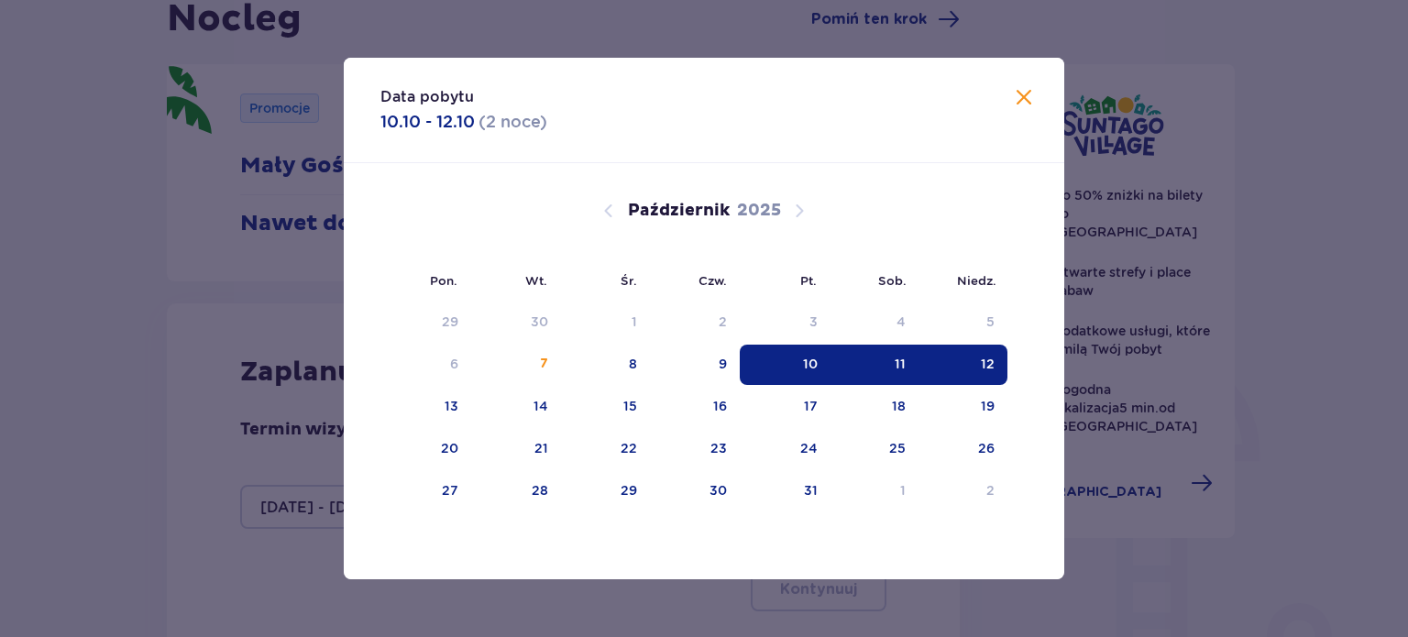
type input "[DATE] - [DATE]"
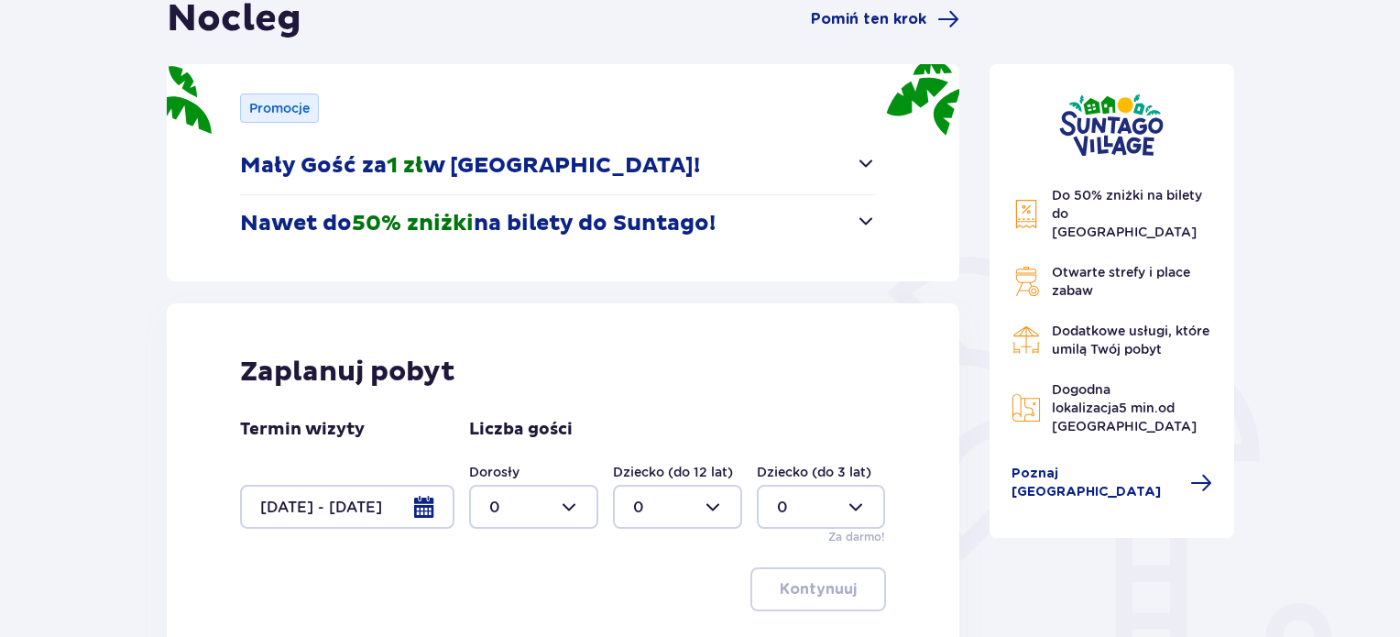
drag, startPoint x: 597, startPoint y: 508, endPoint x: 576, endPoint y: 514, distance: 22.0
click at [594, 509] on div at bounding box center [533, 507] width 129 height 44
click at [515, 400] on div "2" at bounding box center [533, 405] width 89 height 20
type input "2"
click at [827, 600] on button "Kontynuuj" at bounding box center [819, 589] width 136 height 44
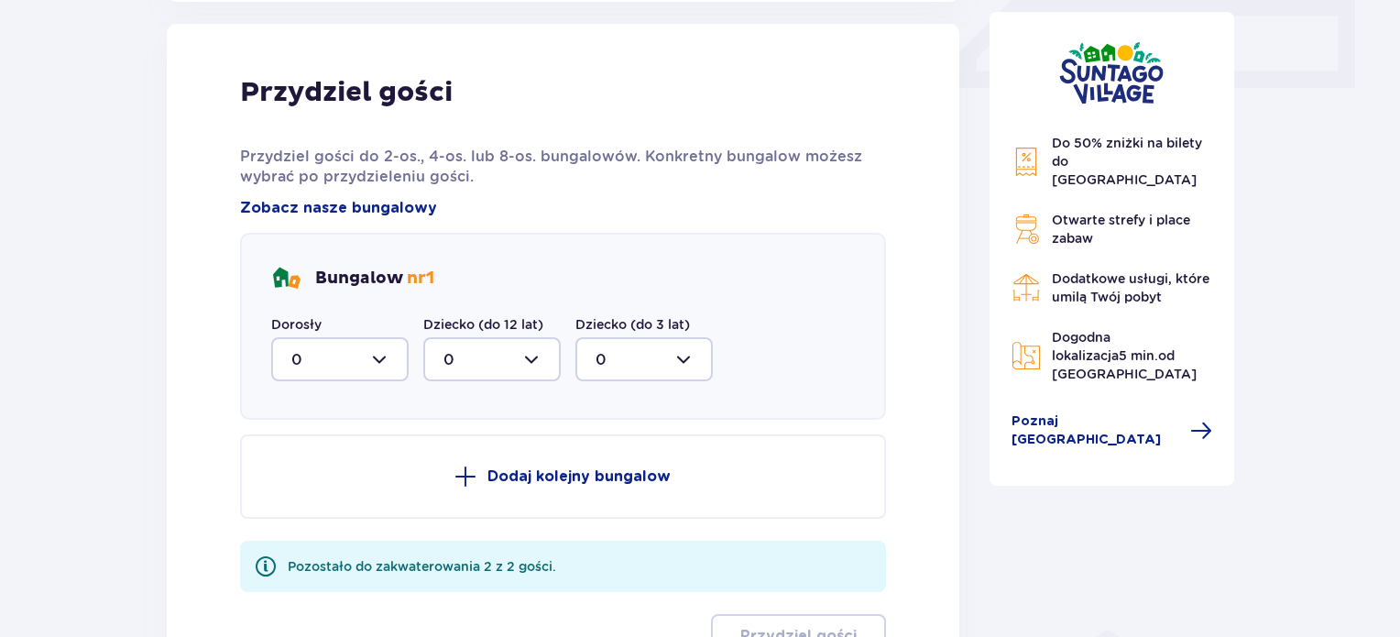
scroll to position [860, 0]
click at [373, 349] on div at bounding box center [339, 358] width 137 height 44
click at [323, 491] on div "2" at bounding box center [339, 491] width 97 height 20
type input "2"
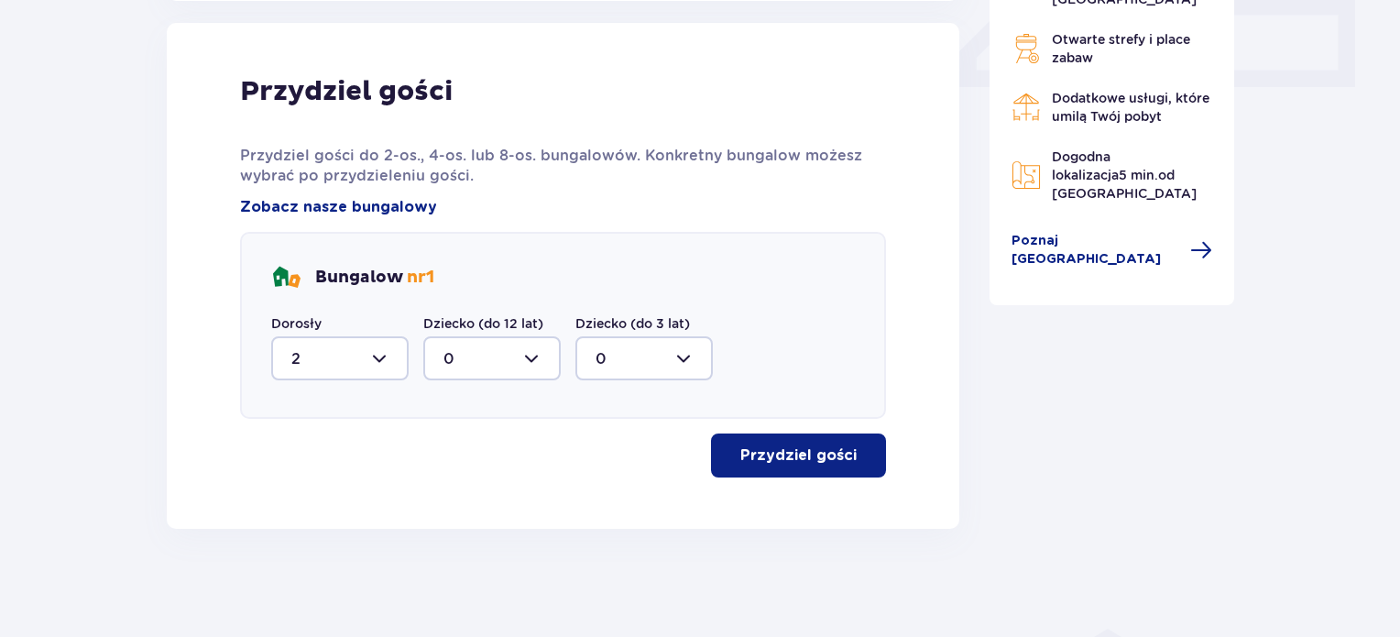
click at [820, 460] on p "Przydziel gości" at bounding box center [798, 455] width 116 height 20
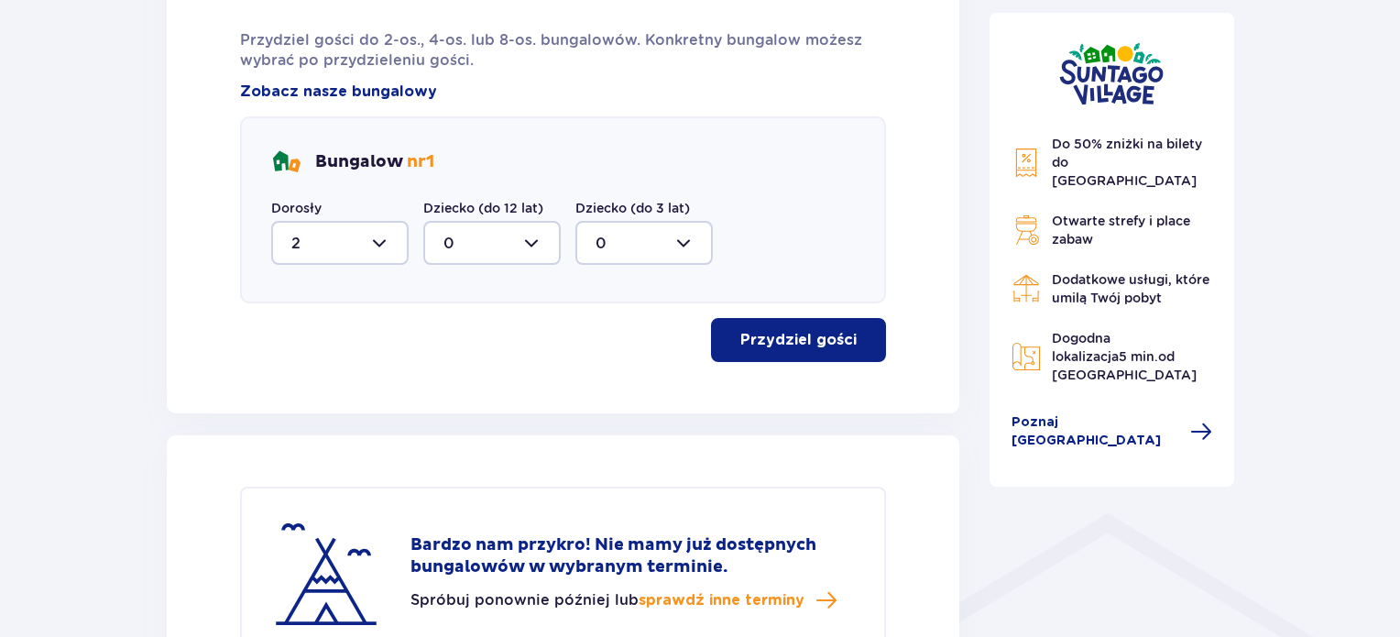
scroll to position [972, 0]
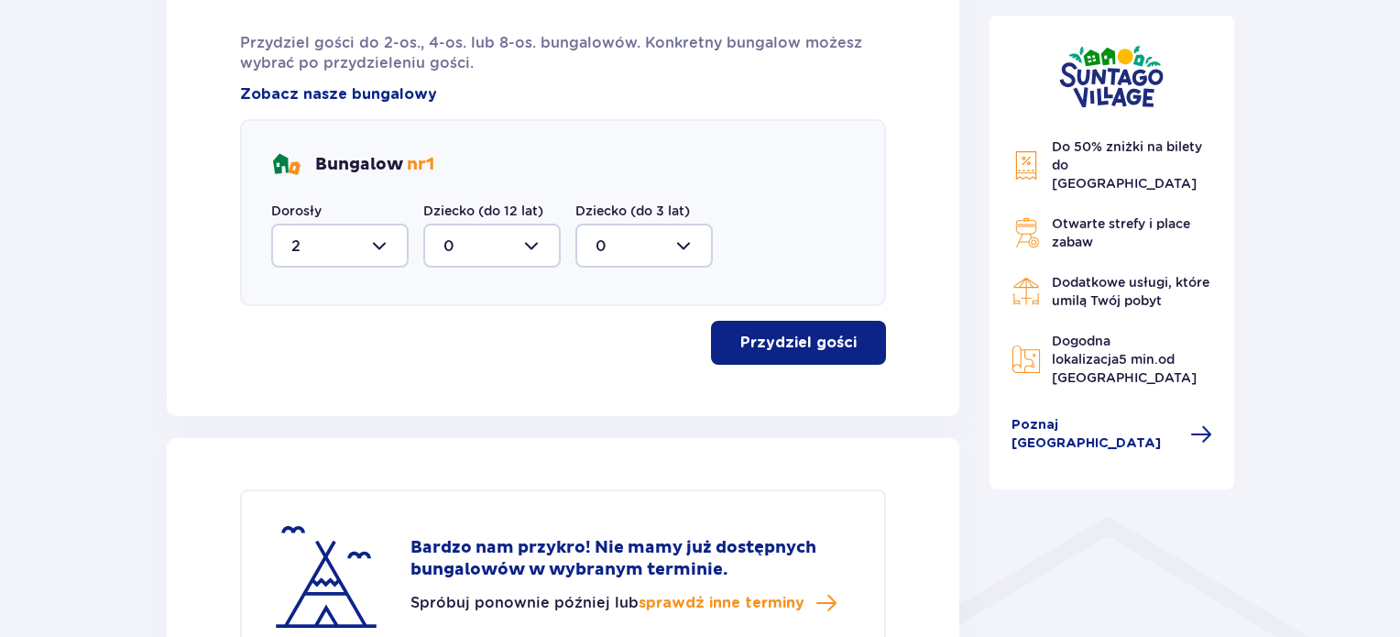
click at [799, 322] on button "Przydziel gości" at bounding box center [798, 343] width 175 height 44
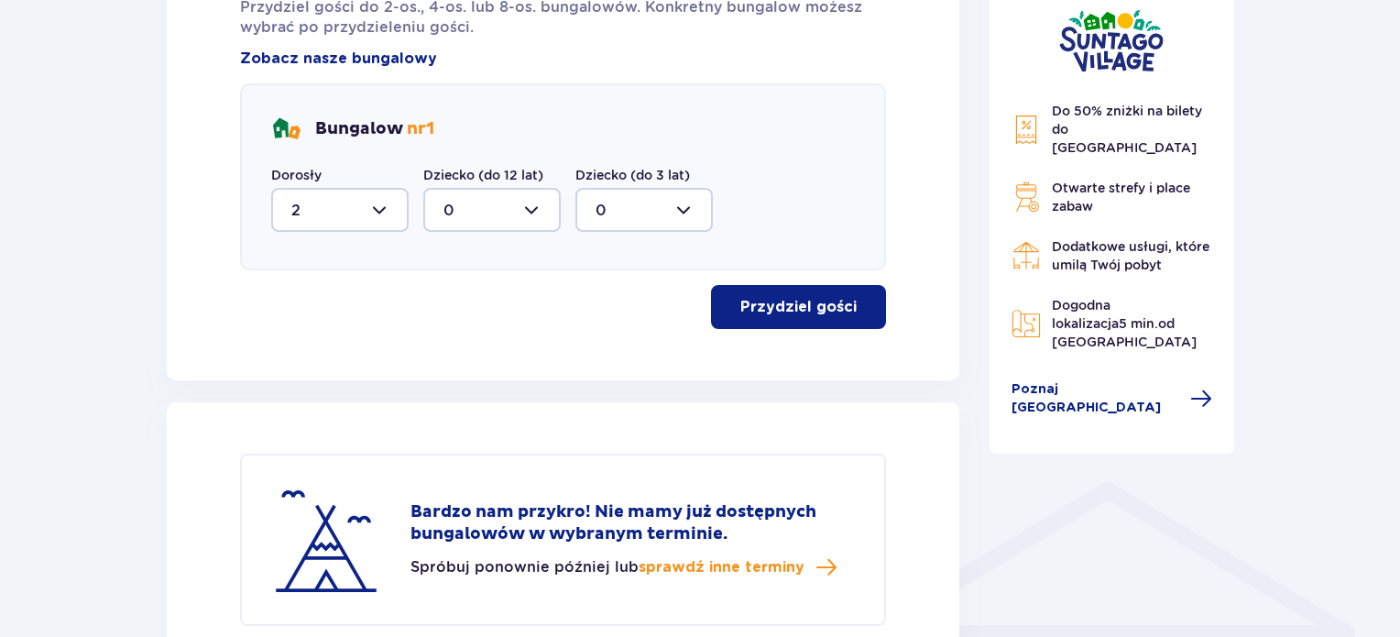
scroll to position [1156, 0]
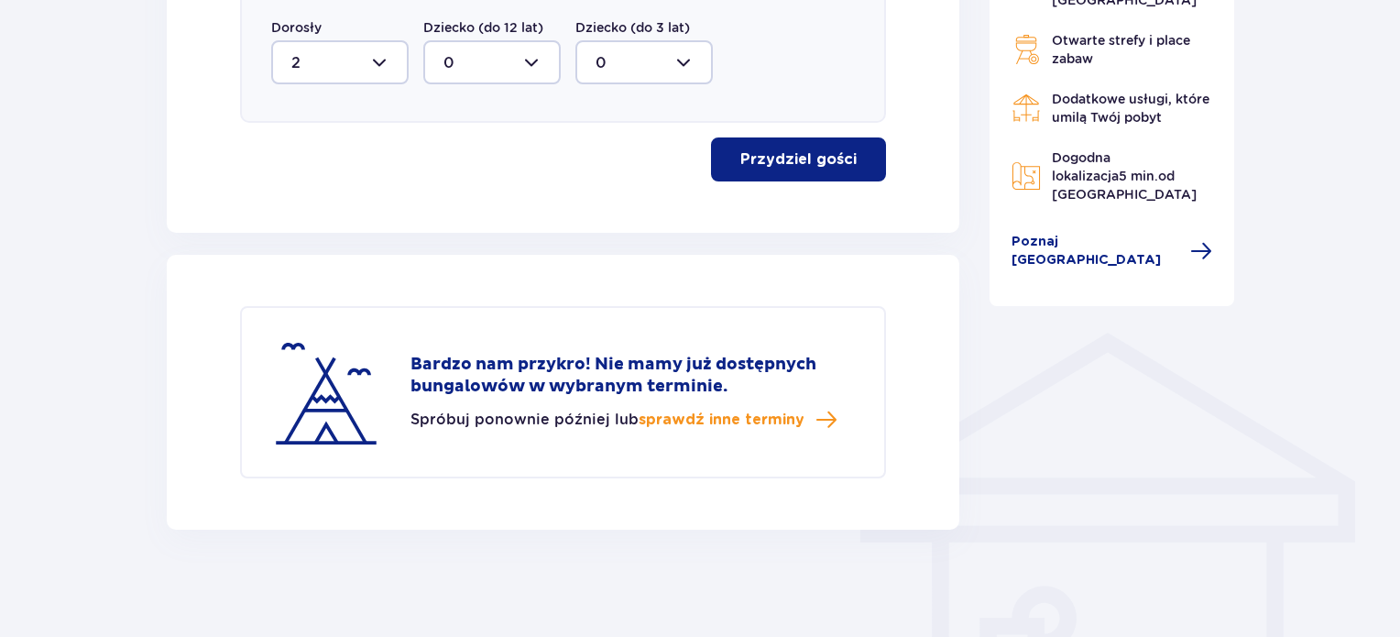
click at [803, 162] on p "Przydziel gości" at bounding box center [798, 159] width 116 height 20
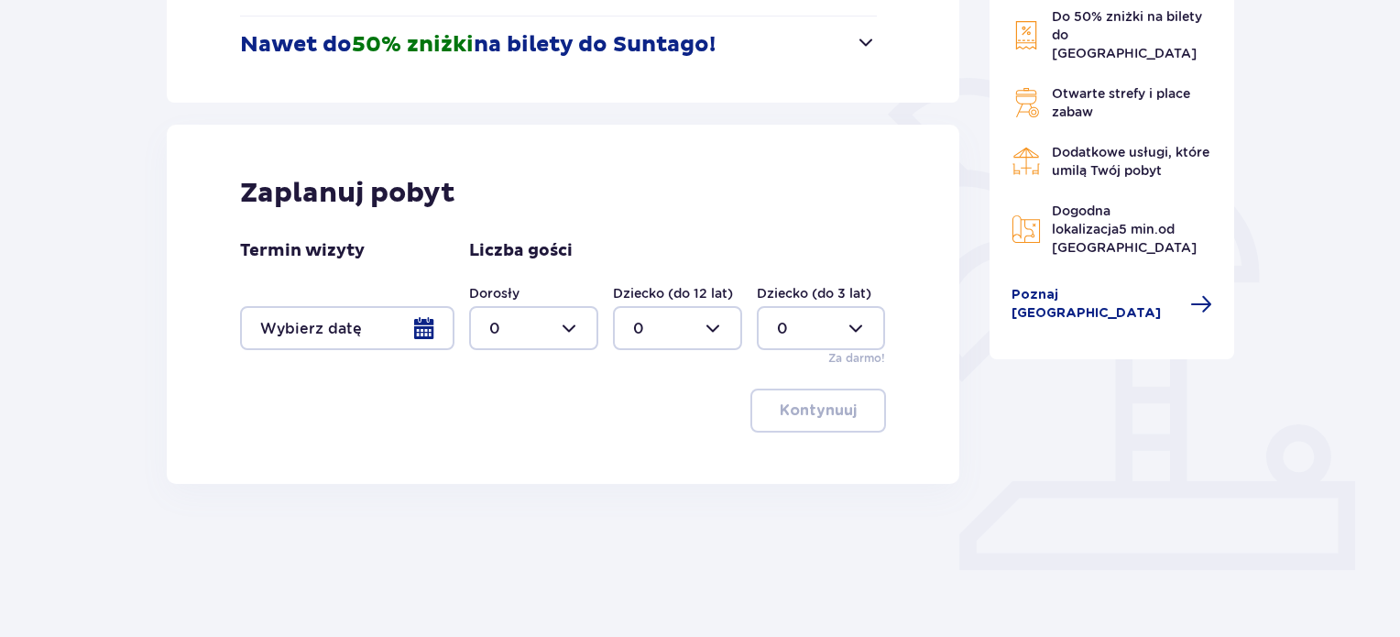
scroll to position [381, 0]
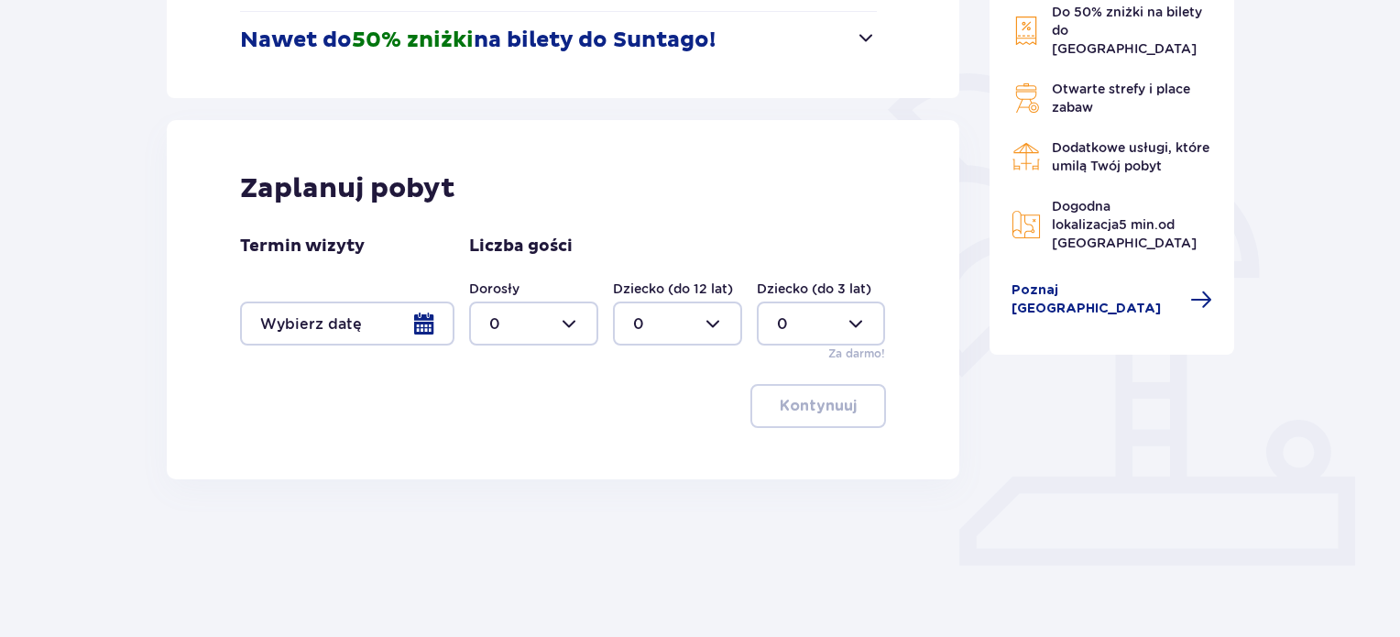
click at [419, 314] on div at bounding box center [347, 324] width 214 height 44
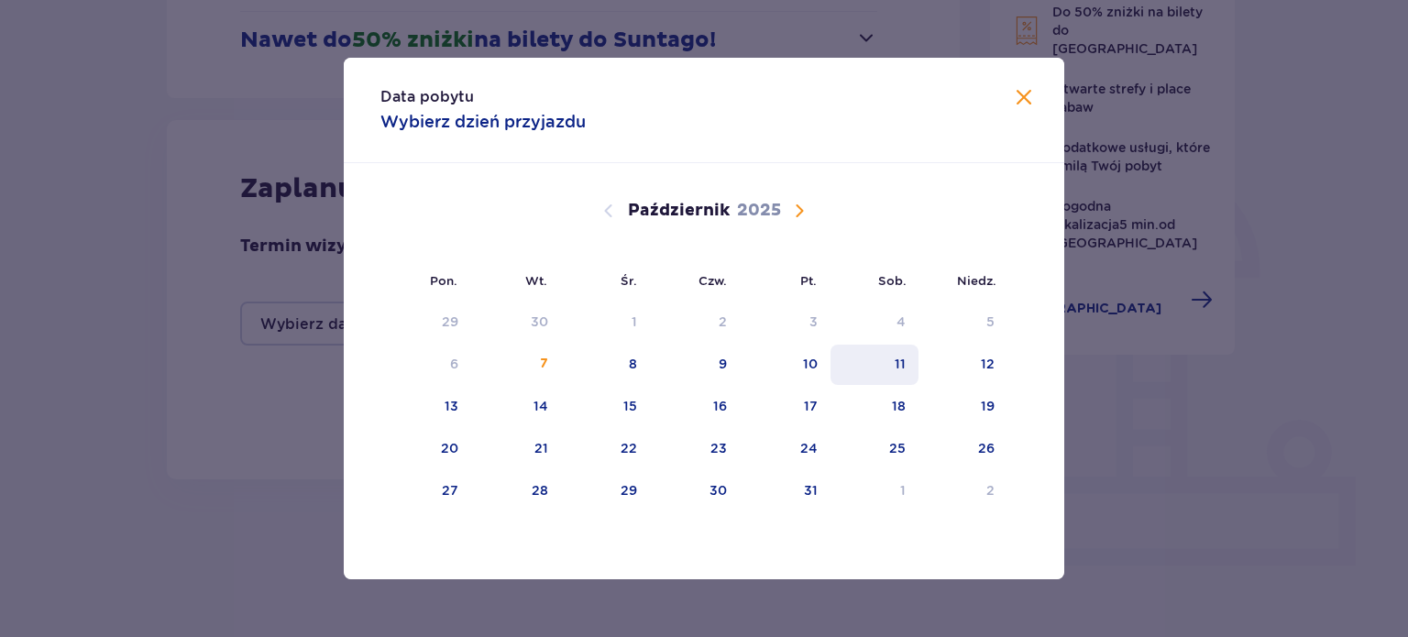
click at [830, 376] on div "11" at bounding box center [874, 365] width 89 height 40
click at [806, 367] on div "10" at bounding box center [810, 364] width 15 height 18
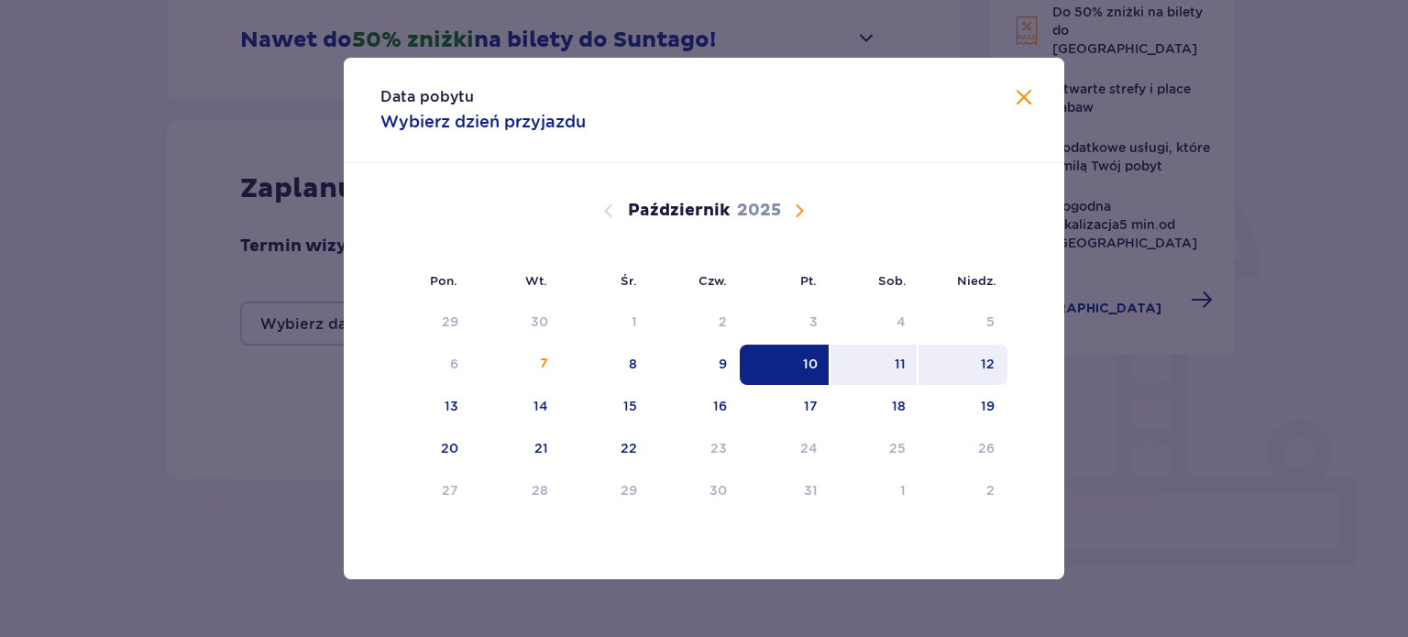
click at [998, 362] on div "12" at bounding box center [962, 365] width 89 height 40
type input "[DATE] - [DATE]"
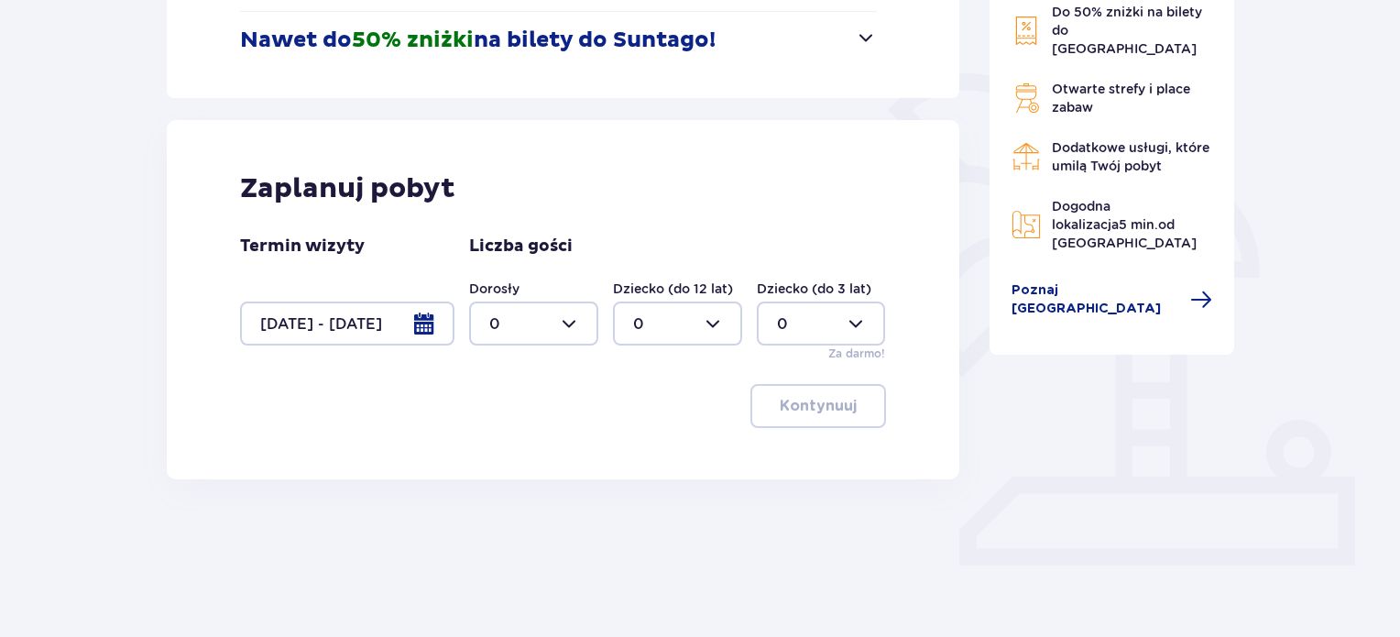
click at [544, 320] on div at bounding box center [533, 324] width 129 height 44
click at [502, 458] on div "2" at bounding box center [533, 456] width 89 height 20
type input "2"
click at [759, 417] on button "Kontynuuj" at bounding box center [819, 406] width 136 height 44
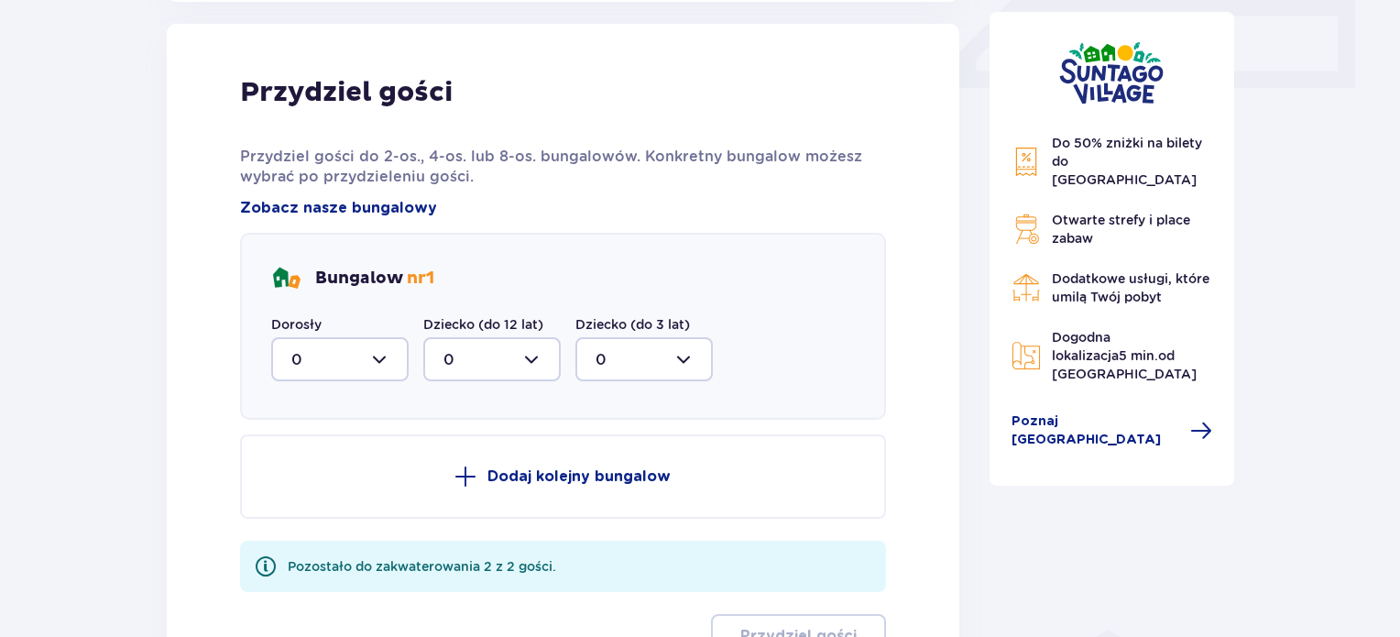
scroll to position [860, 0]
click at [379, 363] on div at bounding box center [339, 358] width 137 height 44
drag, startPoint x: 335, startPoint y: 483, endPoint x: 359, endPoint y: 476, distance: 24.9
click at [335, 483] on div "2" at bounding box center [339, 491] width 97 height 20
type input "2"
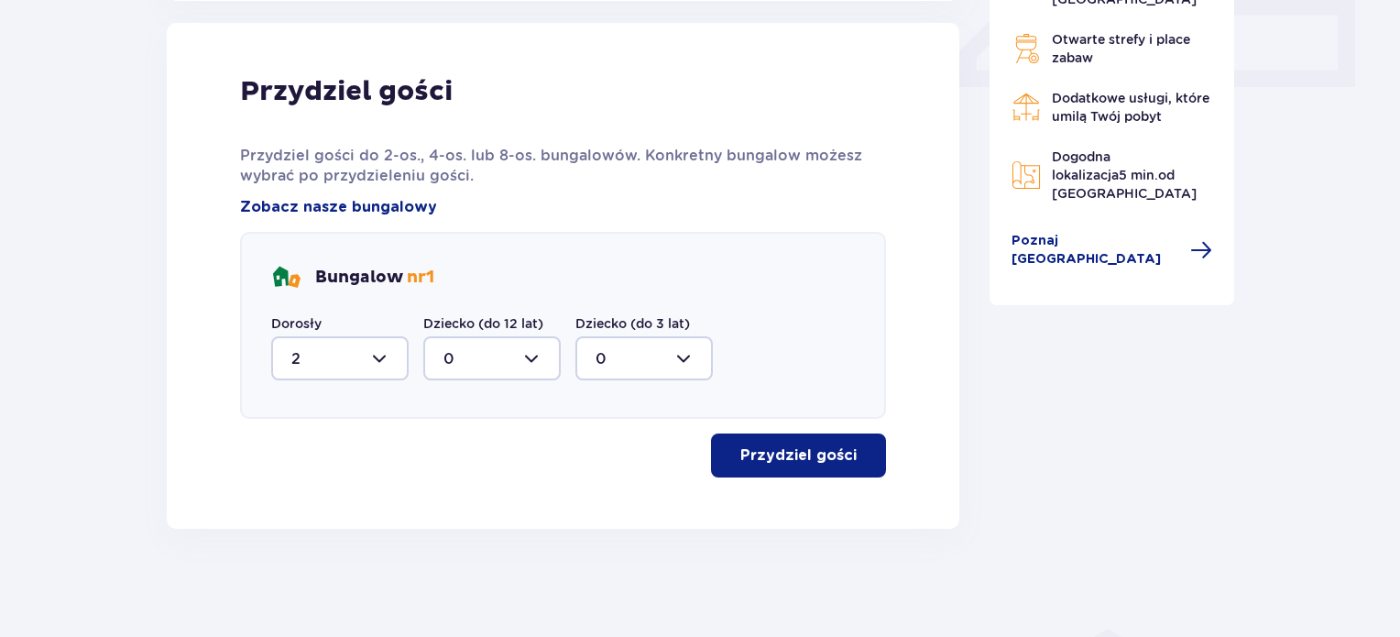
click at [794, 454] on p "Przydziel gości" at bounding box center [798, 455] width 116 height 20
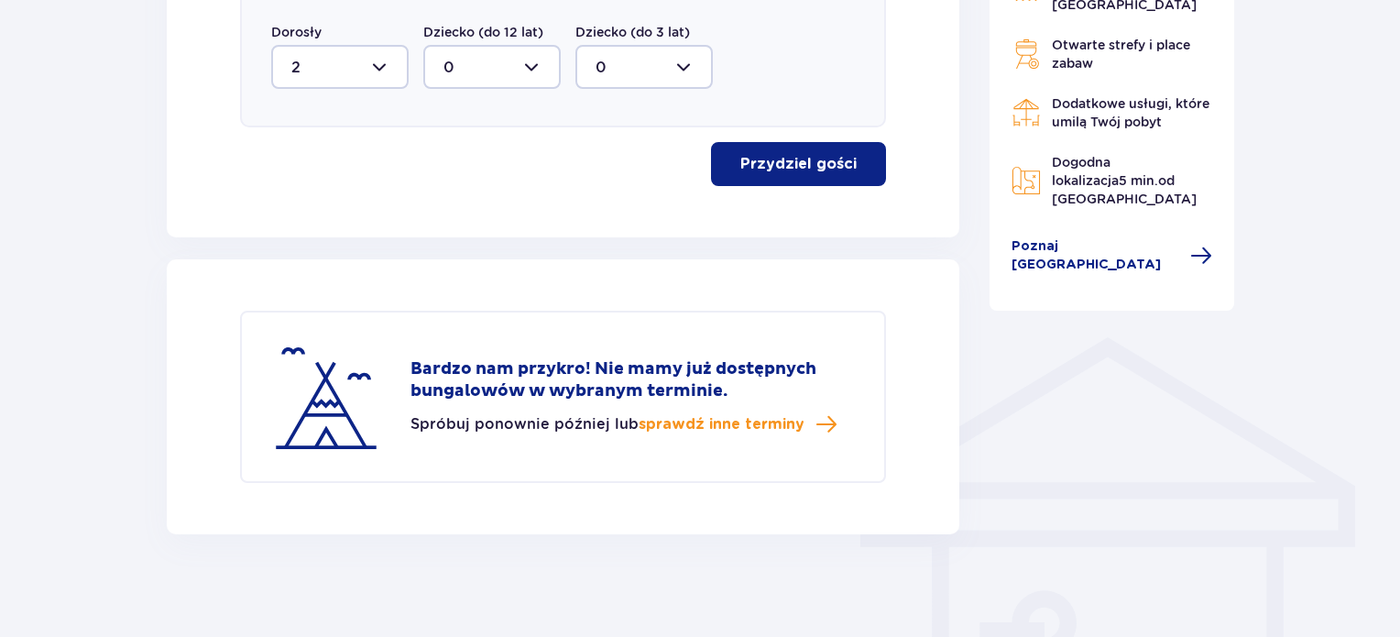
scroll to position [1156, 0]
